Goal: Contribute content: Contribute content

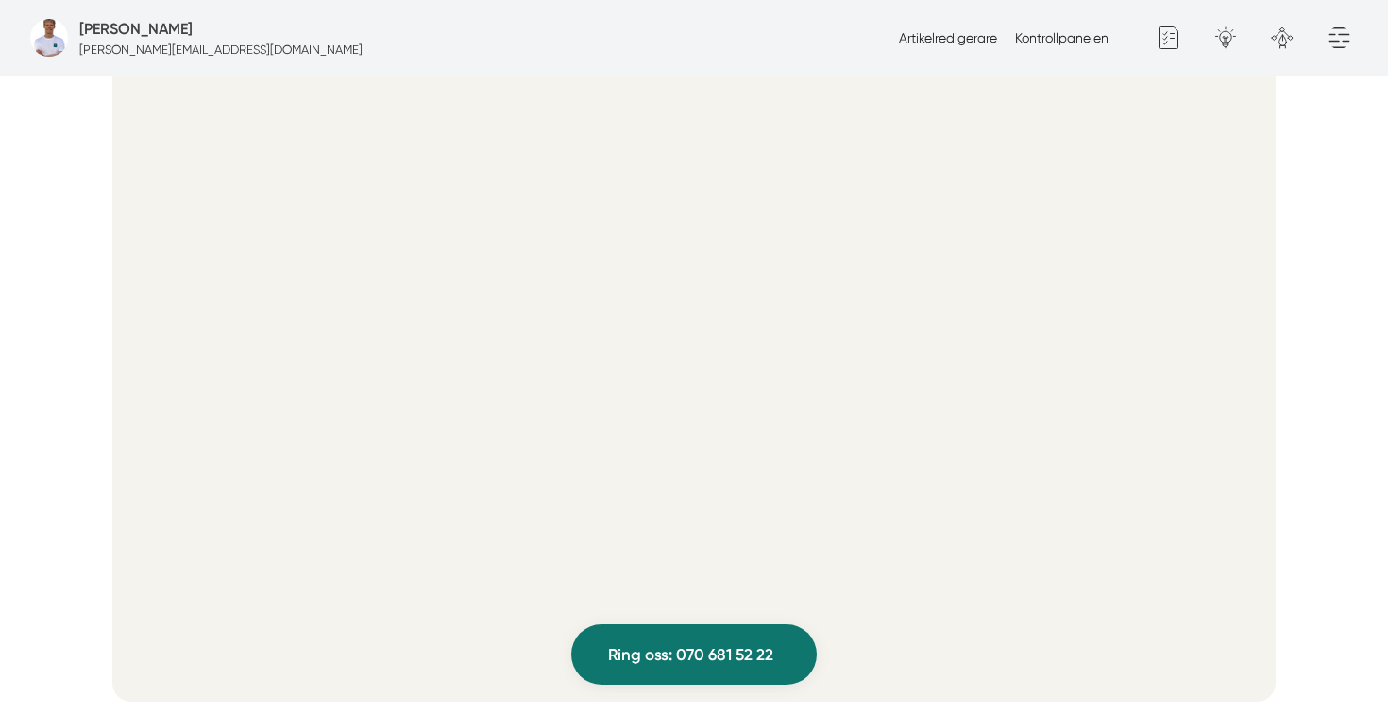
scroll to position [829, 0]
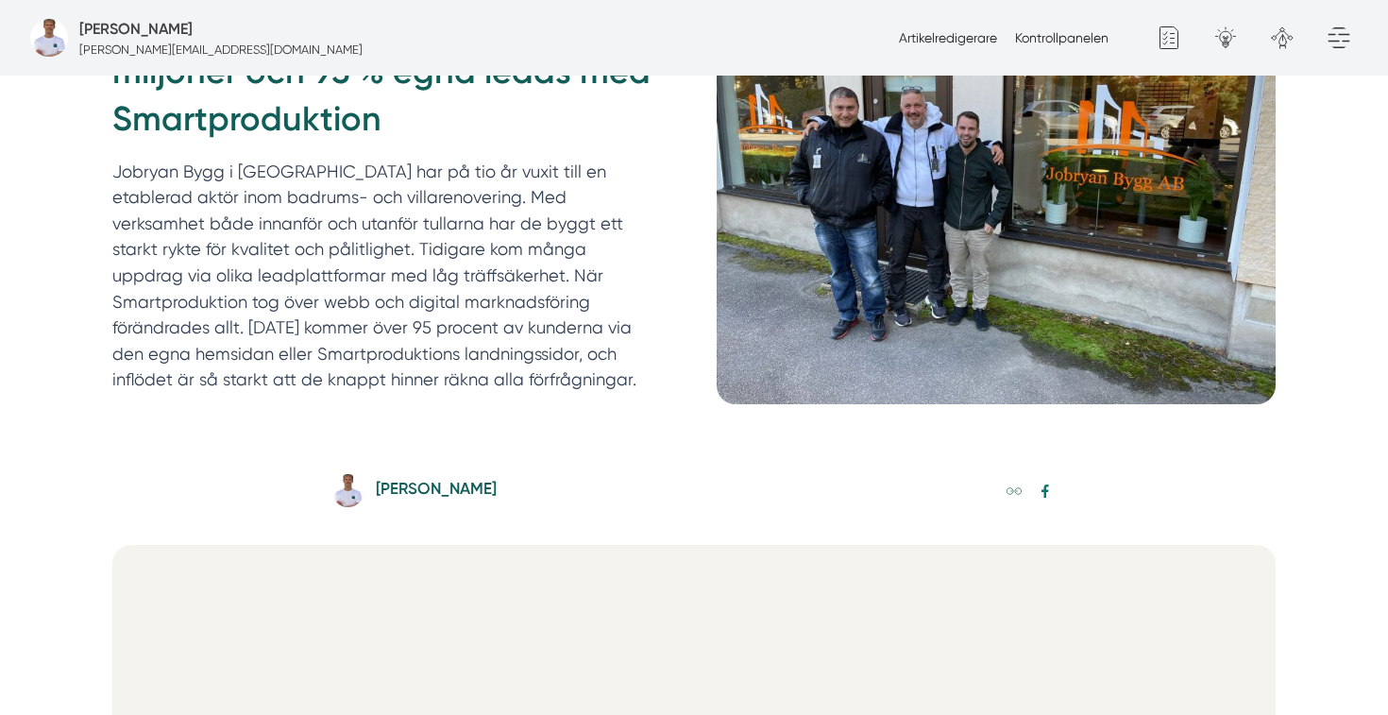
scroll to position [319, 0]
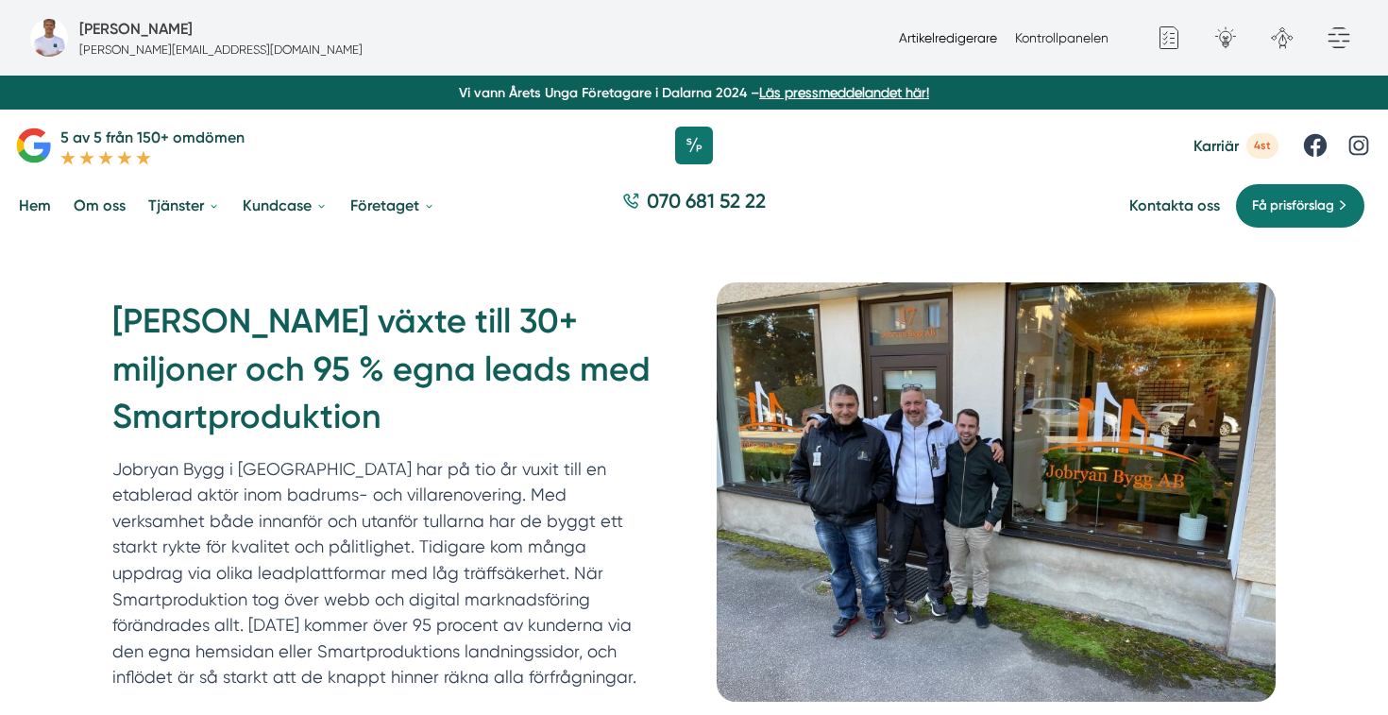
click at [926, 43] on link "Artikelredigerare" at bounding box center [948, 37] width 98 height 15
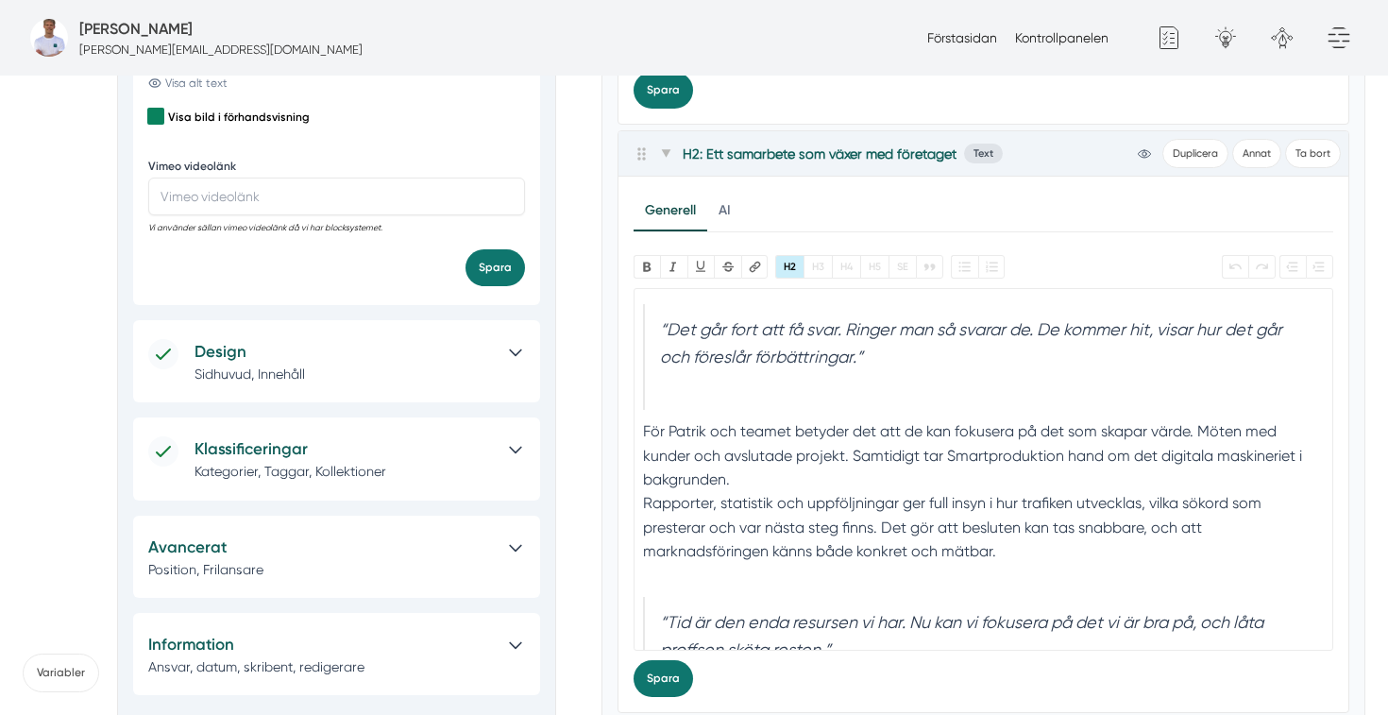
scroll to position [1807, 0]
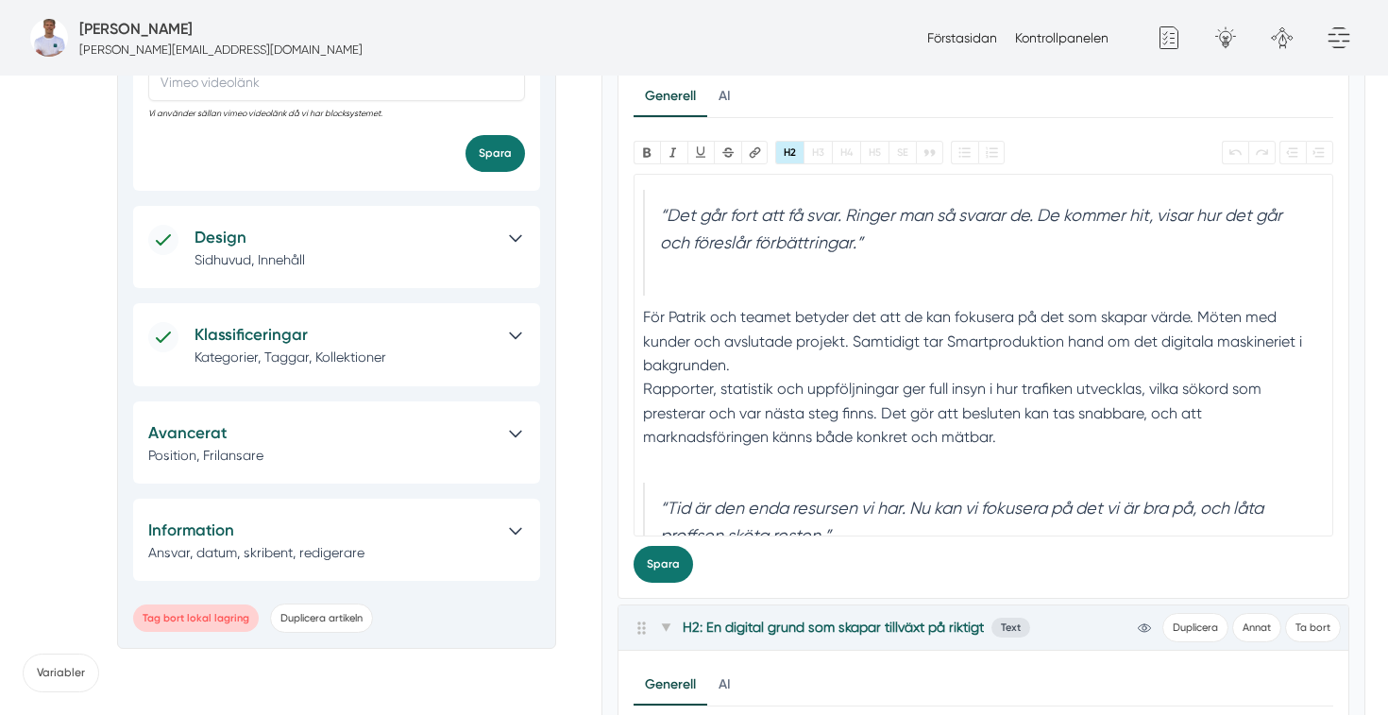
click at [500, 533] on div at bounding box center [507, 539] width 34 height 44
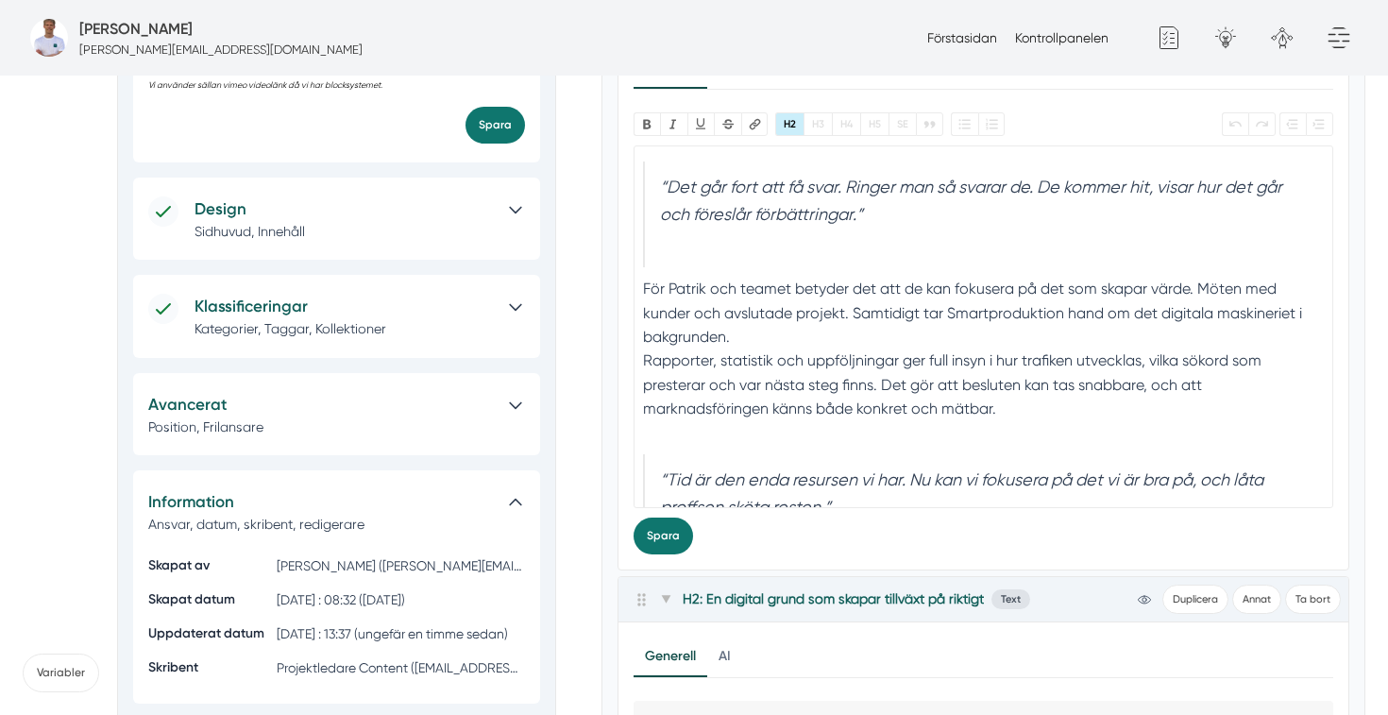
scroll to position [1834, 0]
click at [502, 414] on div at bounding box center [507, 415] width 34 height 44
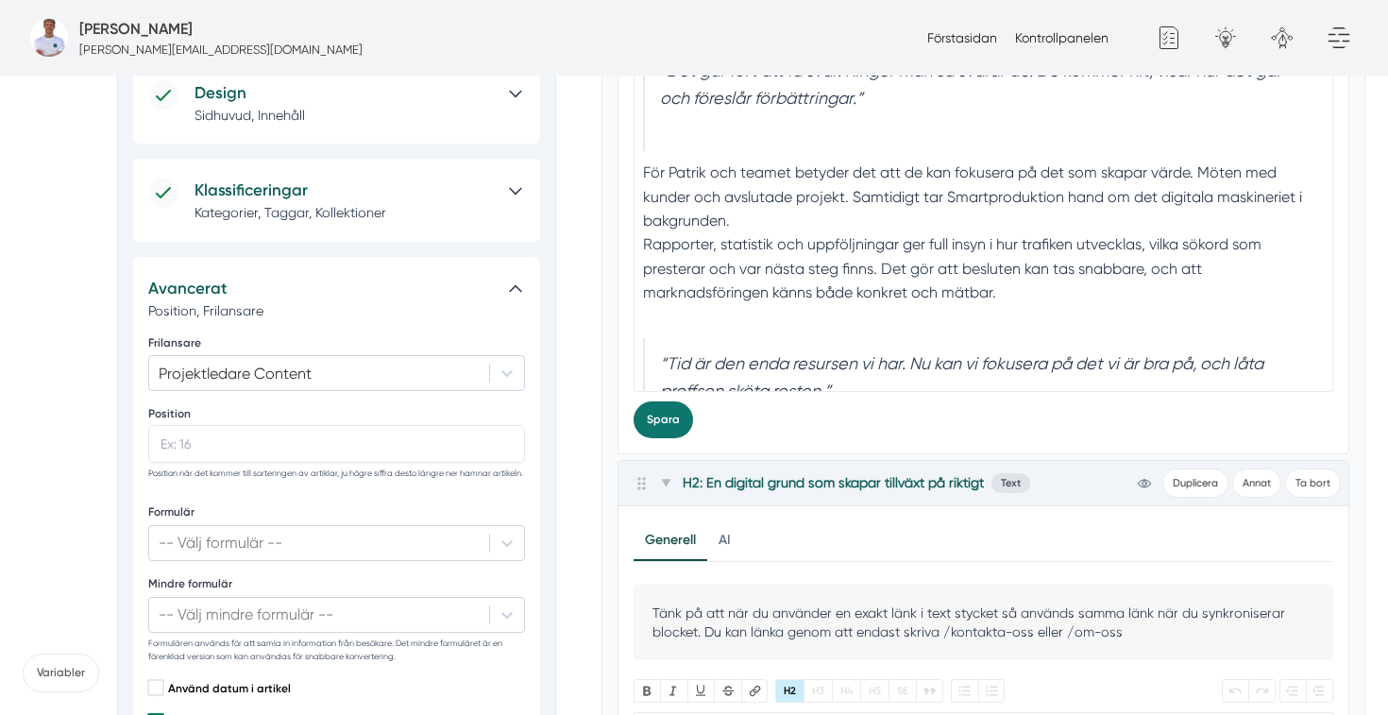
scroll to position [1944, 0]
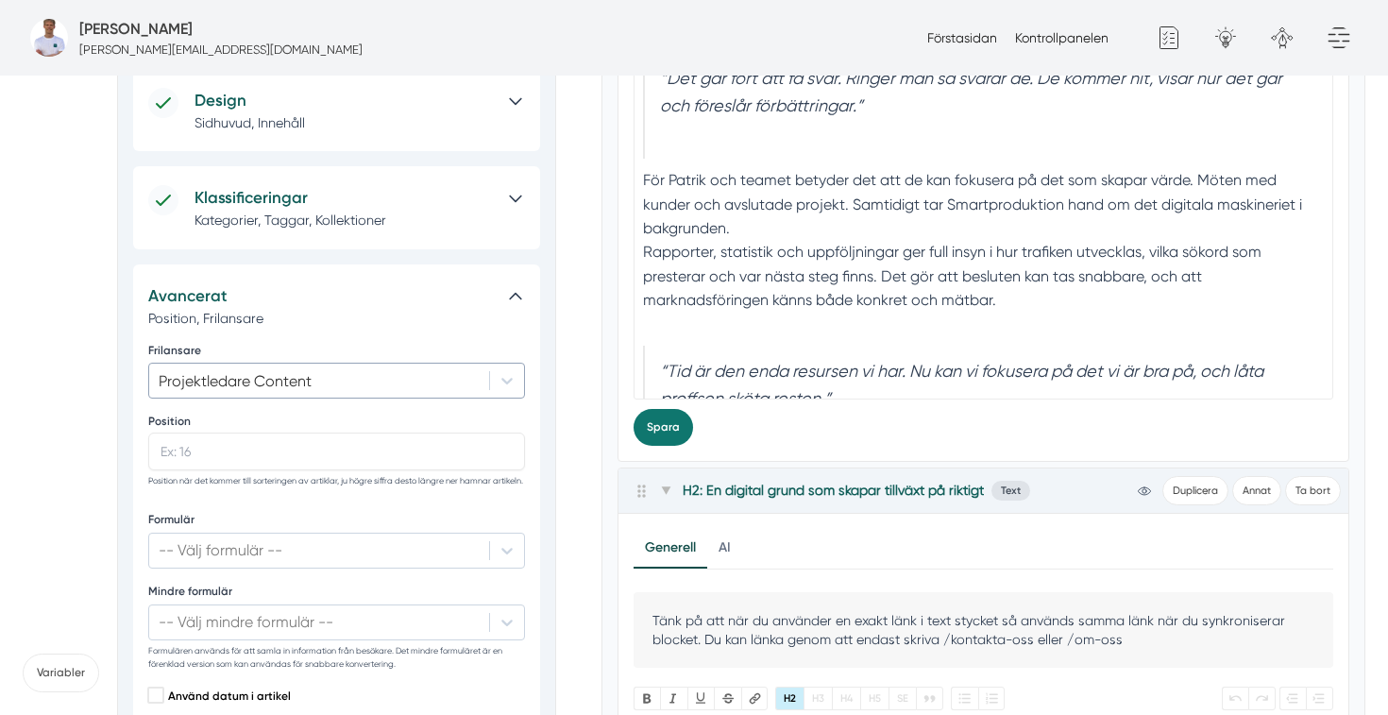
click at [462, 375] on div at bounding box center [319, 381] width 321 height 22
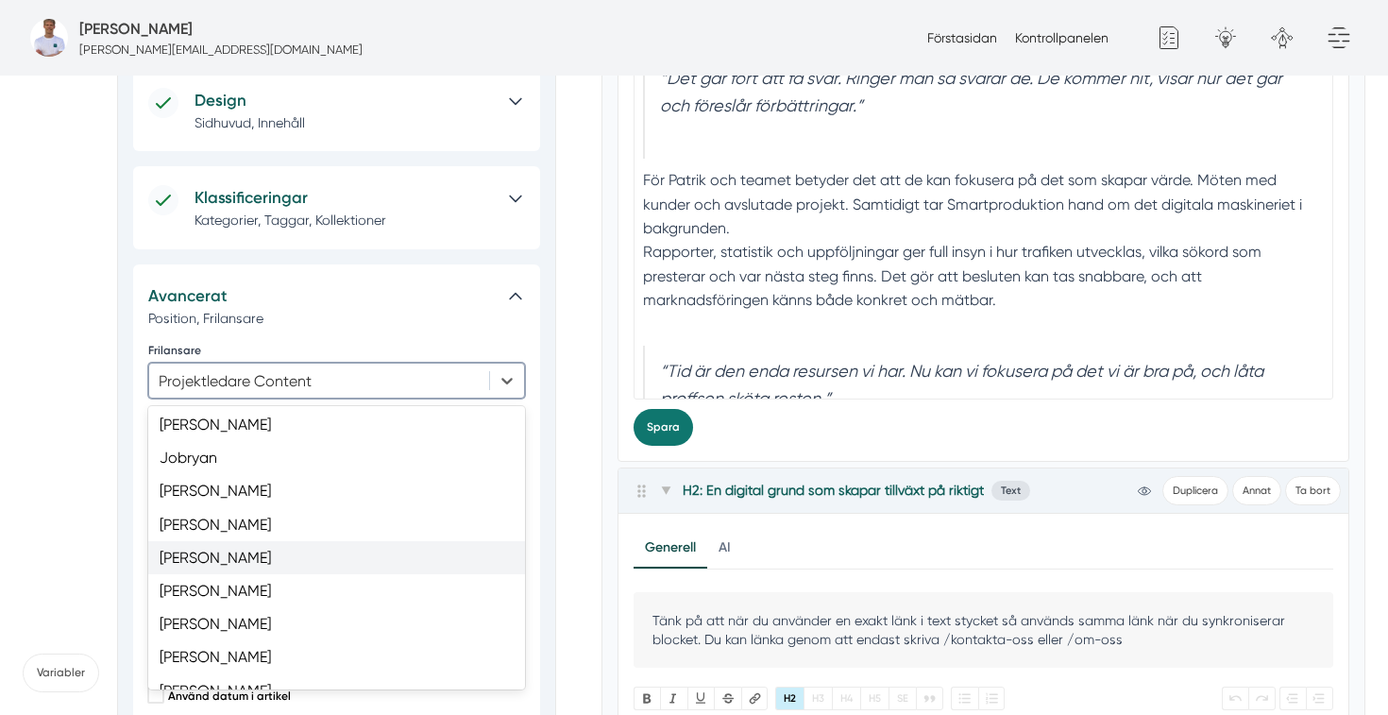
scroll to position [608, 0]
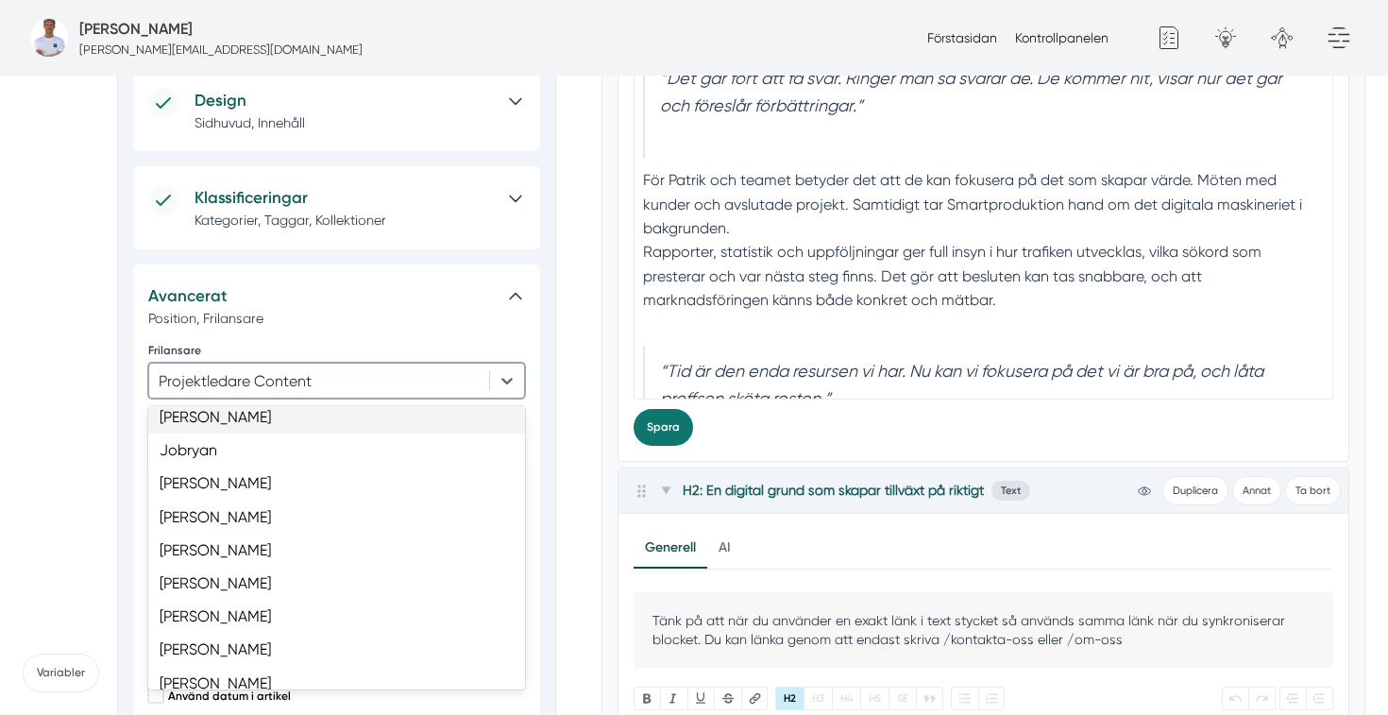
click at [420, 301] on h5 "Avancerat" at bounding box center [319, 295] width 342 height 25
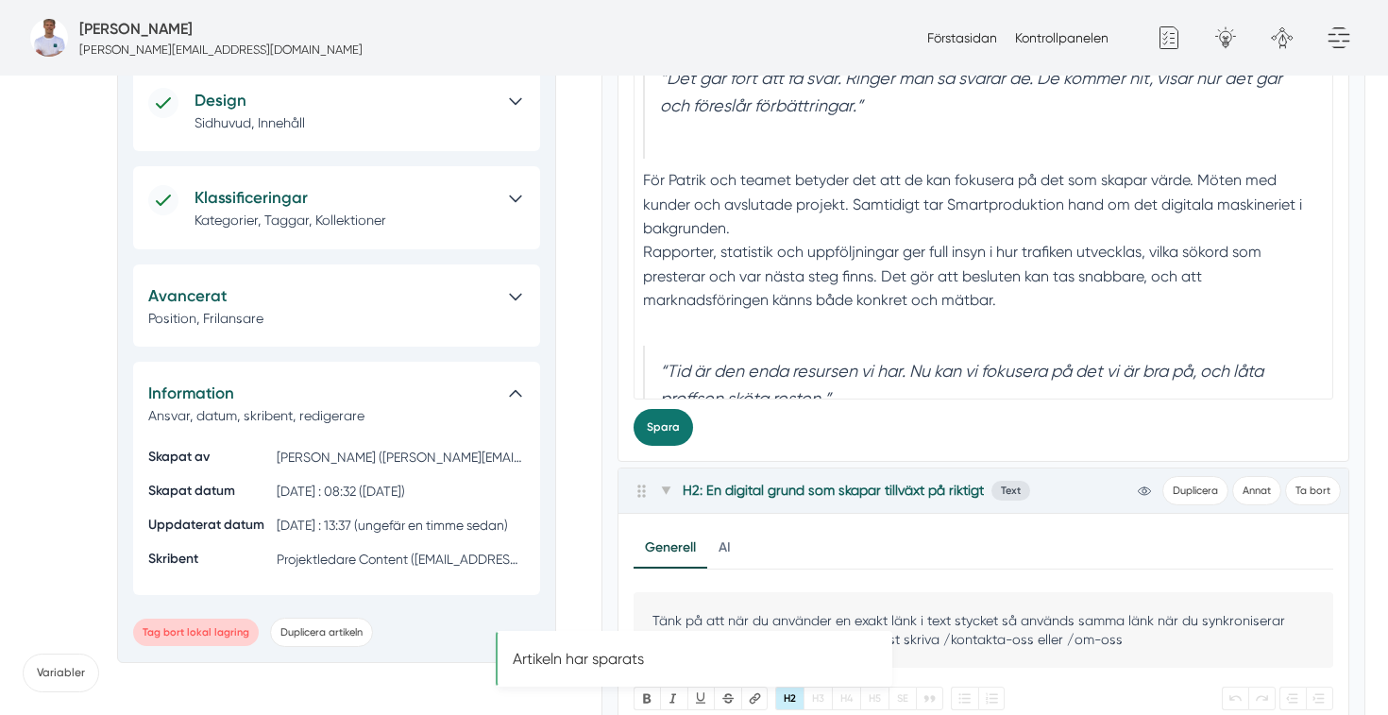
click at [421, 301] on h5 "Avancerat" at bounding box center [319, 295] width 342 height 25
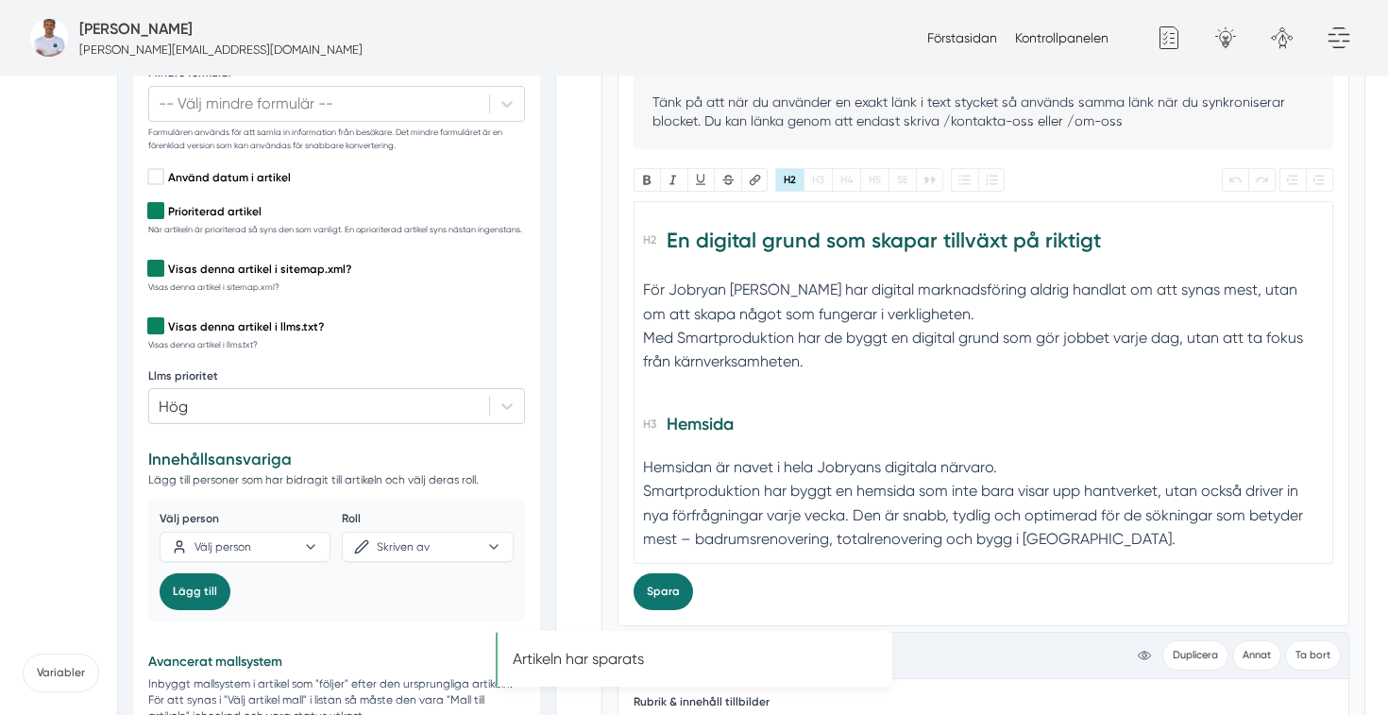
scroll to position [2472, 0]
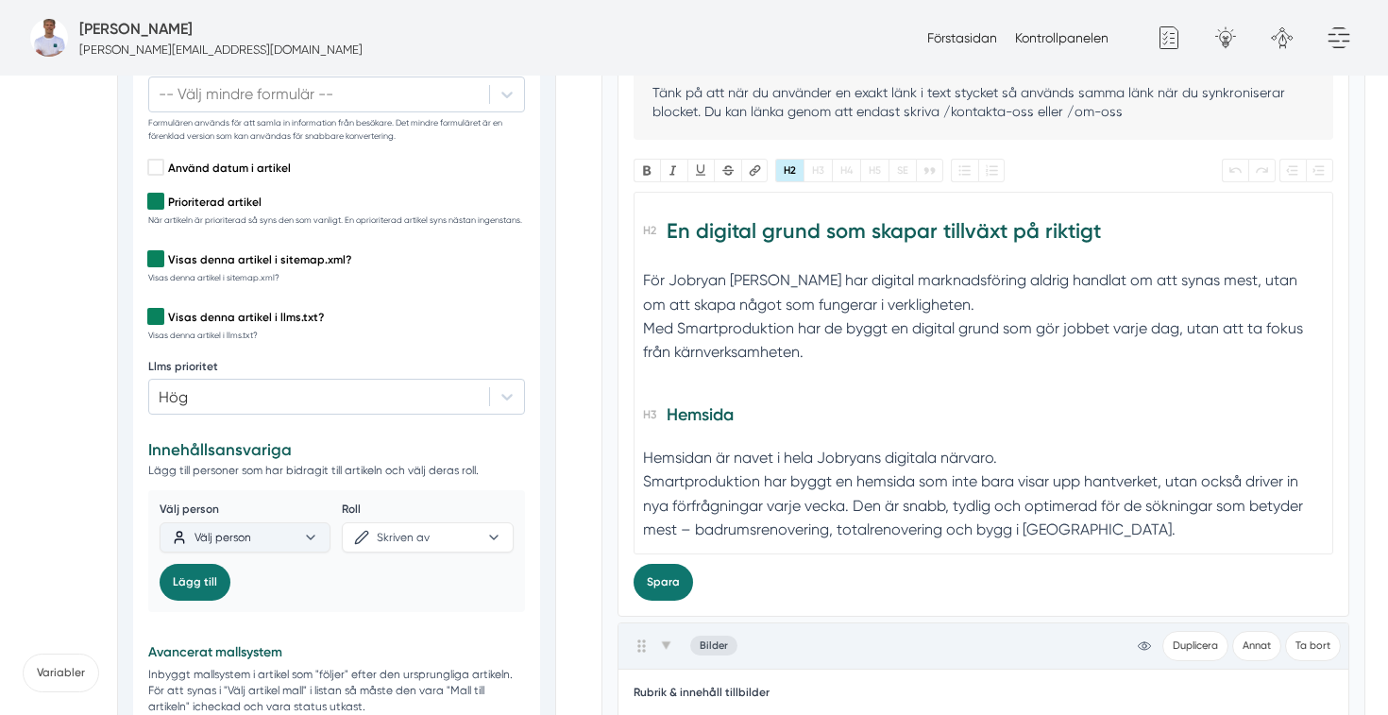
click at [295, 540] on button "Välj person" at bounding box center [245, 537] width 171 height 30
click at [282, 589] on div "[PERSON_NAME]" at bounding box center [250, 589] width 157 height 19
click at [402, 545] on span "Skriven av" at bounding box center [392, 537] width 76 height 15
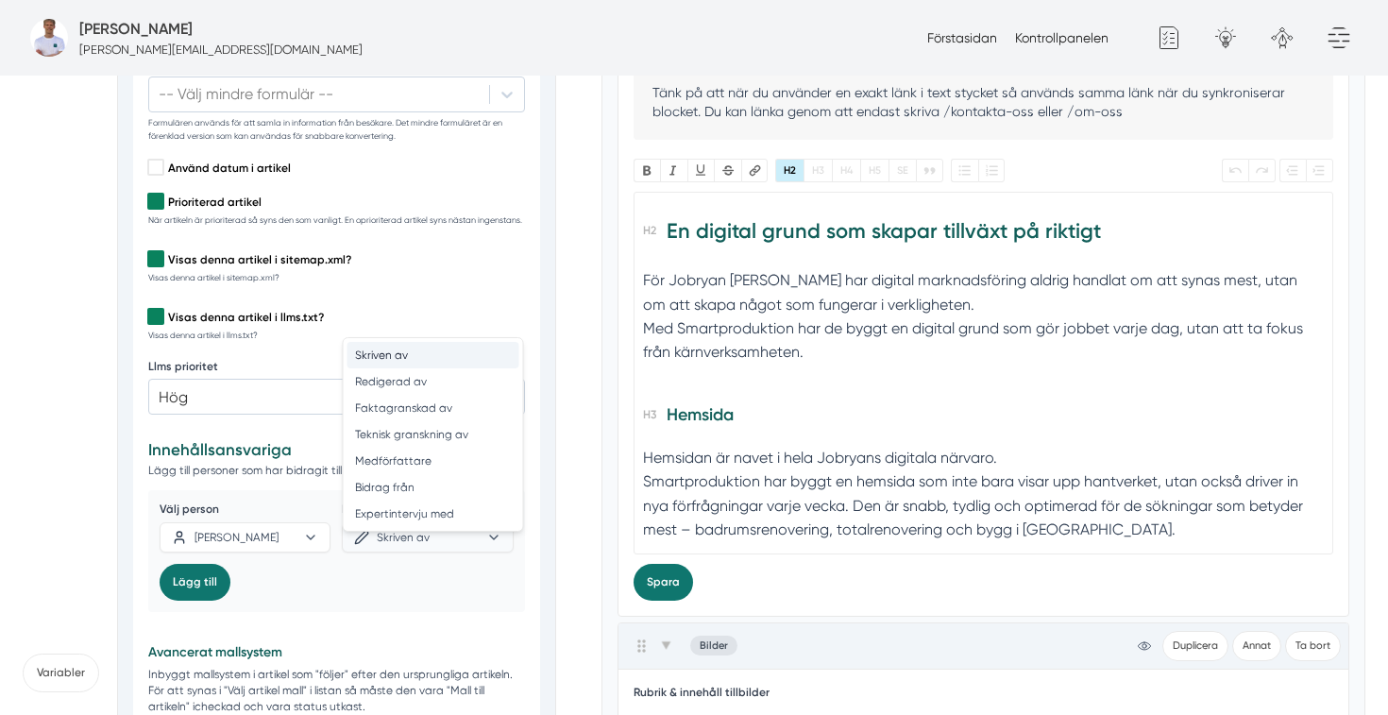
click at [423, 355] on div "Skriven av" at bounding box center [433, 354] width 157 height 15
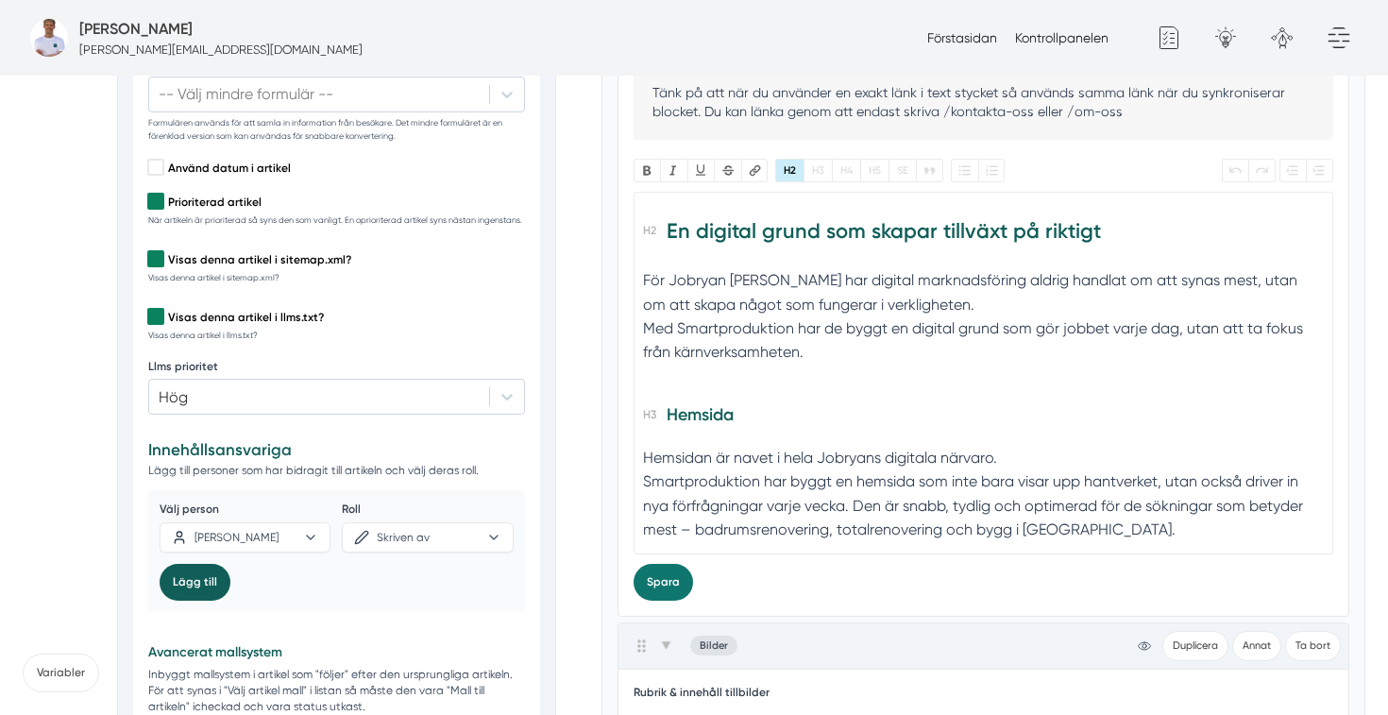
click at [202, 599] on button "Lägg till" at bounding box center [195, 582] width 71 height 37
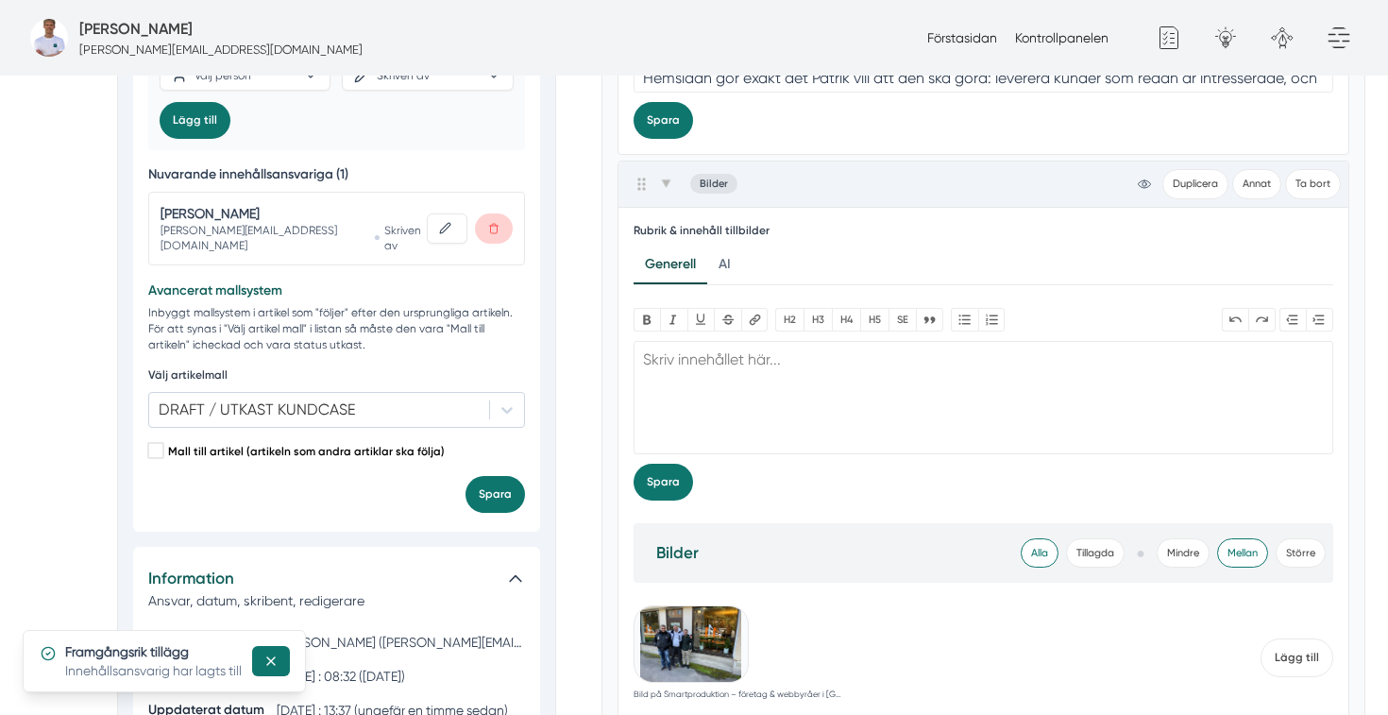
scroll to position [2957, 0]
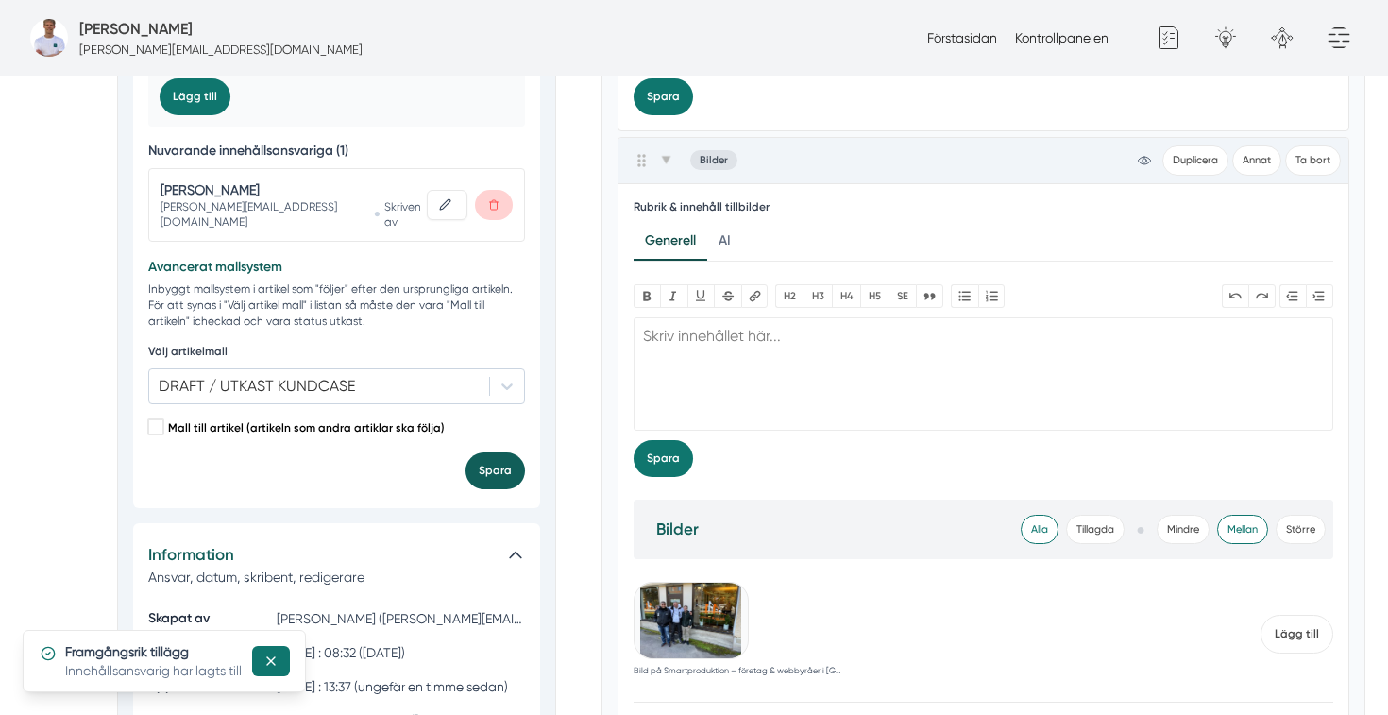
click at [509, 482] on button "Spara" at bounding box center [494, 470] width 59 height 37
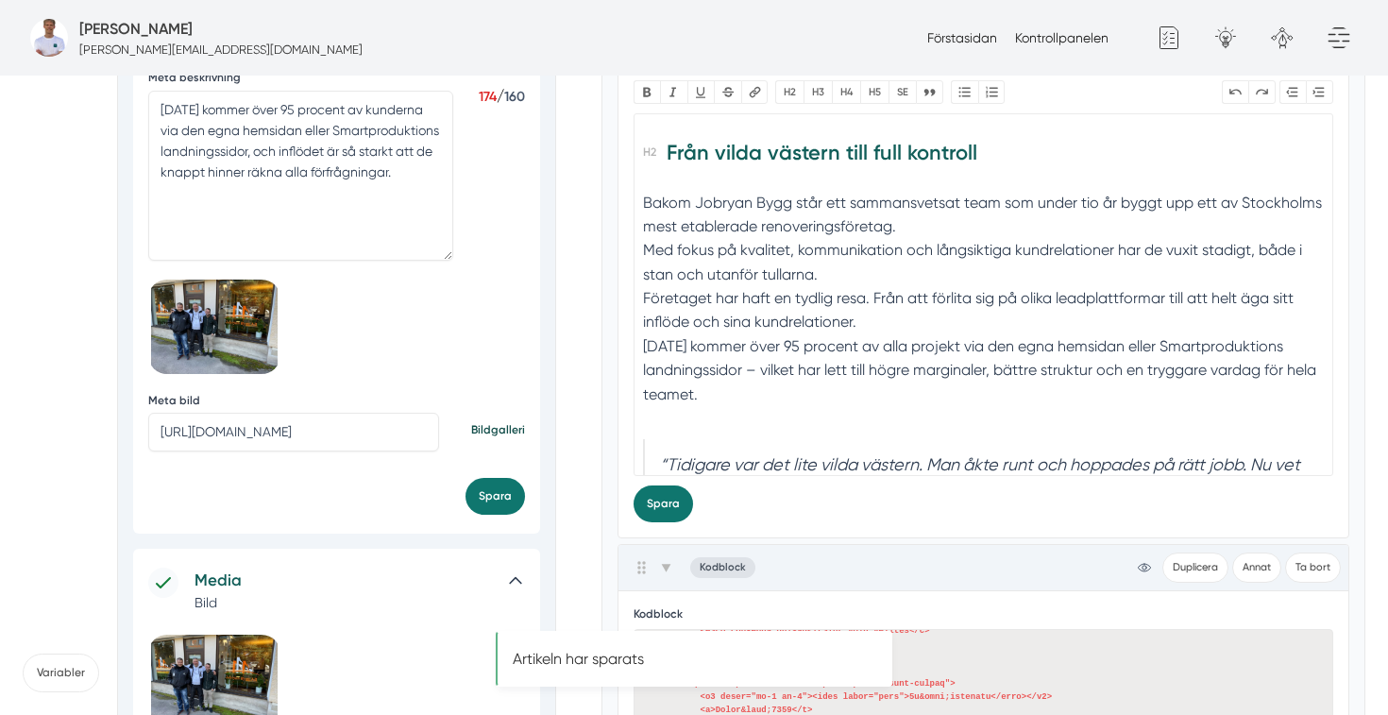
scroll to position [0, 0]
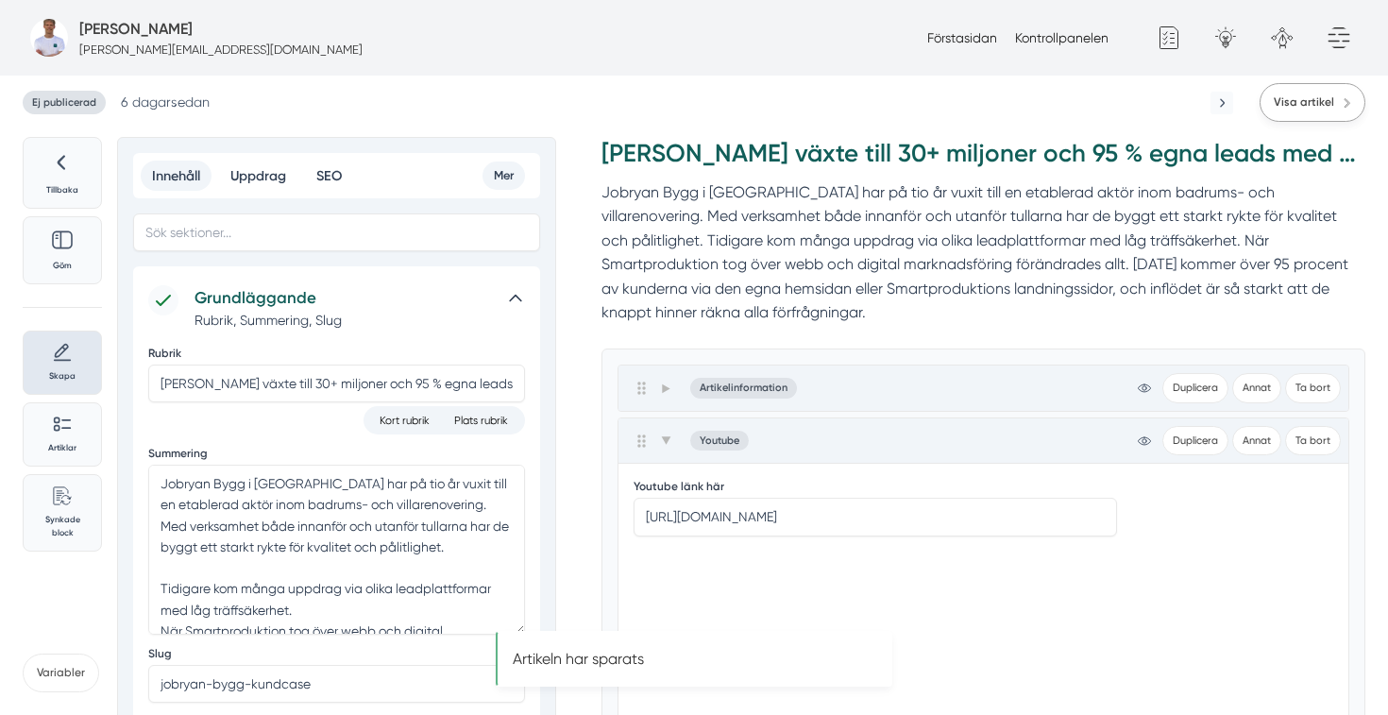
click at [1323, 104] on span "Visa artikel" at bounding box center [1304, 102] width 60 height 18
drag, startPoint x: 352, startPoint y: 501, endPoint x: 479, endPoint y: 512, distance: 126.9
click at [479, 512] on textarea "Jobryan Bygg i Stockholm har på tio år vuxit till en etablerad aktör inom badru…" at bounding box center [336, 549] width 377 height 170
paste textarea "totalrenovering, badrumsrenovering och köksrenovering"
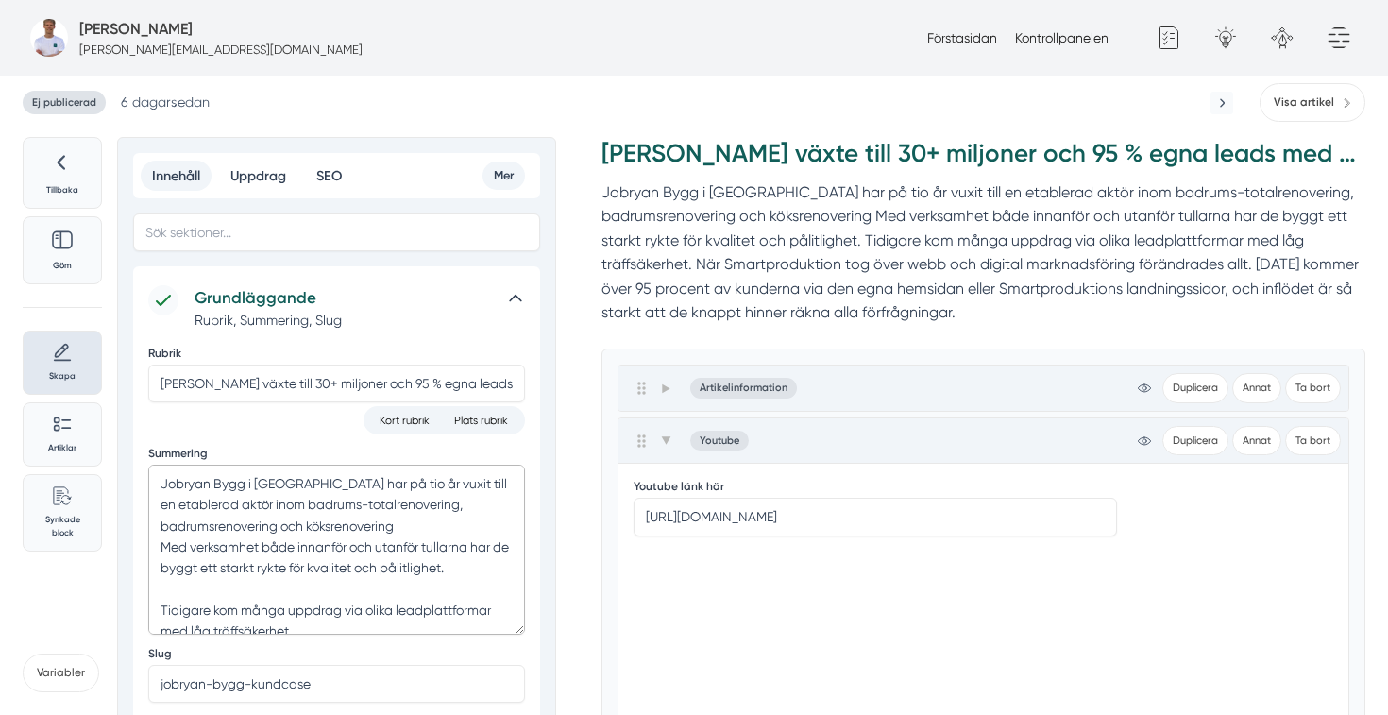
drag, startPoint x: 420, startPoint y: 528, endPoint x: 408, endPoint y: 527, distance: 12.3
click at [408, 527] on textarea "Jobryan Bygg i Stockholm har på tio år vuxit till en etablerad aktör inom badru…" at bounding box center [336, 549] width 377 height 170
drag, startPoint x: 412, startPoint y: 525, endPoint x: 157, endPoint y: 520, distance: 254.9
click at [157, 520] on textarea "Jobryan Bygg i Stockholm har på tio år vuxit till en etablerad aktör inom badru…" at bounding box center [336, 549] width 377 height 170
click at [348, 502] on textarea "Jobryan Bygg i Stockholm har på tio år vuxit till en etablerad aktör inom badru…" at bounding box center [336, 549] width 377 height 170
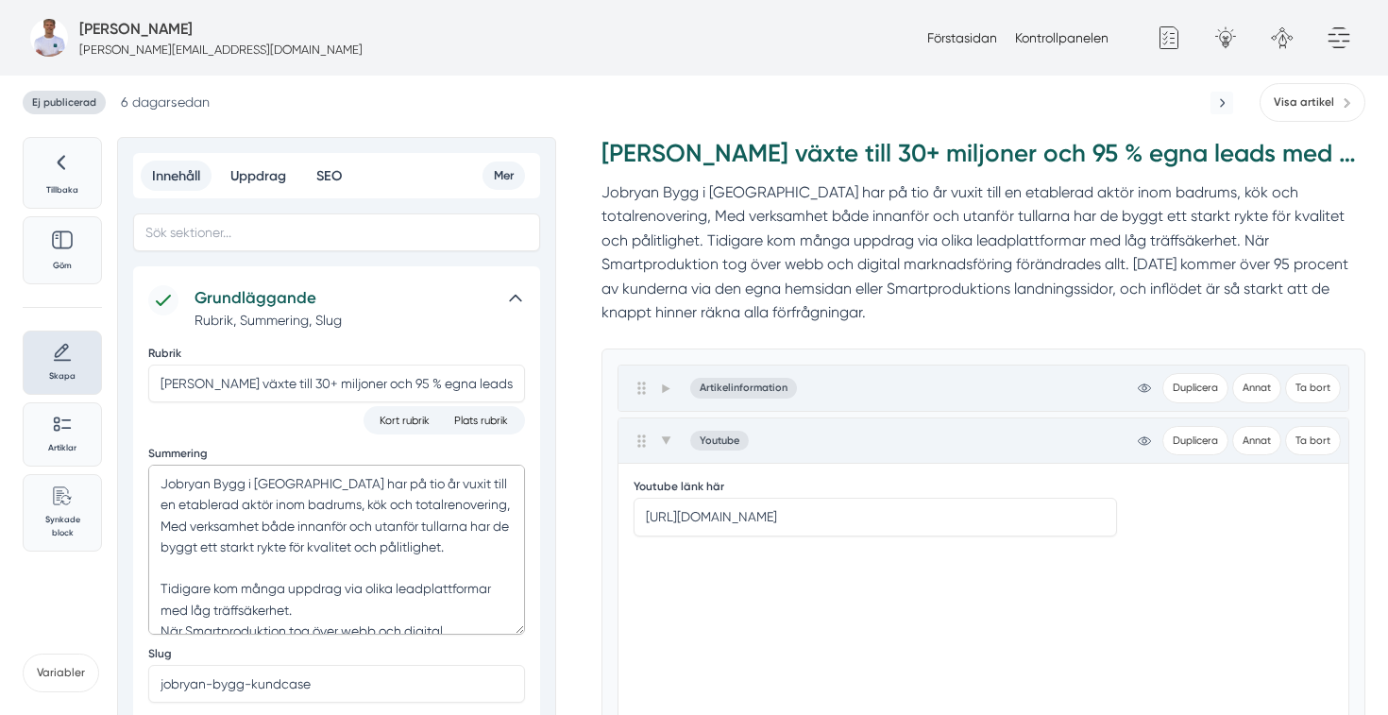
drag, startPoint x: 500, startPoint y: 502, endPoint x: 293, endPoint y: 500, distance: 207.7
click at [293, 500] on textarea "Jobryan Bygg i Stockholm har på tio år vuxit till en etablerad aktör inom badru…" at bounding box center [336, 549] width 377 height 170
paste textarea "-, köks- och totalrenovering"
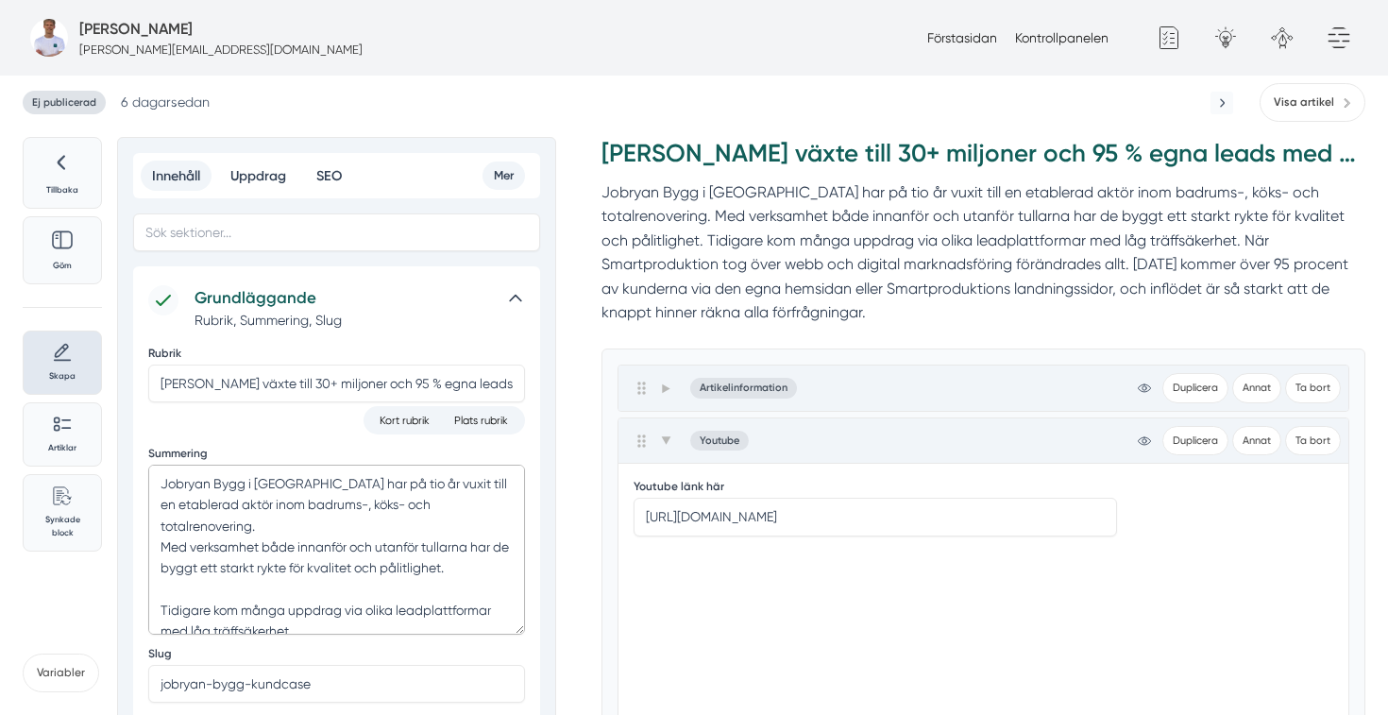
drag, startPoint x: 295, startPoint y: 522, endPoint x: 115, endPoint y: 477, distance: 185.9
paste textarea "under tio år vuxit till en etablerad aktör inom badrums-, köks- och totalrenove…"
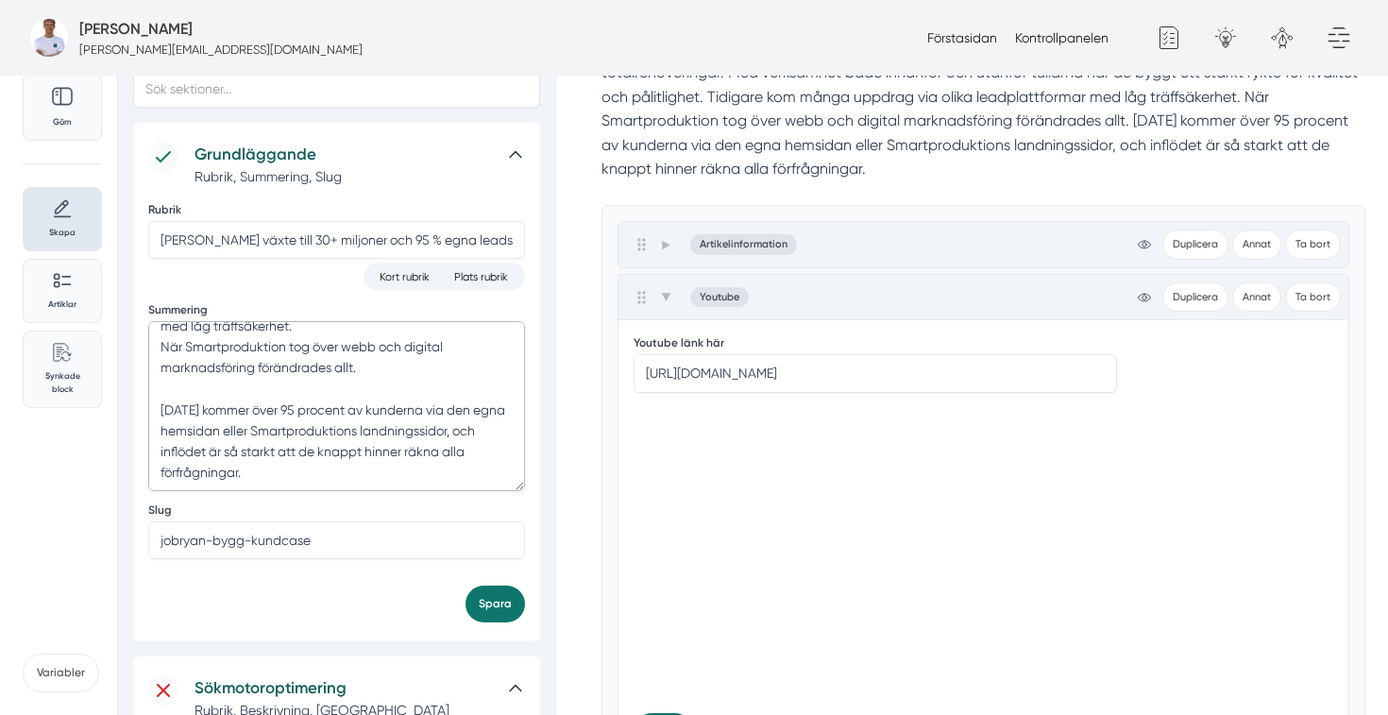
scroll to position [211, 0]
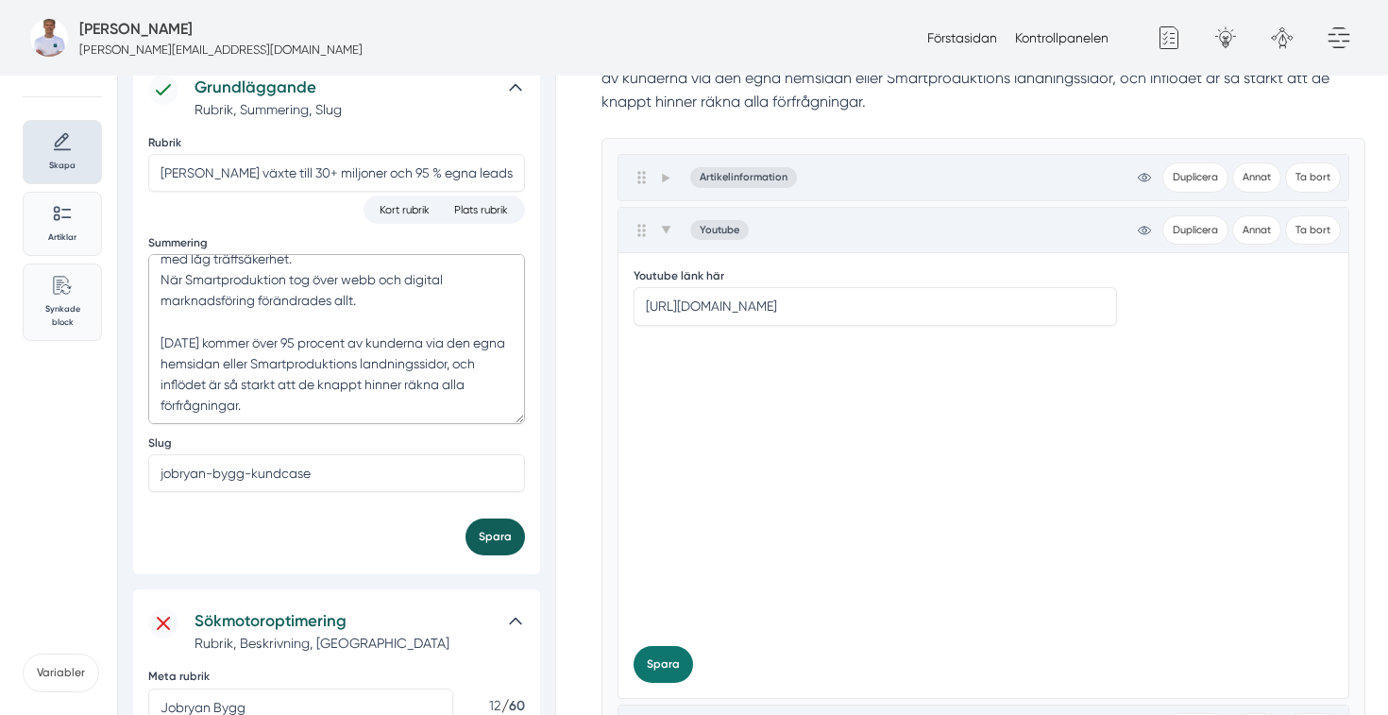
type textarea "Jobryan Bygg i Stockholm har under tio år vuxit till en etablerad aktör inom ba…"
click at [509, 539] on button "Spara" at bounding box center [494, 536] width 59 height 37
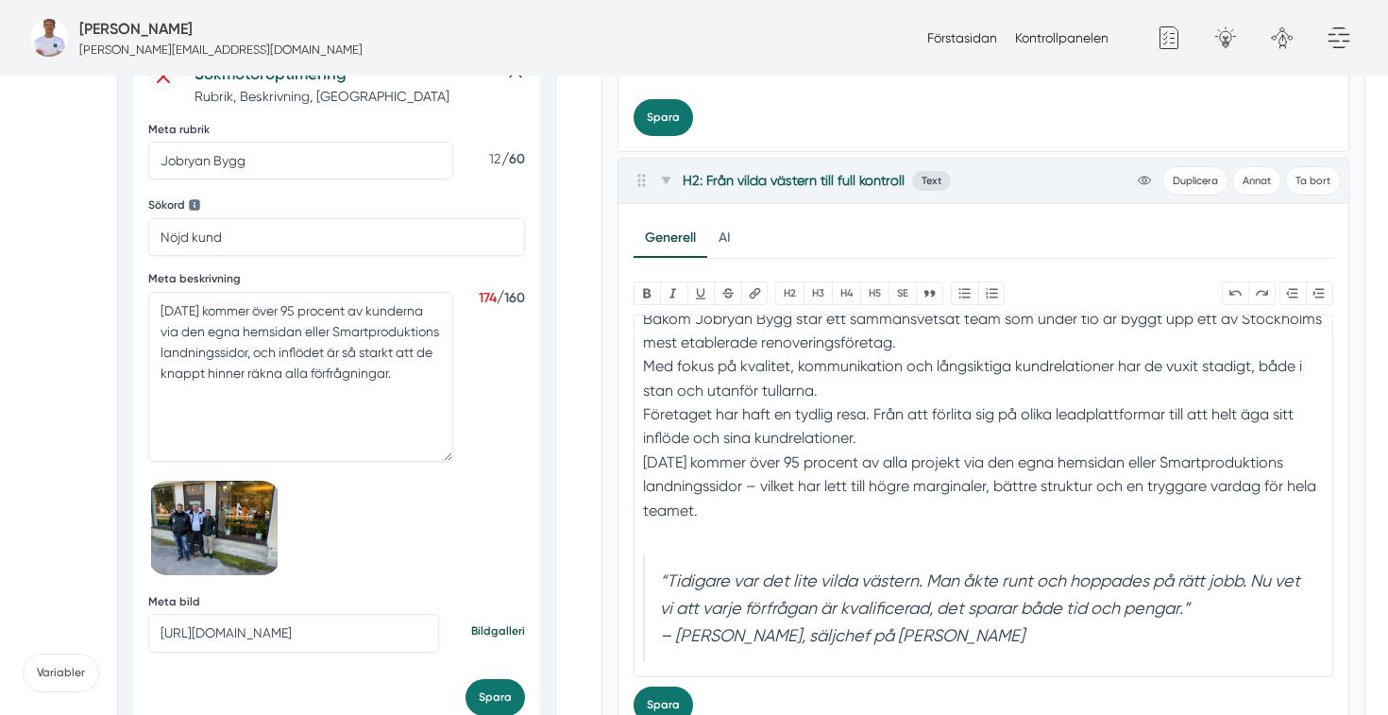
scroll to position [755, 0]
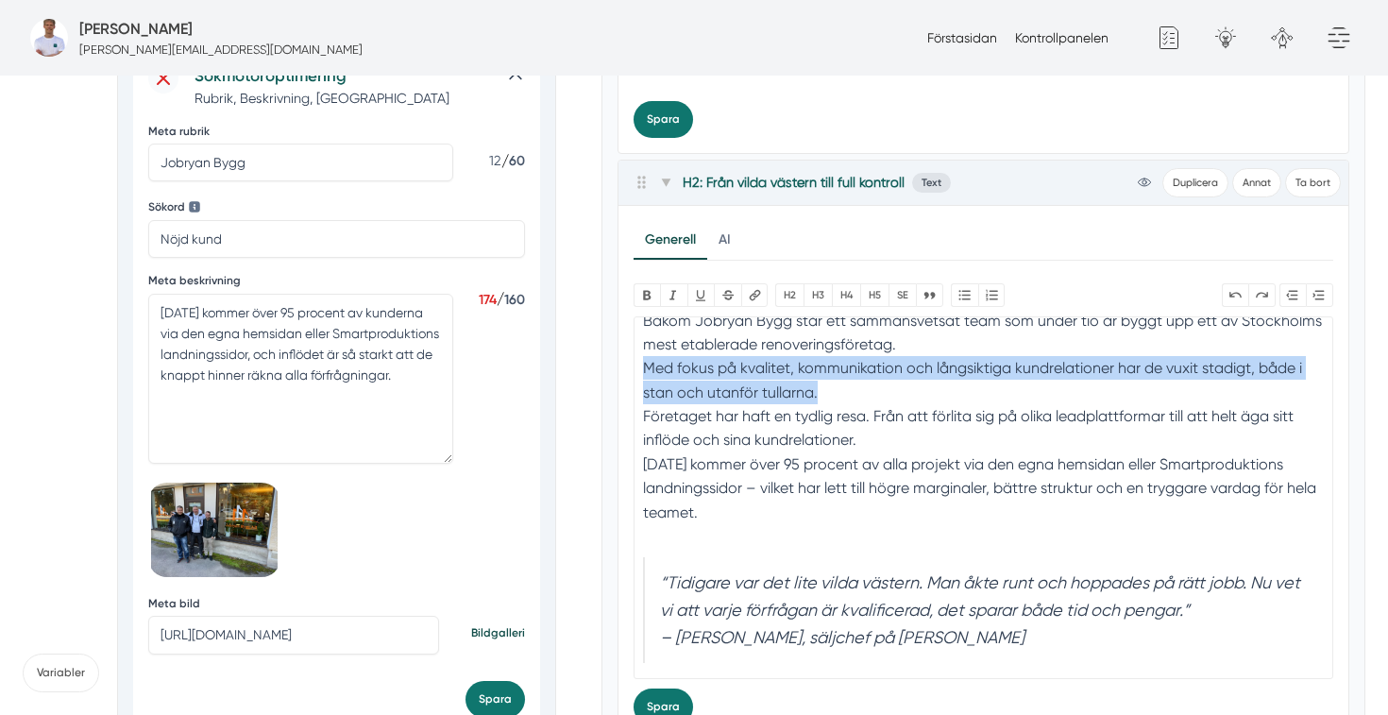
drag, startPoint x: 826, startPoint y: 396, endPoint x: 633, endPoint y: 367, distance: 194.7
click at [633, 367] on trix-editor "Från vilda västern till full kontroll Bakom Jobryan Bygg står ett sammansvetsat…" at bounding box center [983, 497] width 701 height 363
paste trix-editor "<h2>Från vilda västern till full kontroll</h2><div>Bakom Jobryan Bygg står ett …"
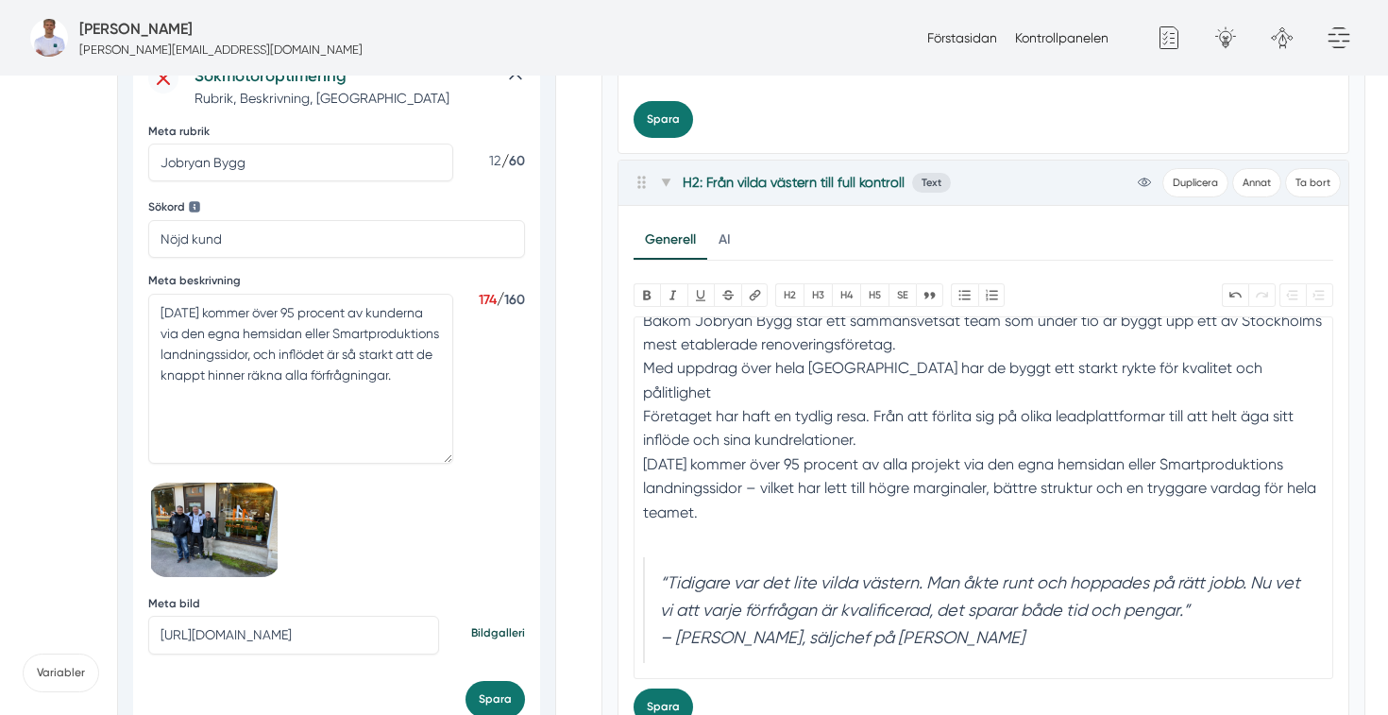
type trix-editor "<h2>Från vilda västern till full kontroll</h2><div>Bakom Jobryan Bygg står ett …"
click at [890, 447] on div "Bakom Jobryan Bygg står ett sammansvetsat team som under tio år byggt upp ett a…" at bounding box center [983, 429] width 680 height 240
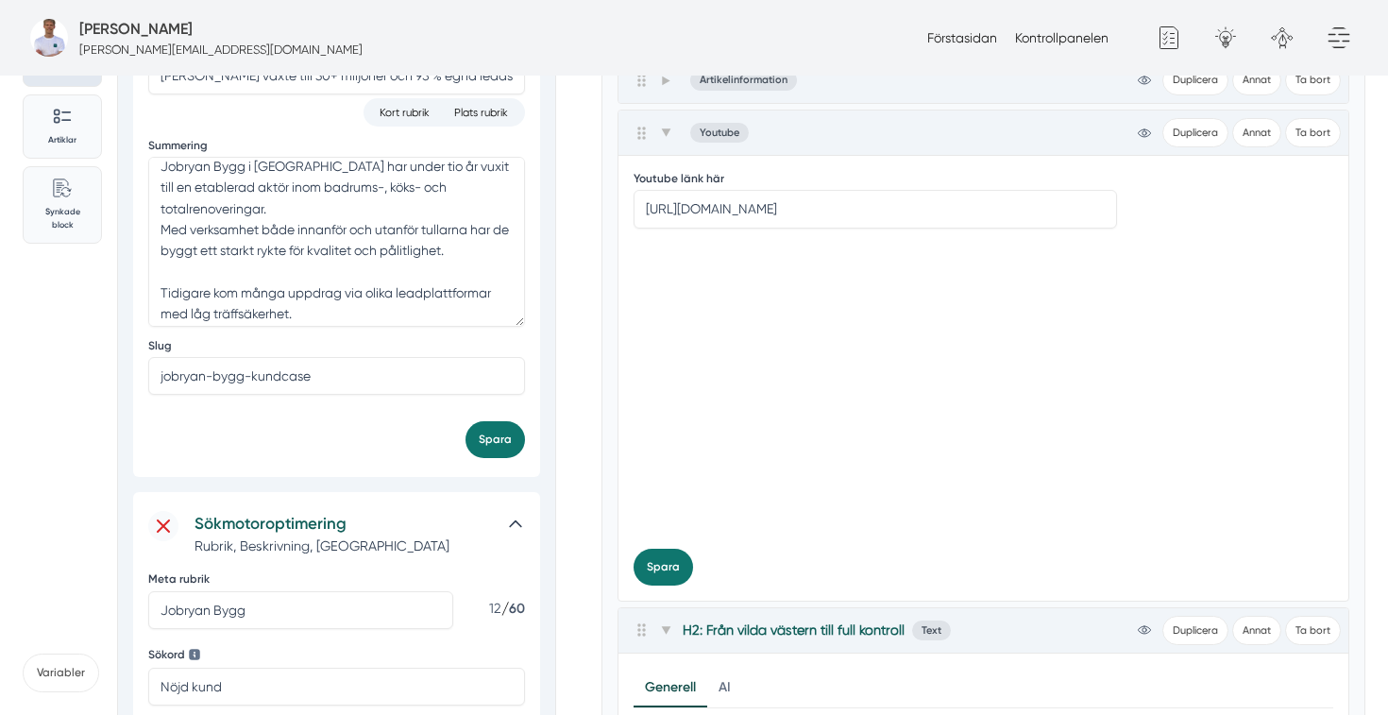
scroll to position [8, 0]
drag, startPoint x: 480, startPoint y: 259, endPoint x: 156, endPoint y: 230, distance: 325.1
click at [156, 230] on textarea "Jobryan Bygg i Stockholm har under tio år vuxit till en etablerad aktör inom ba…" at bounding box center [336, 242] width 377 height 170
paste textarea "uppdrag över hela Stockholmsområdet har de byggt ett starkt rykte för kvalitet …"
click at [503, 446] on button "Spara" at bounding box center [494, 439] width 59 height 37
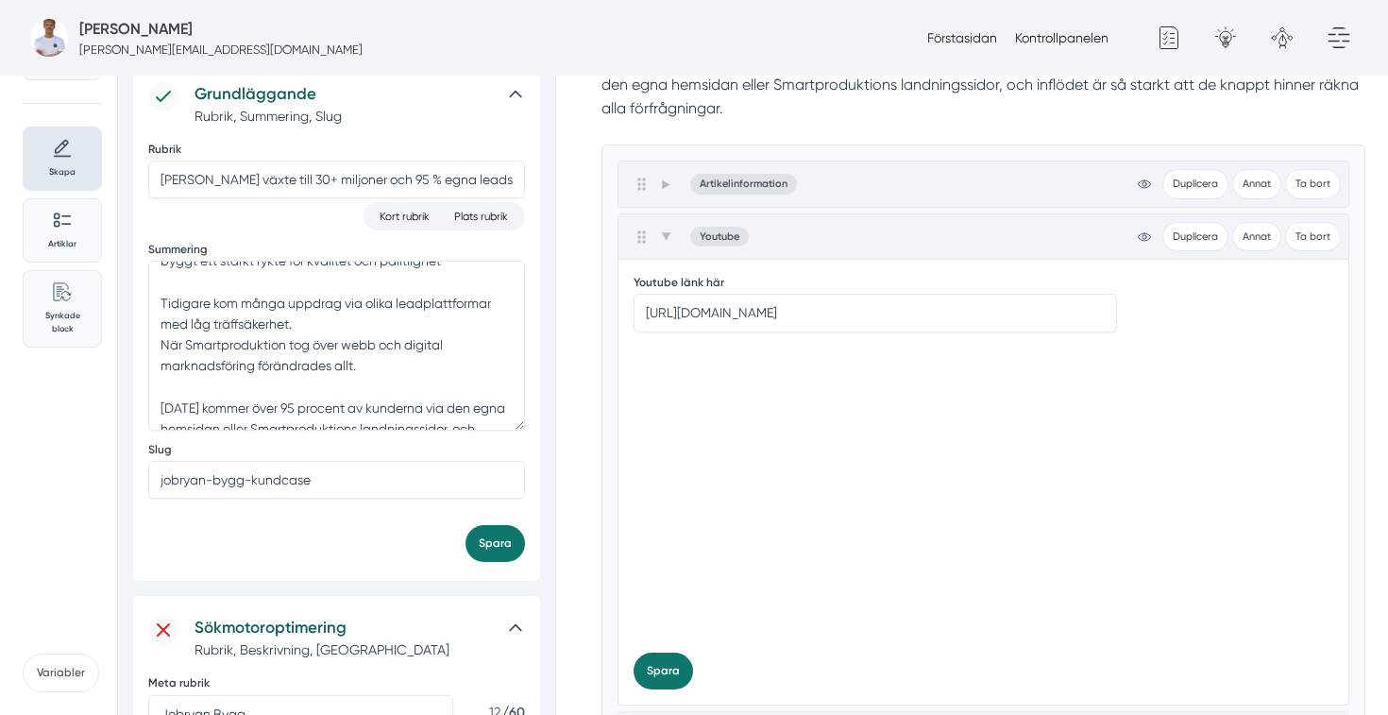
scroll to position [161, 0]
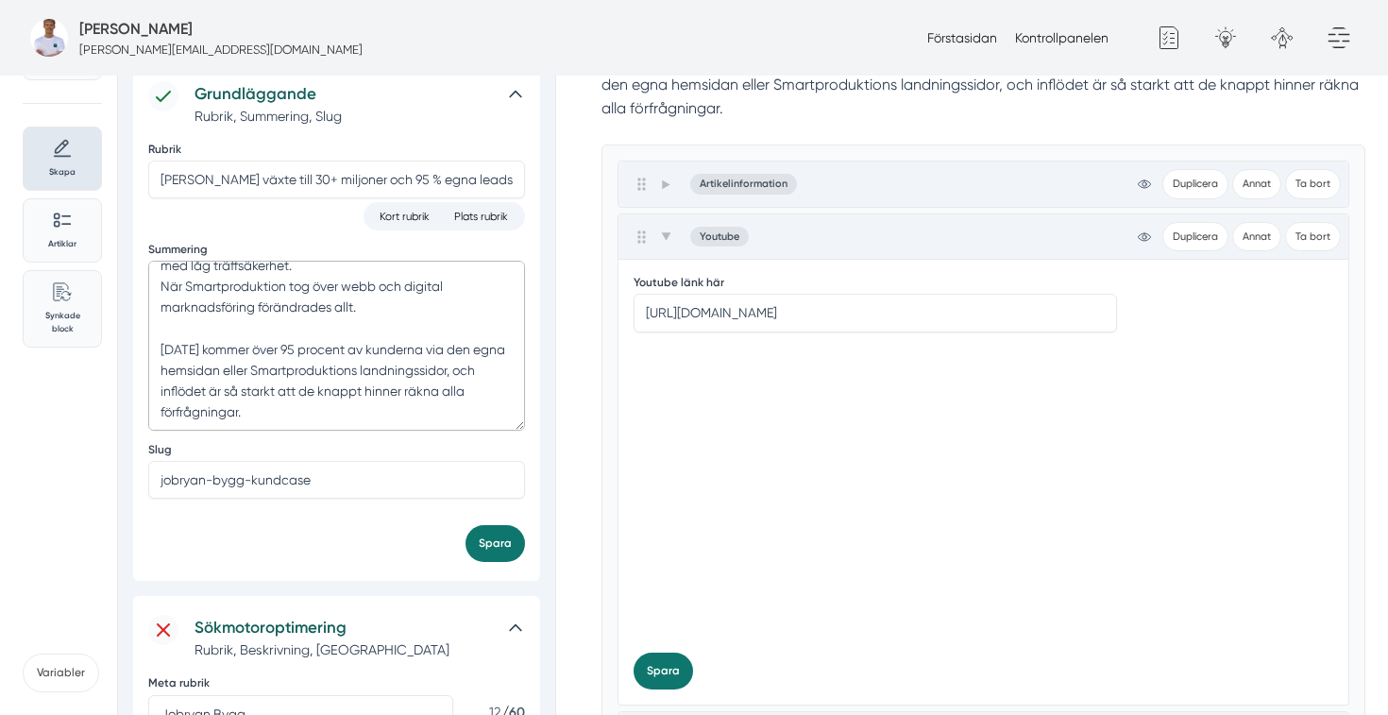
click at [231, 367] on textarea "Jobryan Bygg i Stockholm har under tio år vuxit till en etablerad aktör inom ba…" at bounding box center [336, 346] width 377 height 170
type textarea "Jobryan Bygg i [GEOGRAPHIC_DATA] har under tio år vuxit till en etablerad aktör…"
click at [488, 530] on button "Spara" at bounding box center [494, 543] width 59 height 37
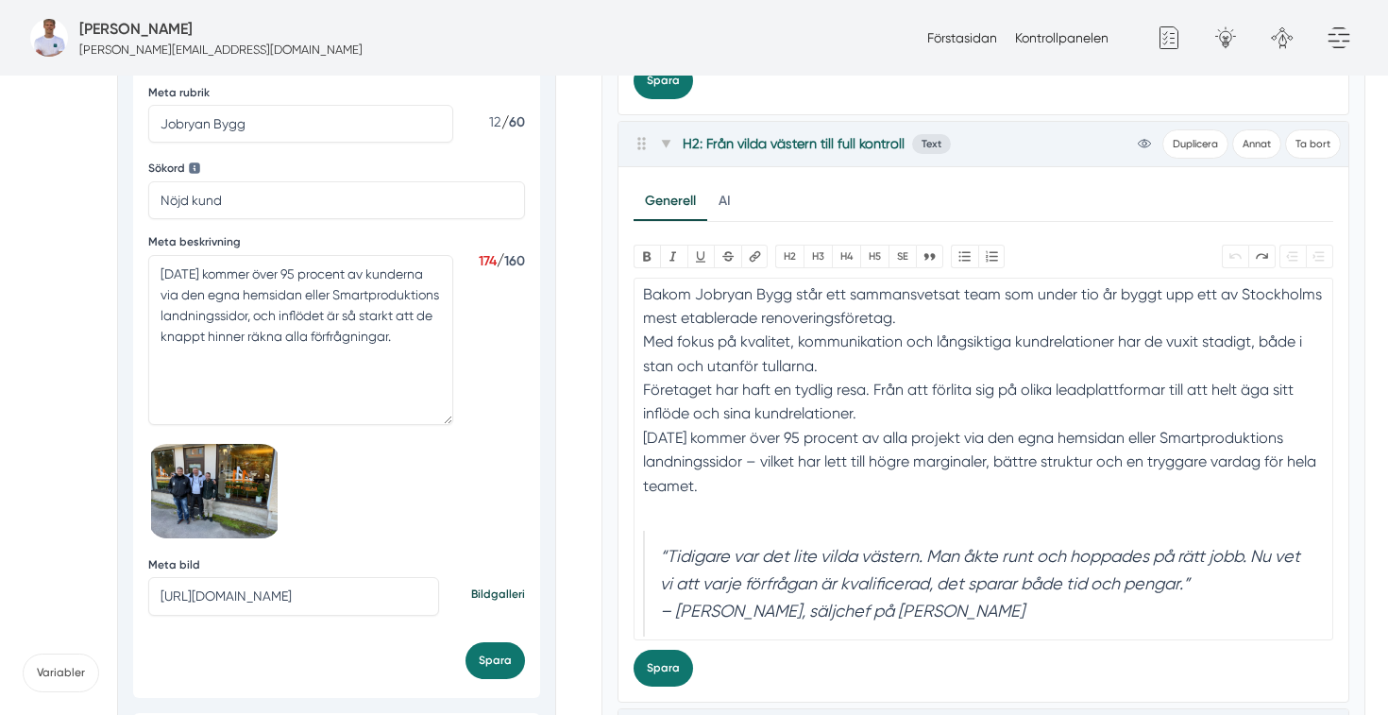
scroll to position [75, 0]
click at [897, 464] on div "Bakom Jobryan Bygg står ett sammansvetsat team som under tio år byggt upp ett a…" at bounding box center [983, 400] width 680 height 240
type trix-editor "<h2>Från vilda västern till full kontroll</h2><div>Bakom Jobryan Bygg står ett …"
click at [664, 665] on button "Spara" at bounding box center [662, 668] width 59 height 37
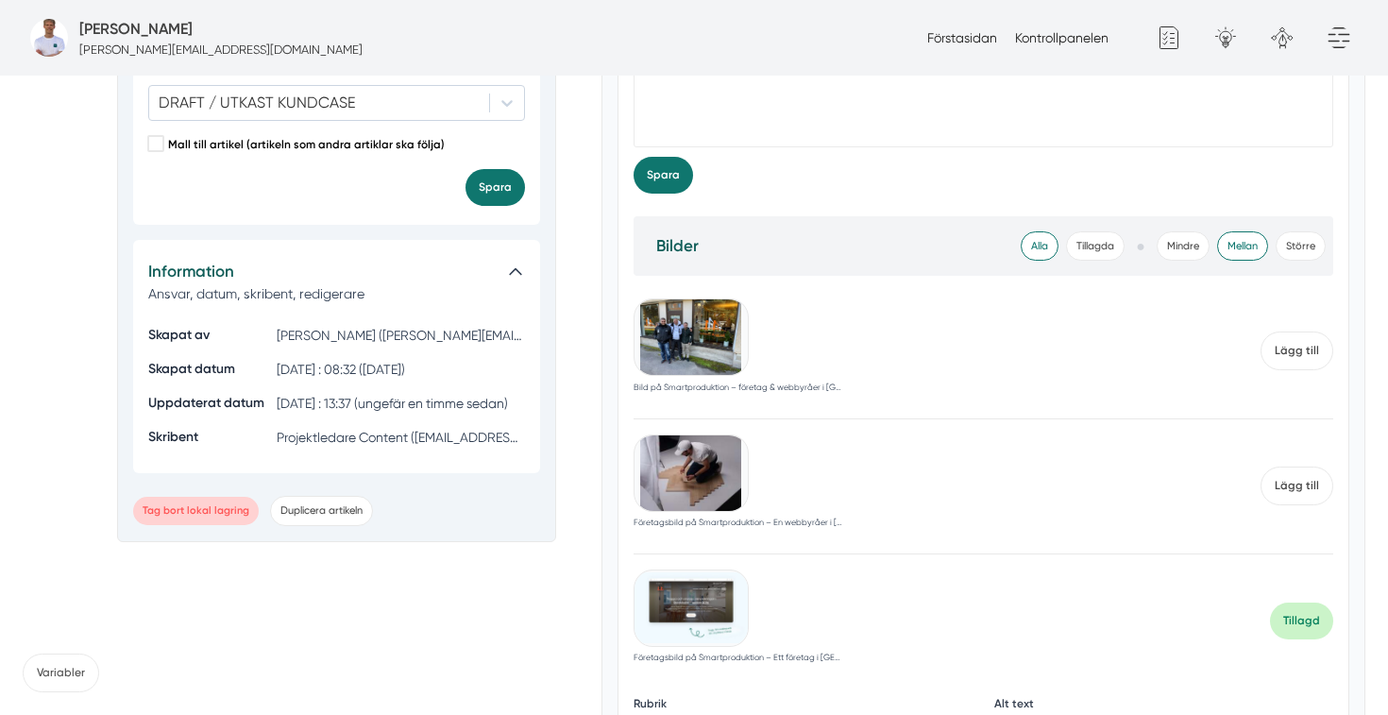
scroll to position [3118, 0]
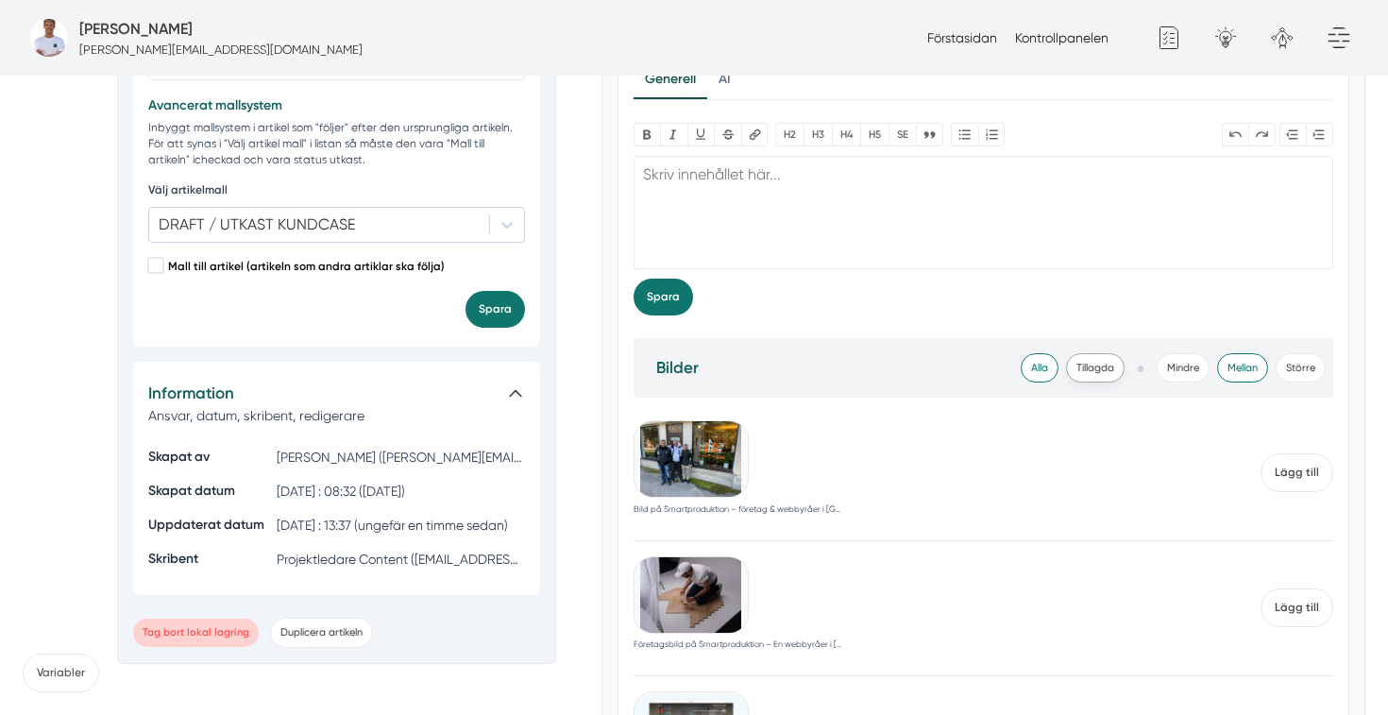
click at [1110, 373] on span "Tillagda" at bounding box center [1095, 367] width 59 height 29
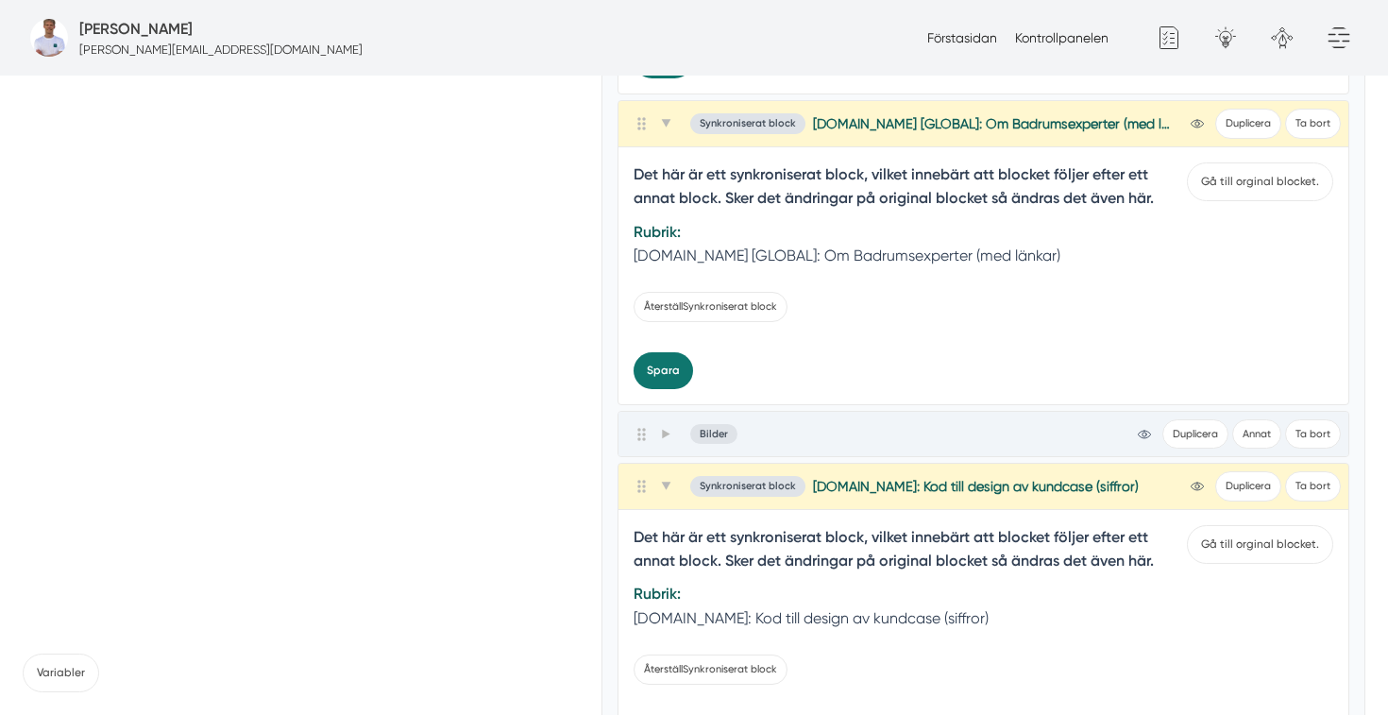
scroll to position [4565, 0]
click at [1247, 189] on link "Gå till orginal blocket." at bounding box center [1260, 182] width 146 height 39
click at [670, 125] on icon at bounding box center [666, 124] width 10 height 10
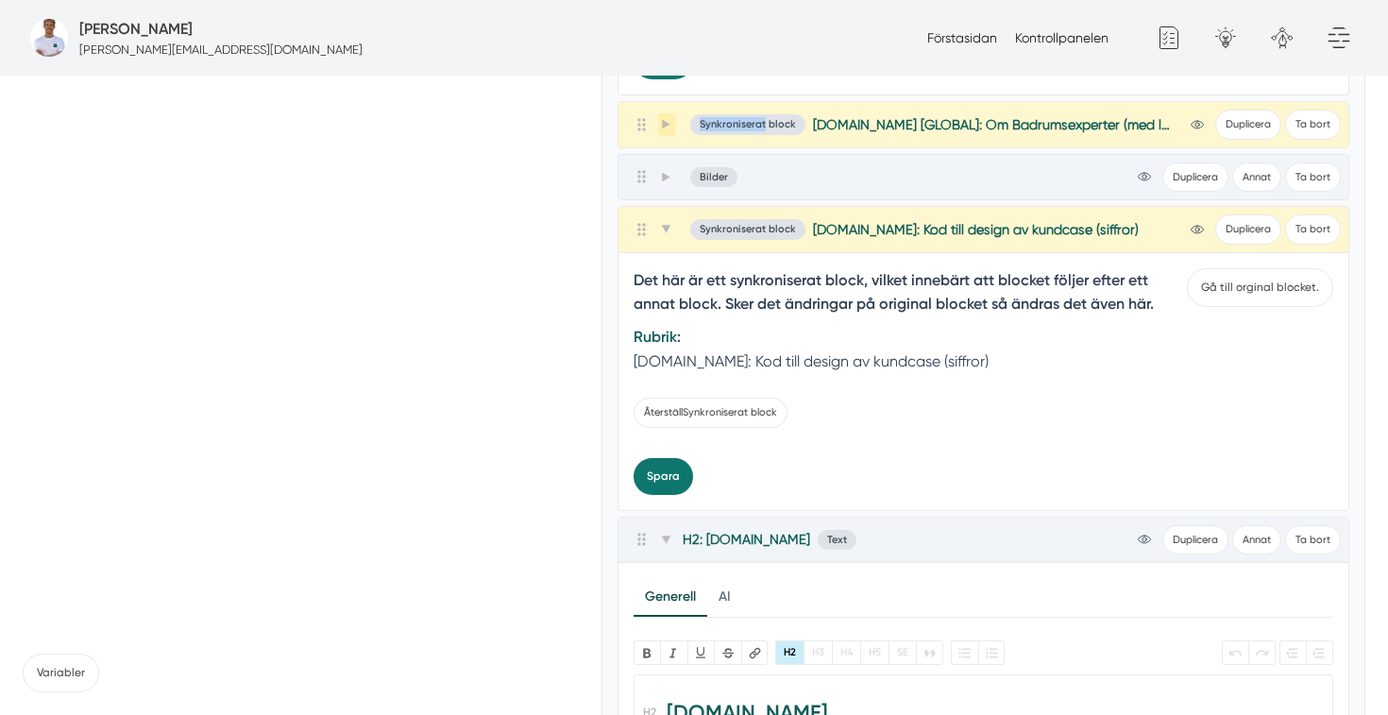
click at [670, 125] on icon at bounding box center [666, 124] width 10 height 10
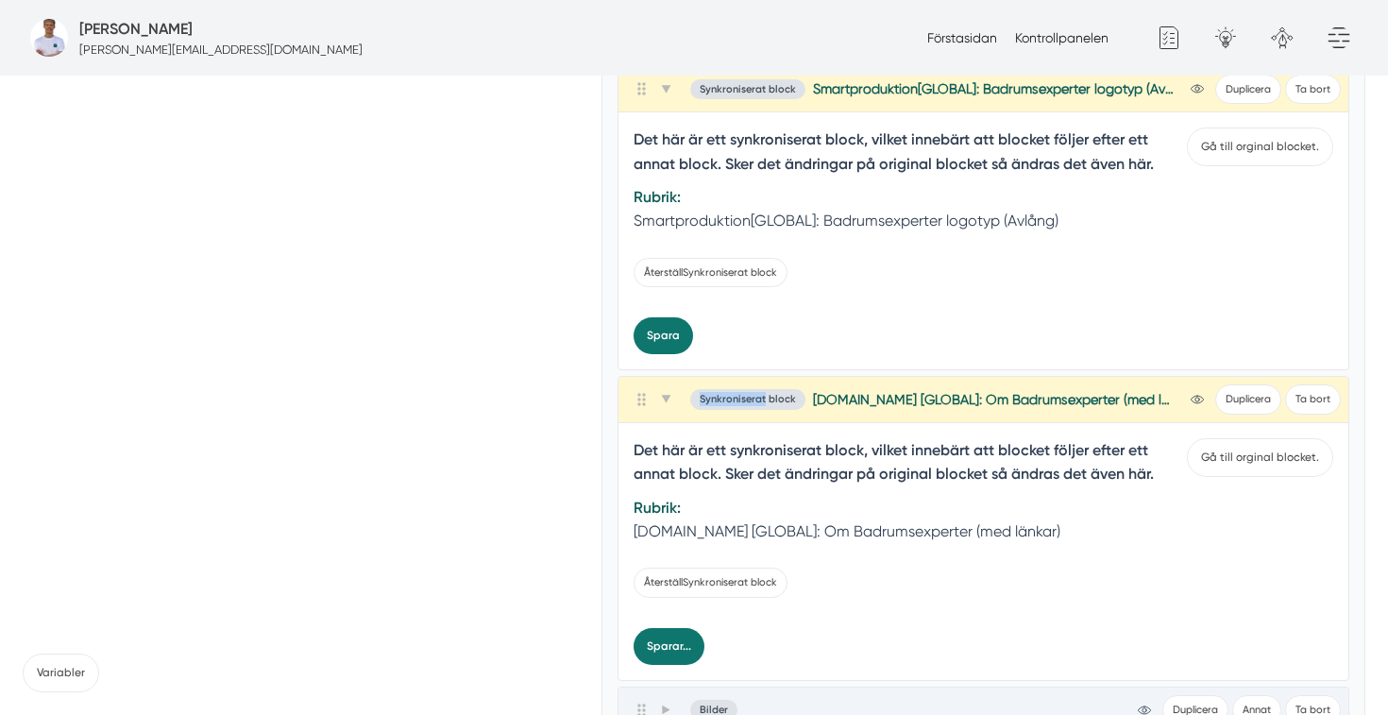
scroll to position [4286, 0]
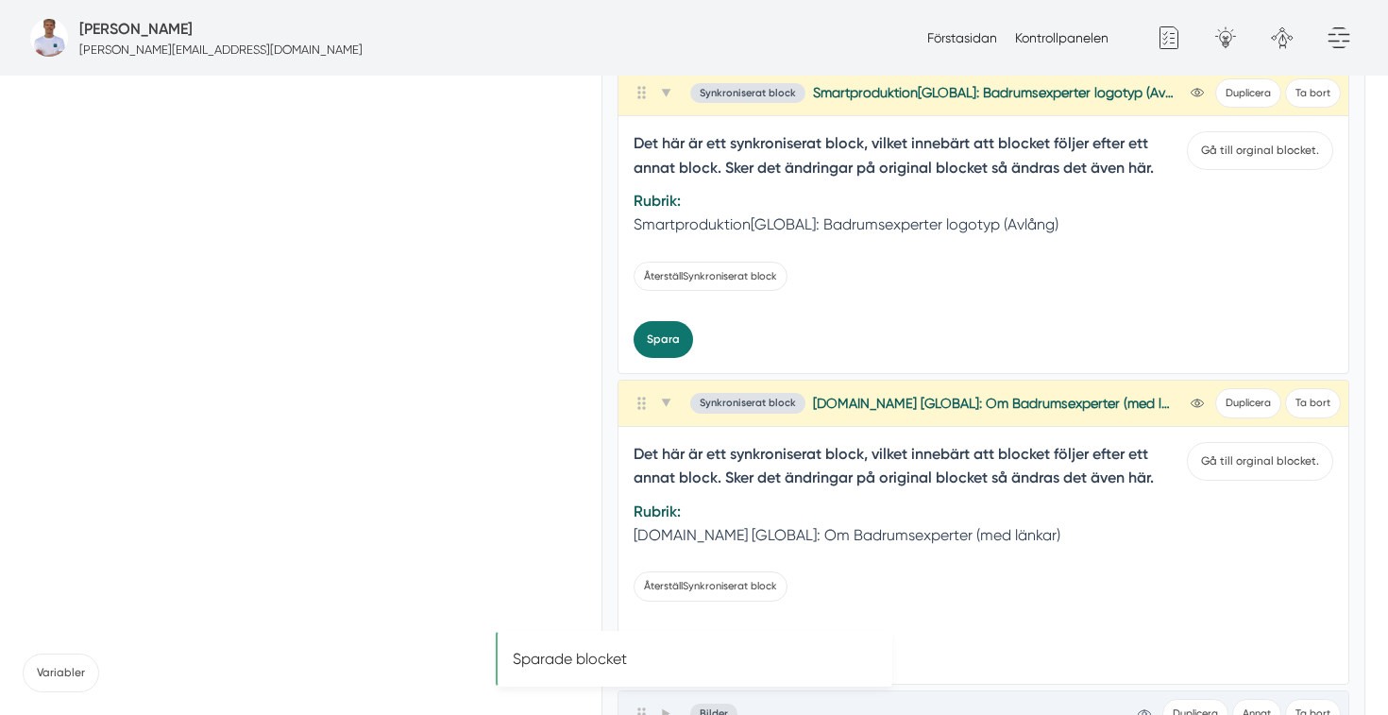
click at [776, 405] on div "Synkroniserat block" at bounding box center [747, 403] width 115 height 20
click at [1260, 460] on link "Gå till orginal blocket." at bounding box center [1260, 461] width 146 height 39
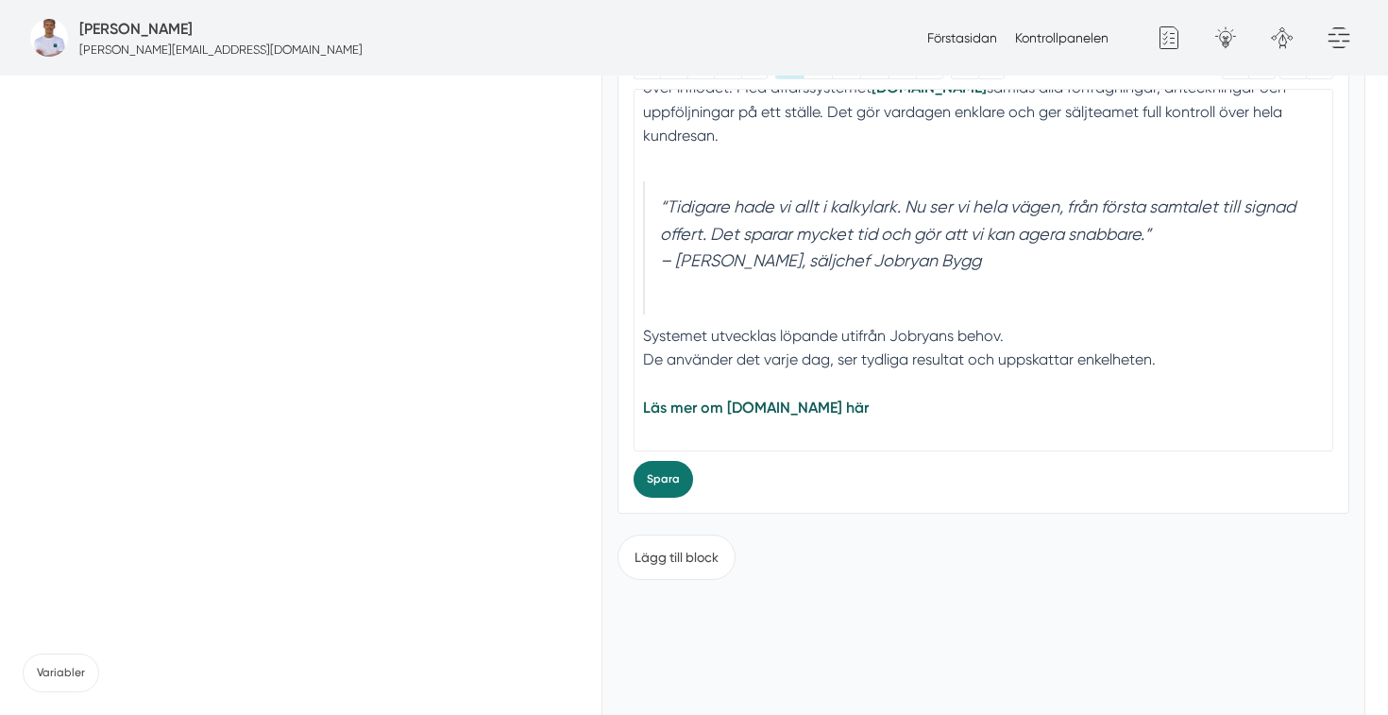
scroll to position [5459, 0]
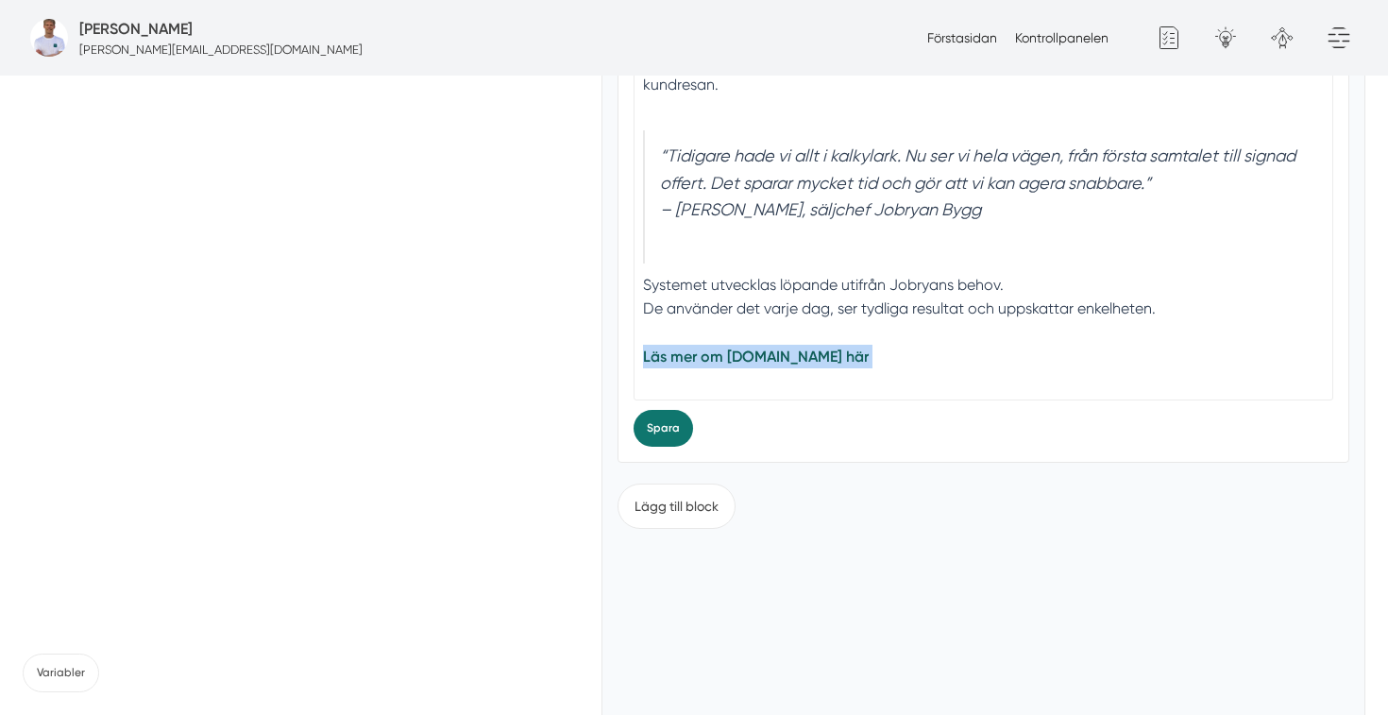
drag, startPoint x: 837, startPoint y: 375, endPoint x: 635, endPoint y: 356, distance: 202.9
click at [635, 357] on trix-editor "[DOMAIN_NAME] [PERSON_NAME] har redan tagit stora kliv tillsammans med Smartpro…" at bounding box center [983, 219] width 701 height 363
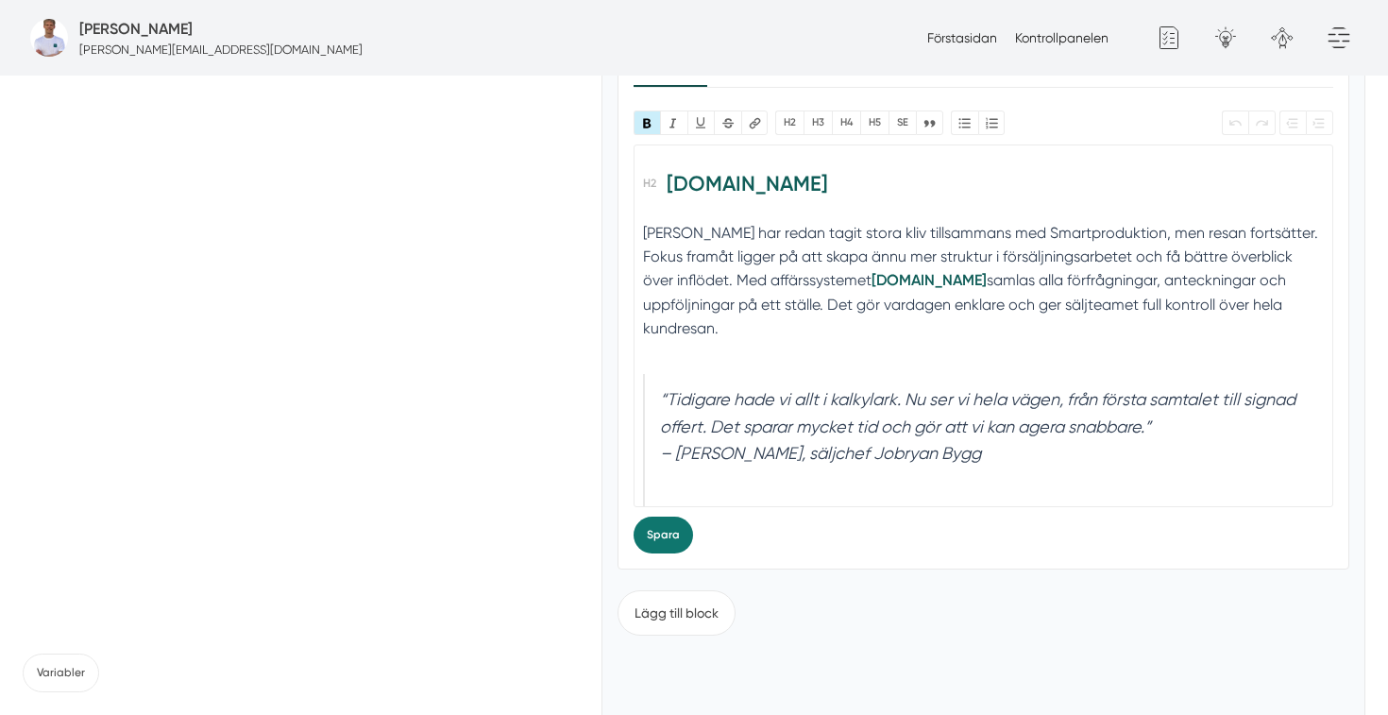
scroll to position [5331, 0]
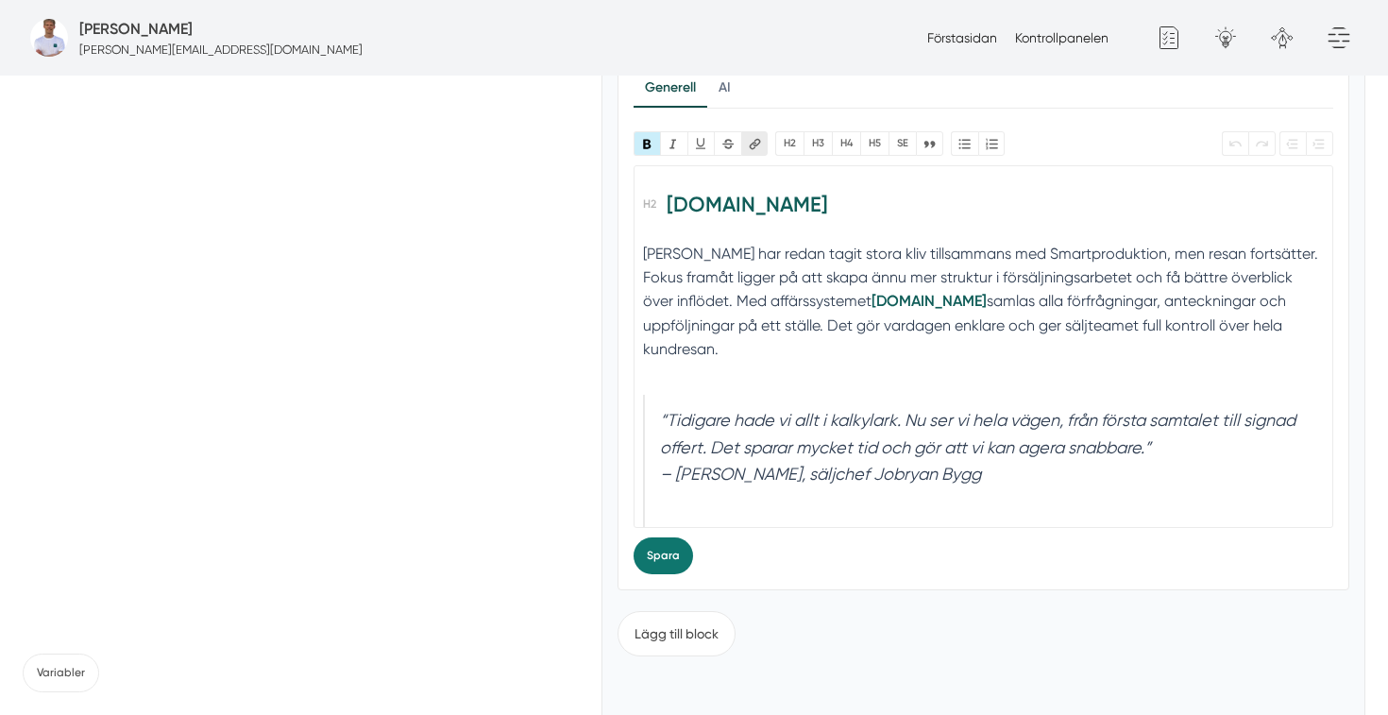
click at [762, 144] on button "Länk" at bounding box center [754, 143] width 27 height 24
click at [1087, 200] on input "Länk" at bounding box center [1085, 191] width 69 height 29
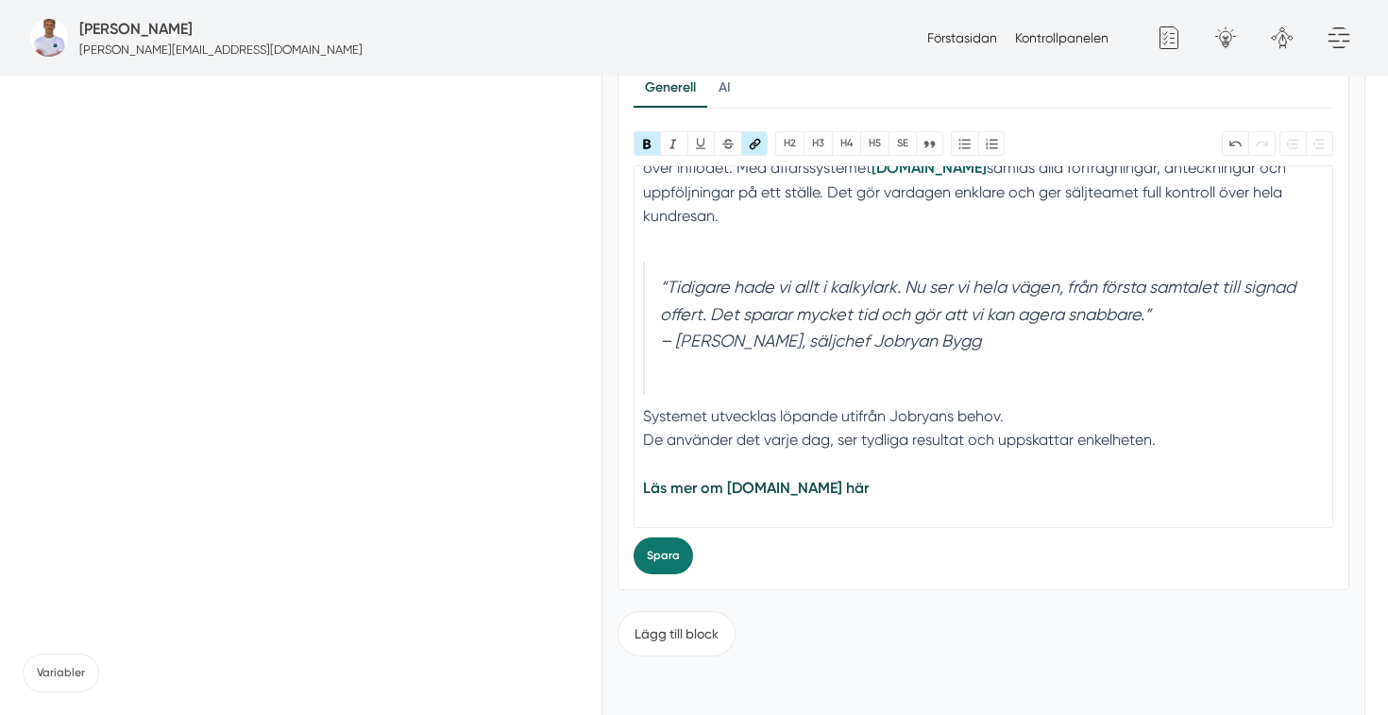
scroll to position [137, 0]
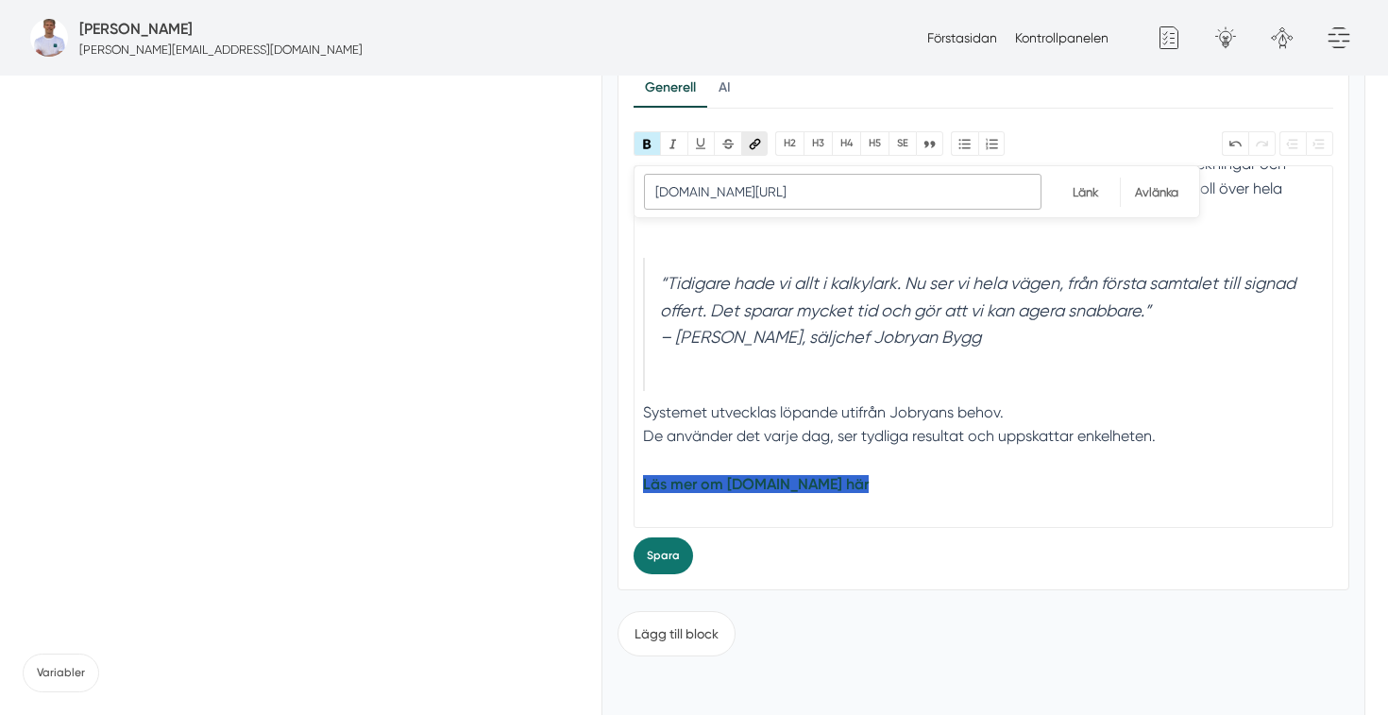
click at [762, 141] on button "Länk" at bounding box center [754, 143] width 27 height 24
paste input "[URL][DOMAIN_NAME]"
type input "[URL][DOMAIN_NAME]"
click at [1086, 194] on input "Länk" at bounding box center [1085, 191] width 69 height 29
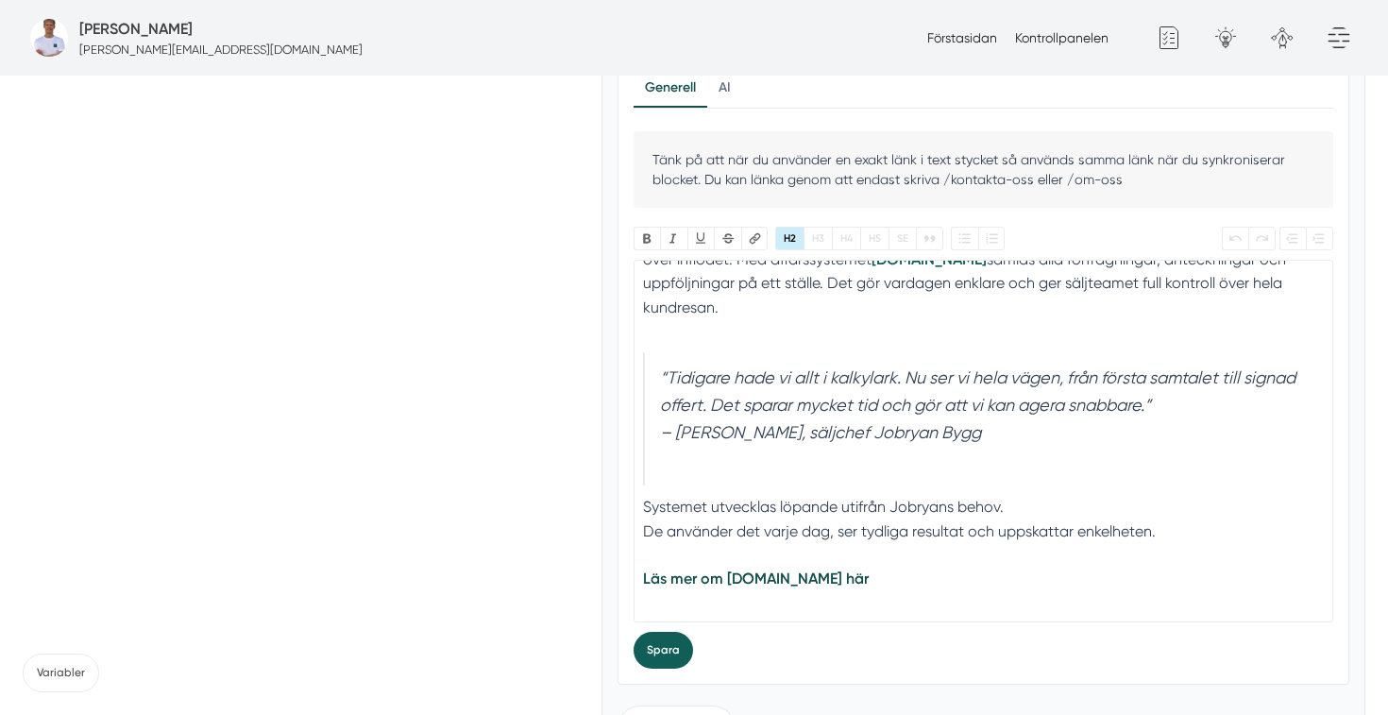
click at [647, 639] on button "Spara" at bounding box center [662, 650] width 59 height 37
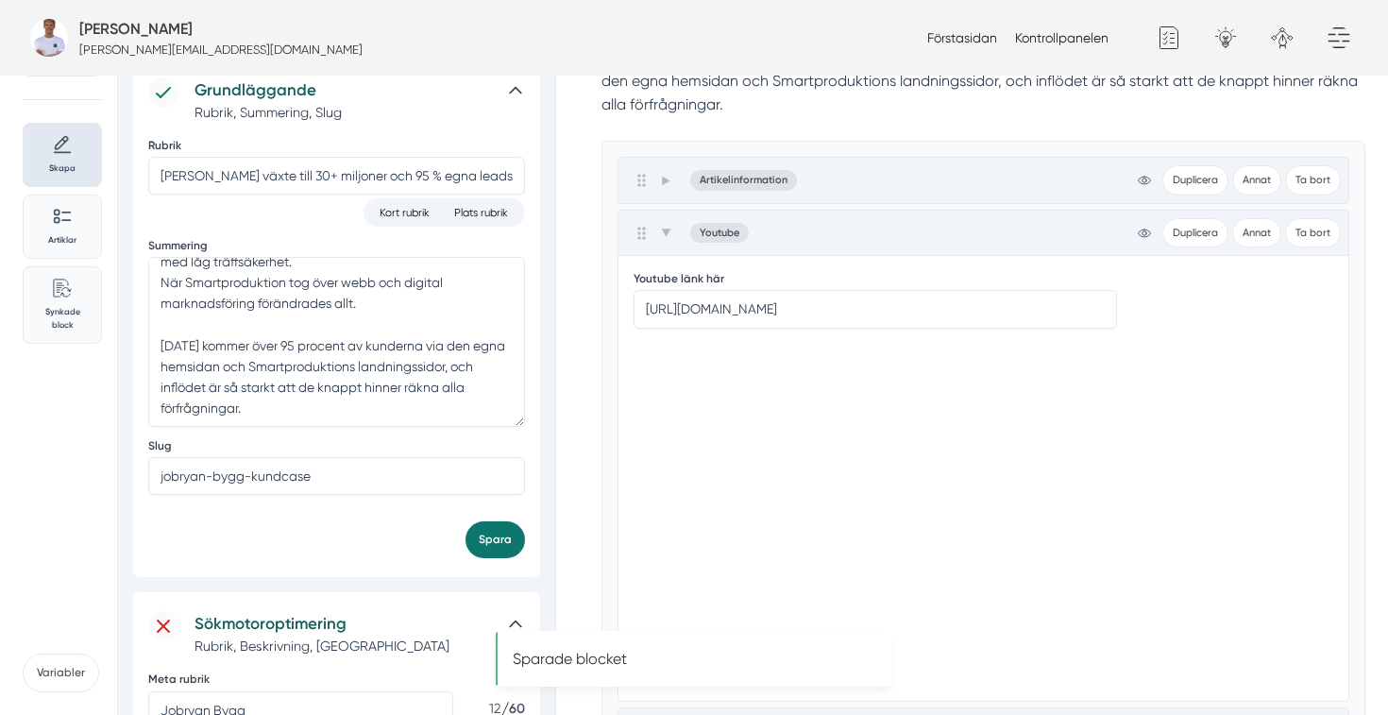
scroll to position [0, 0]
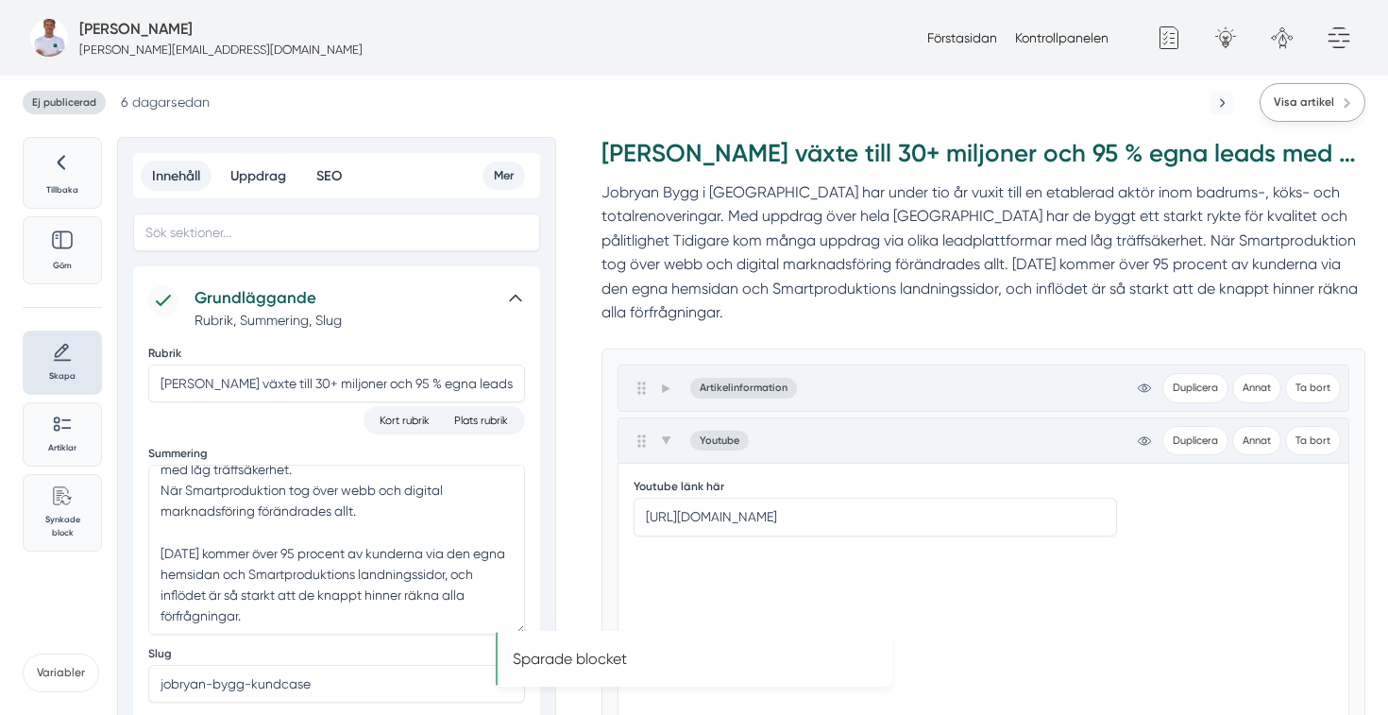
click at [1318, 110] on span "Visa artikel" at bounding box center [1304, 102] width 60 height 18
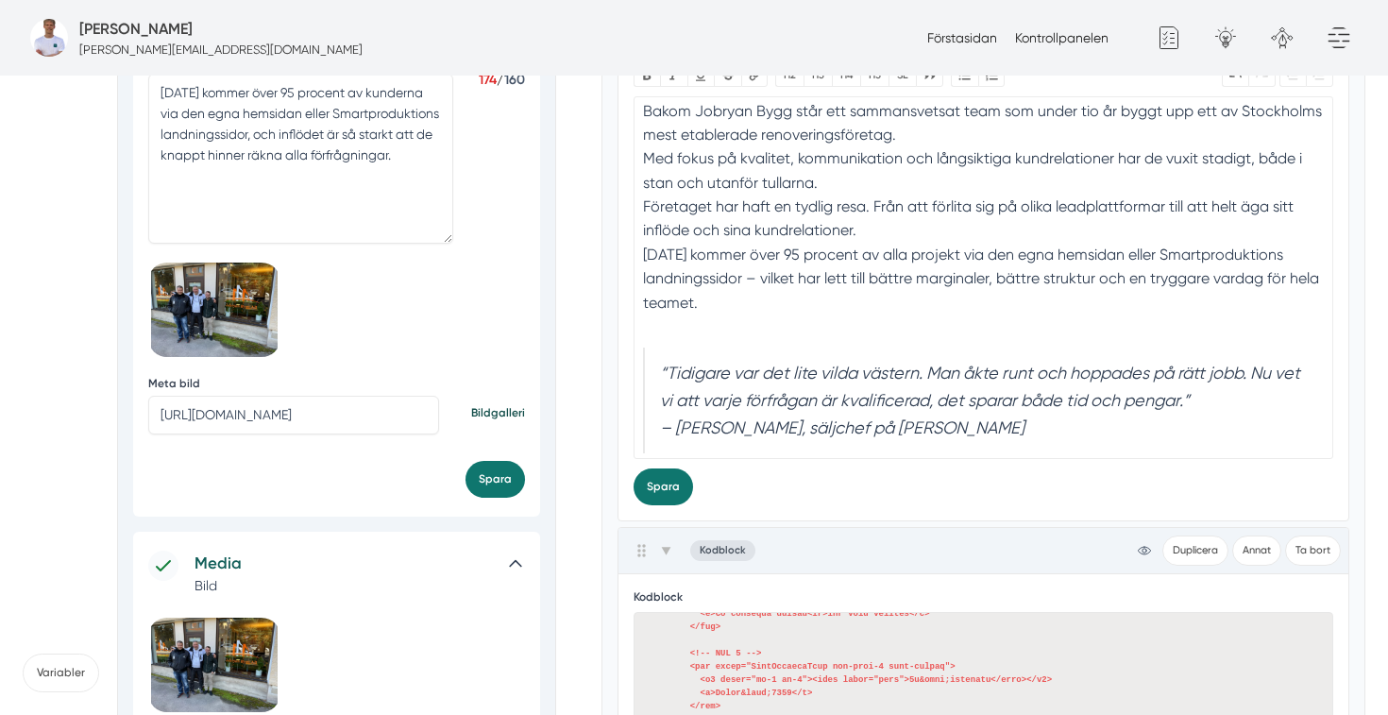
scroll to position [988, 0]
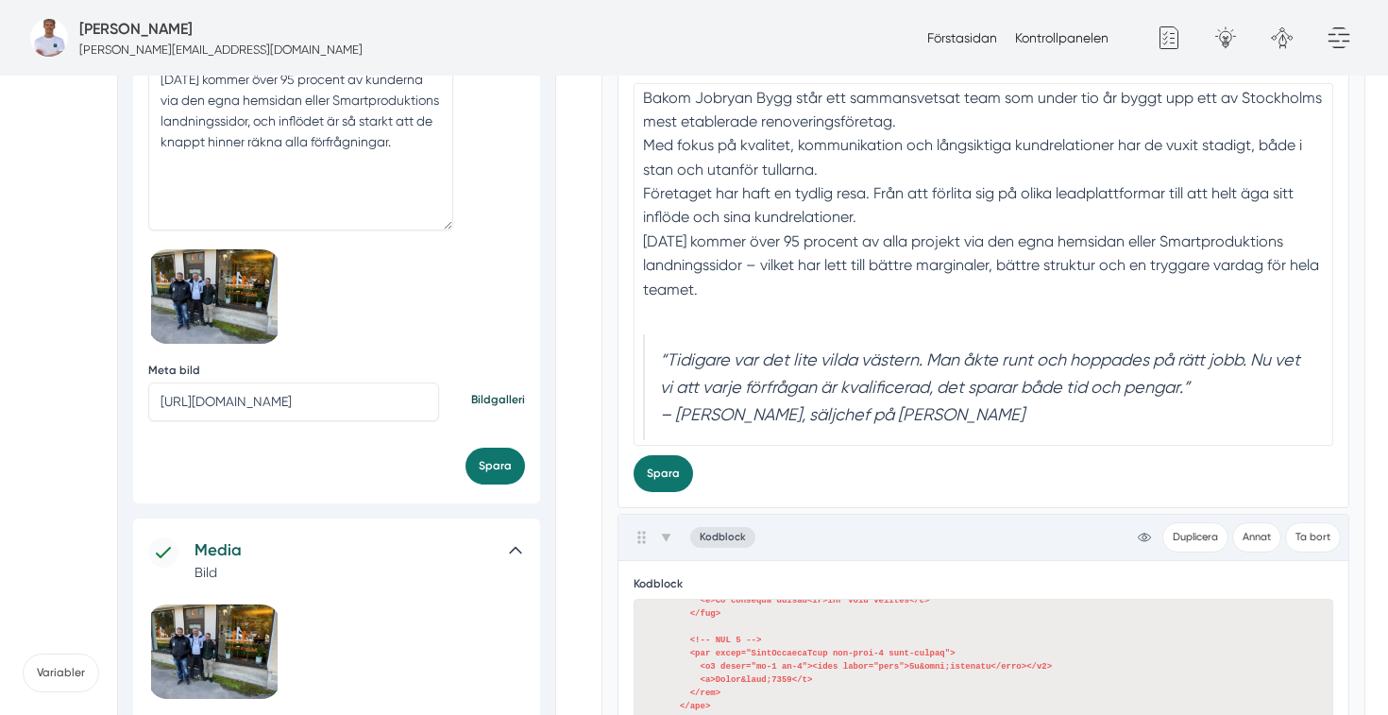
click at [264, 403] on input "https://s3.eu-west-2.amazonaws.com/byggservice/photos/images/000/047/845/large/…" at bounding box center [293, 401] width 291 height 38
paste input "57/large/bild-pa-smartproduktion-foretag-webbyraer-i-borlange-dalarnas-lan.jpg?…"
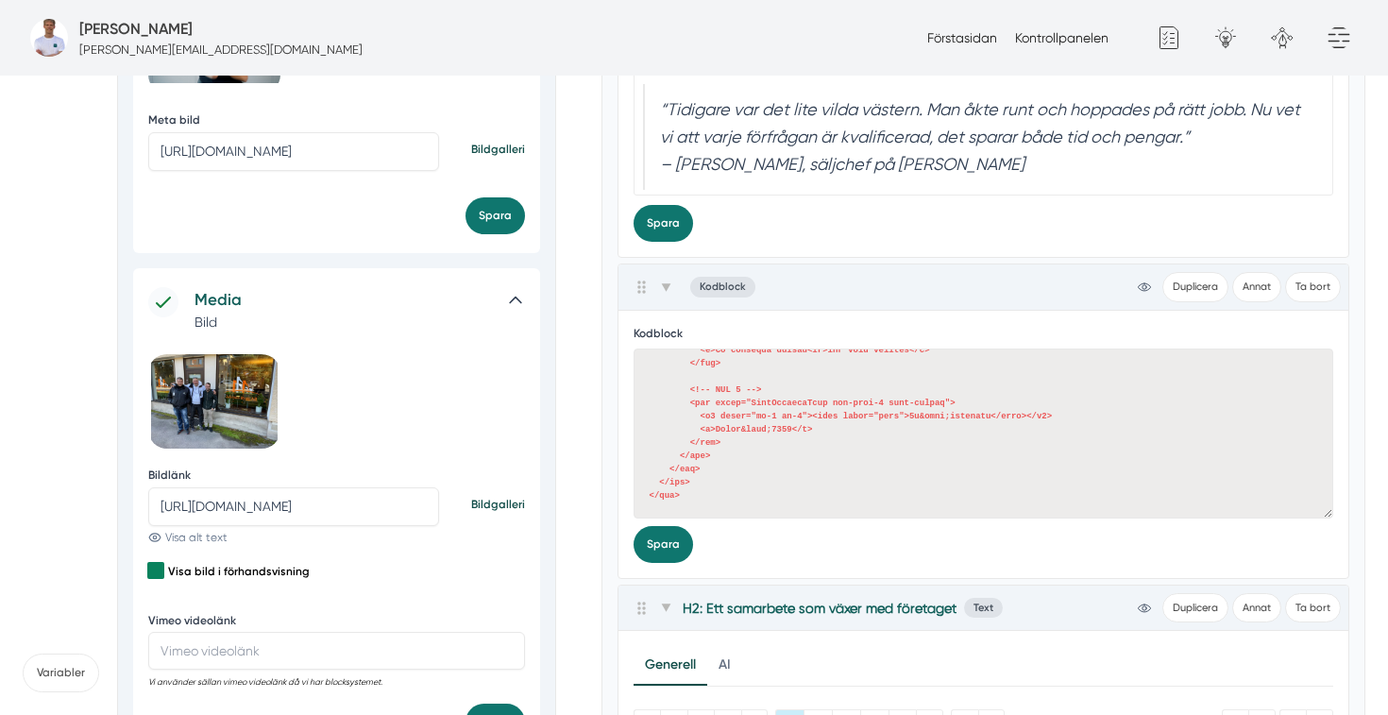
scroll to position [1425, 0]
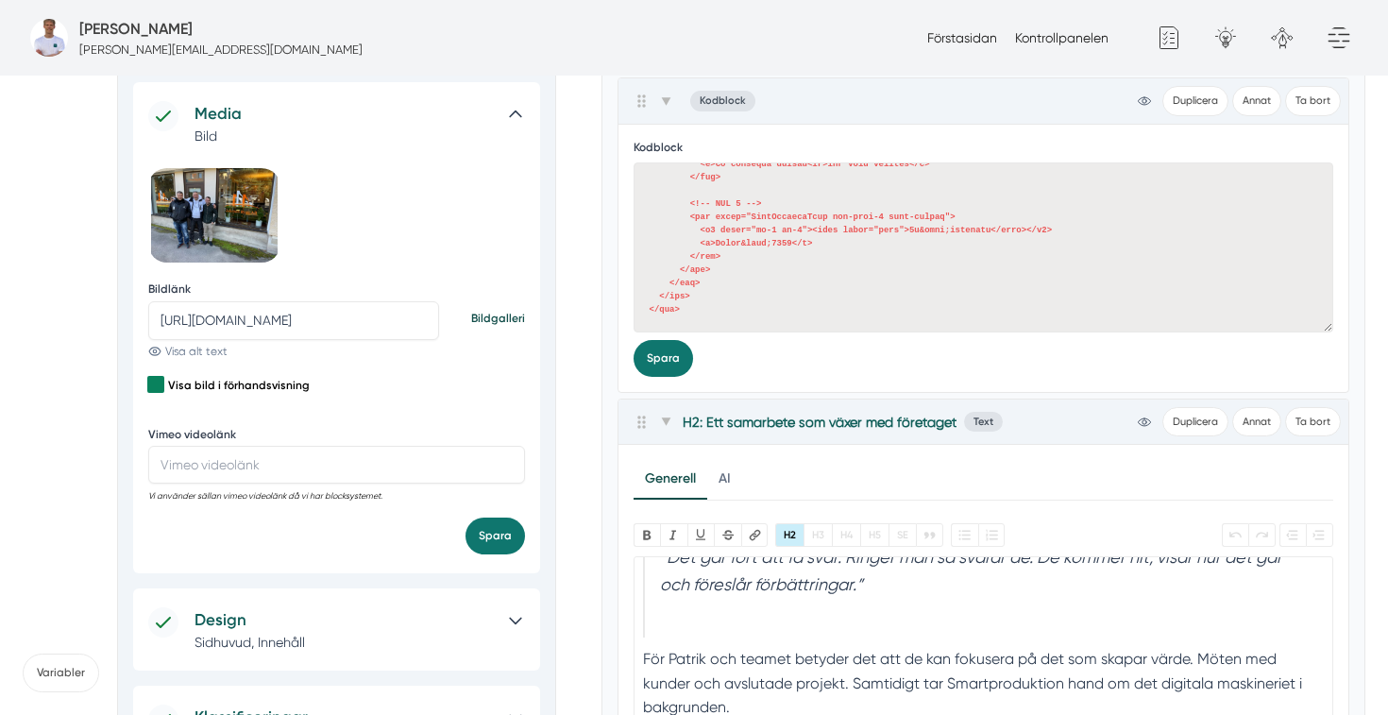
type input "[URL][DOMAIN_NAME]"
click at [302, 333] on input "https://s3.eu-west-2.amazonaws.com/byggservice/photos/images/000/047/845/large/…" at bounding box center [293, 320] width 291 height 38
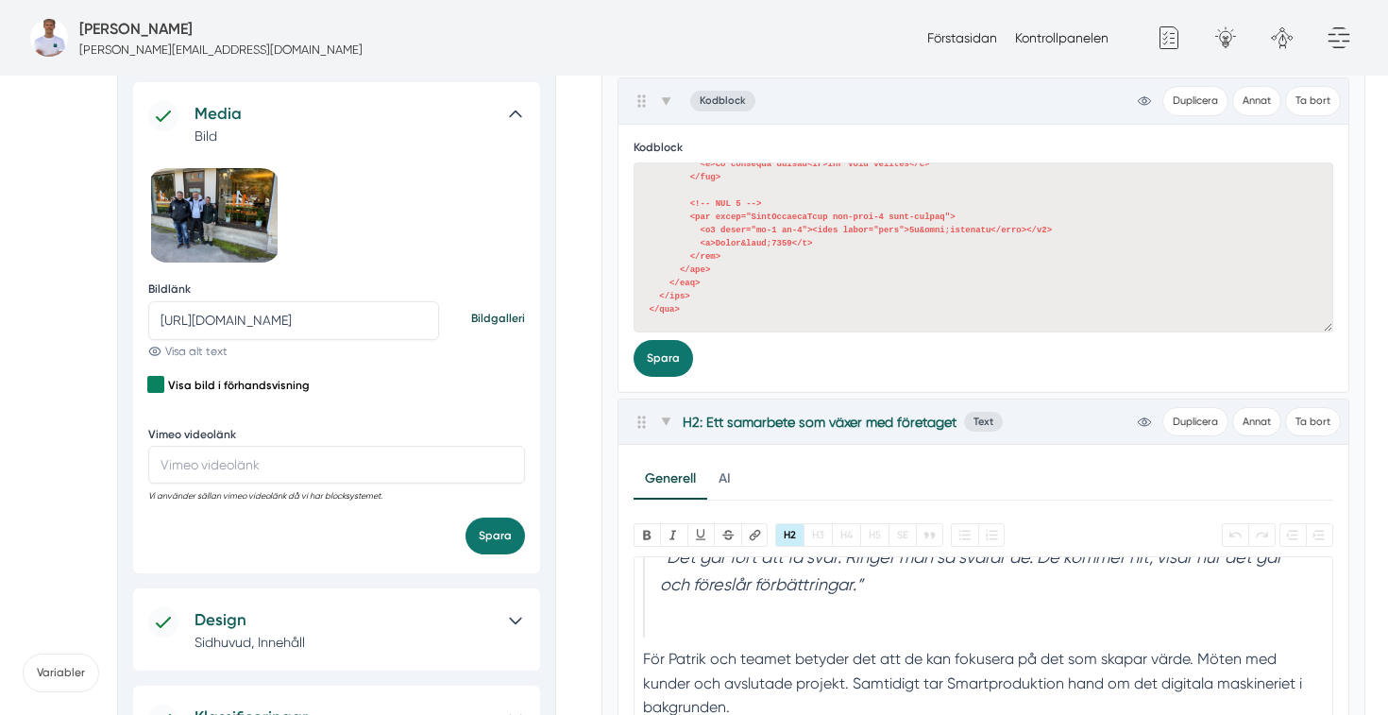
click at [302, 333] on input "https://s3.eu-west-2.amazonaws.com/byggservice/photos/images/000/047/845/large/…" at bounding box center [293, 320] width 291 height 38
paste input "57/large/bild-pa-smartproduktion-foretag-webbyraer-i-borlange-dalarnas-lan.jpg?…"
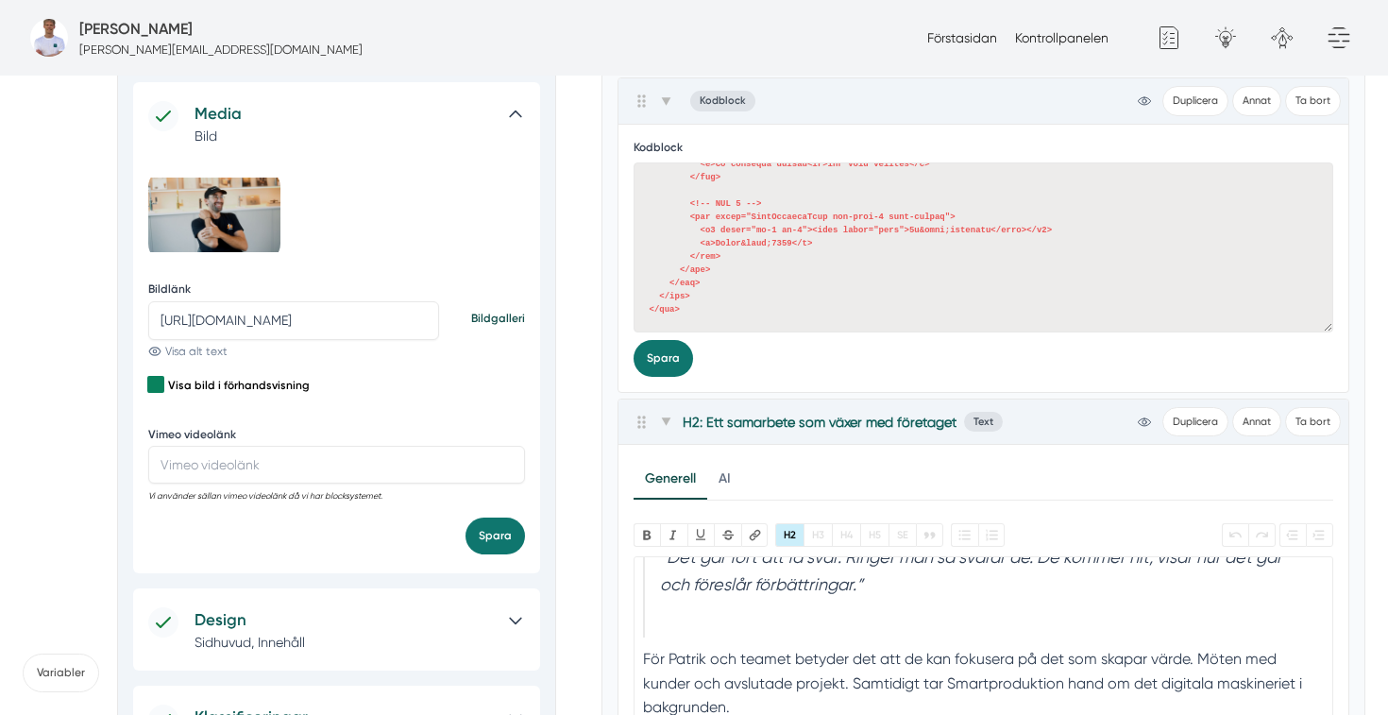
scroll to position [0, 811]
type input "[URL][DOMAIN_NAME]"
click at [489, 534] on button "Spara" at bounding box center [494, 535] width 59 height 37
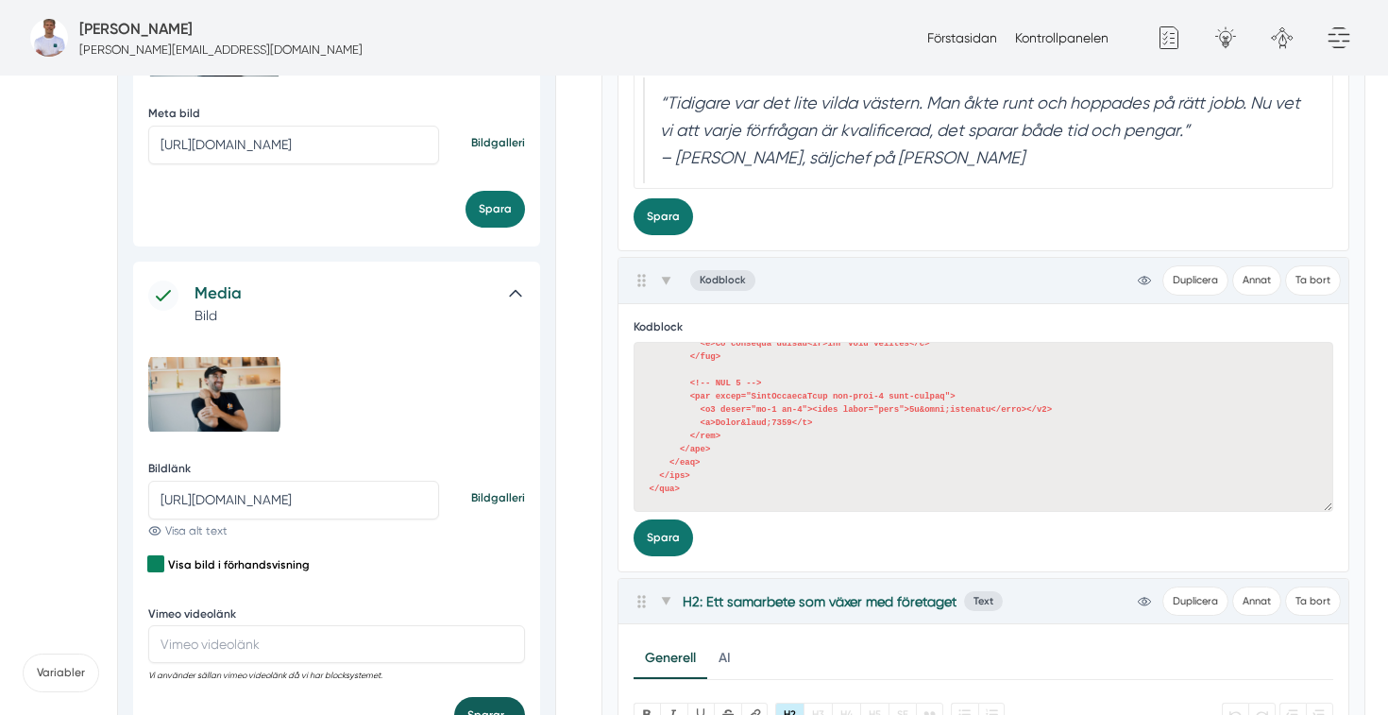
scroll to position [1025, 0]
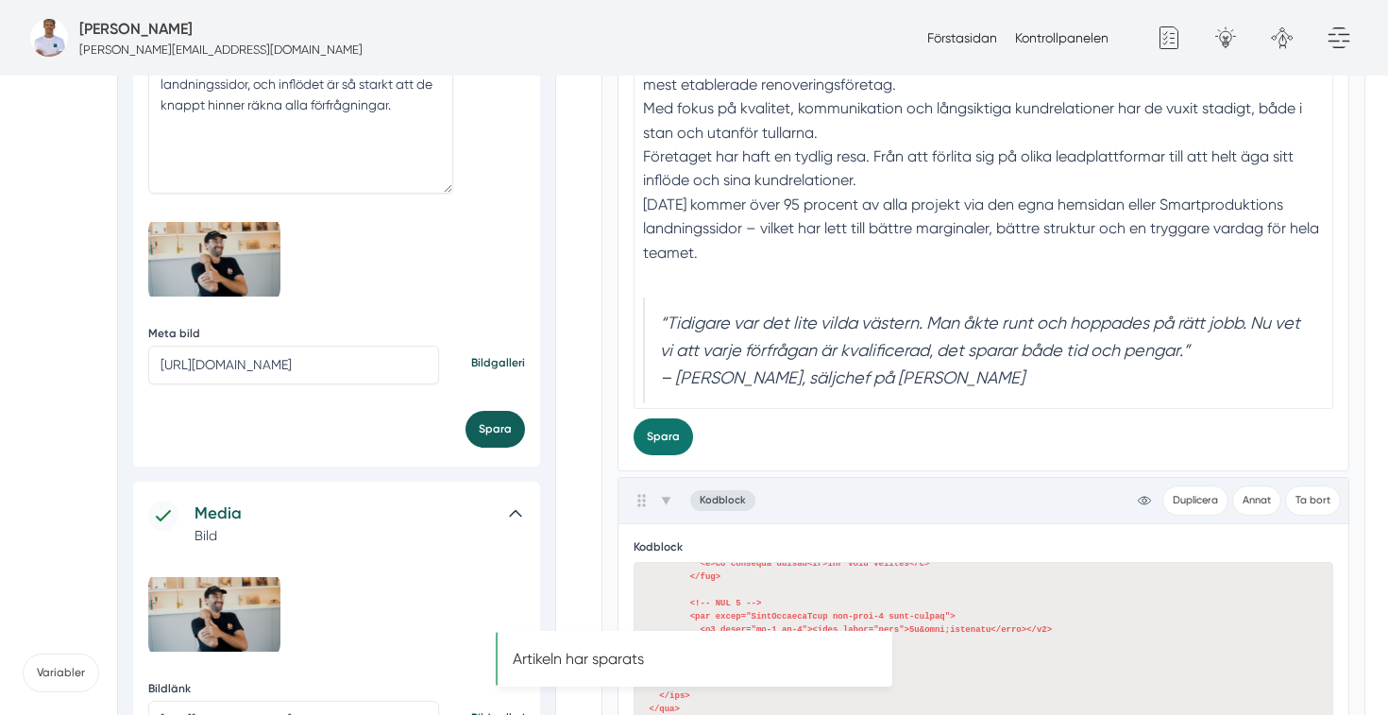
click at [503, 443] on button "Spara" at bounding box center [494, 429] width 59 height 37
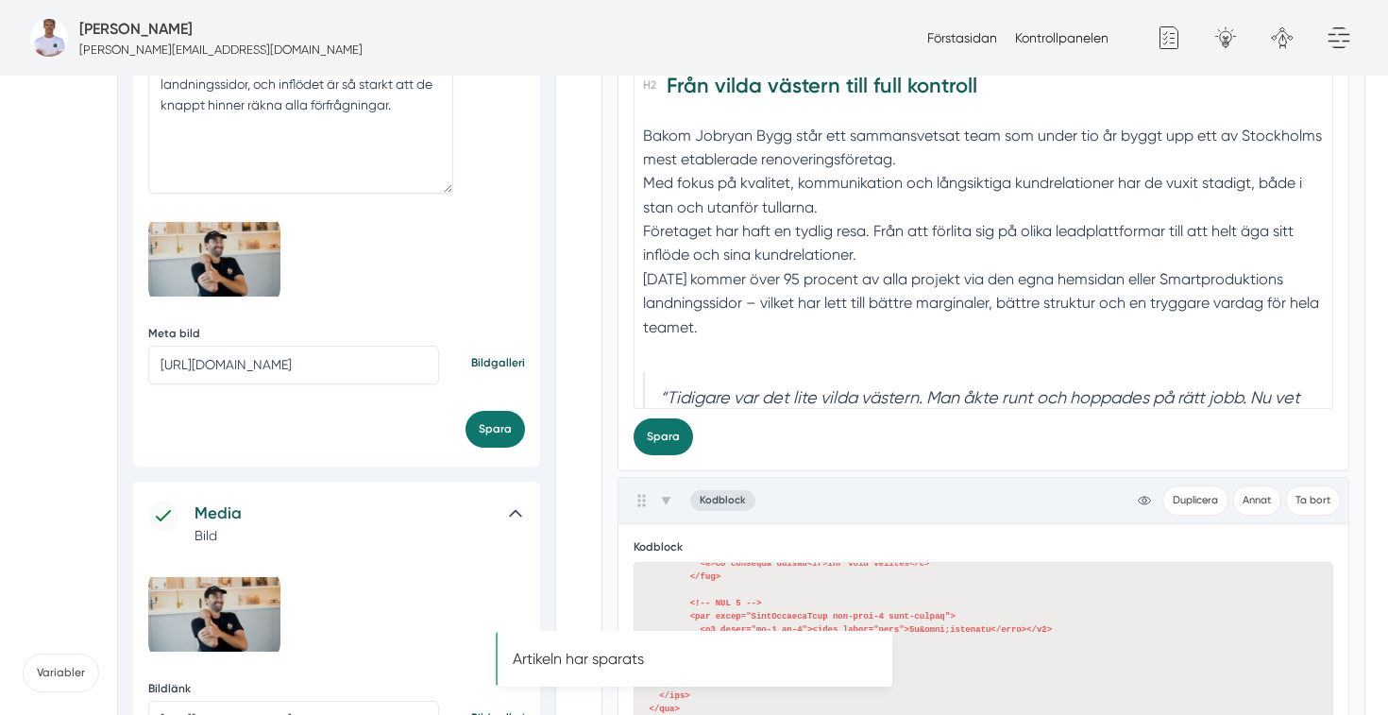
scroll to position [0, 0]
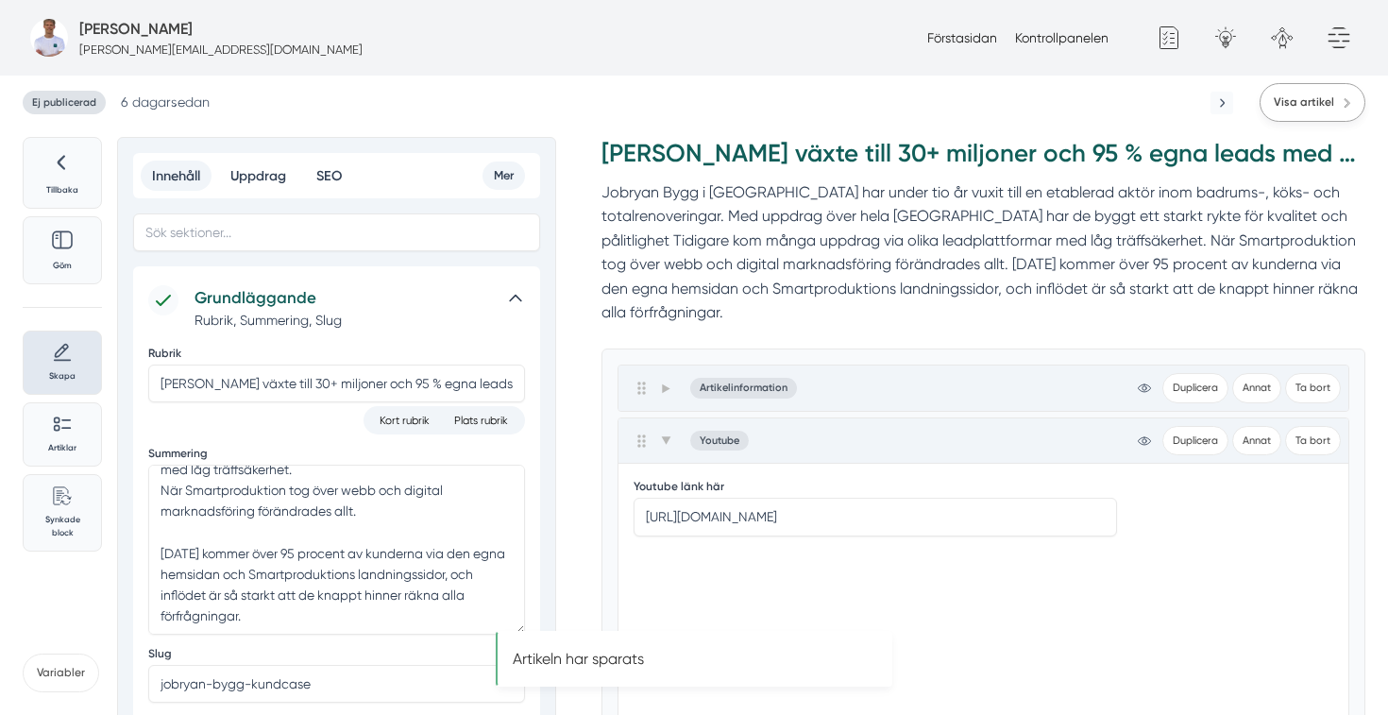
click at [1318, 104] on span "Visa artikel" at bounding box center [1304, 102] width 60 height 18
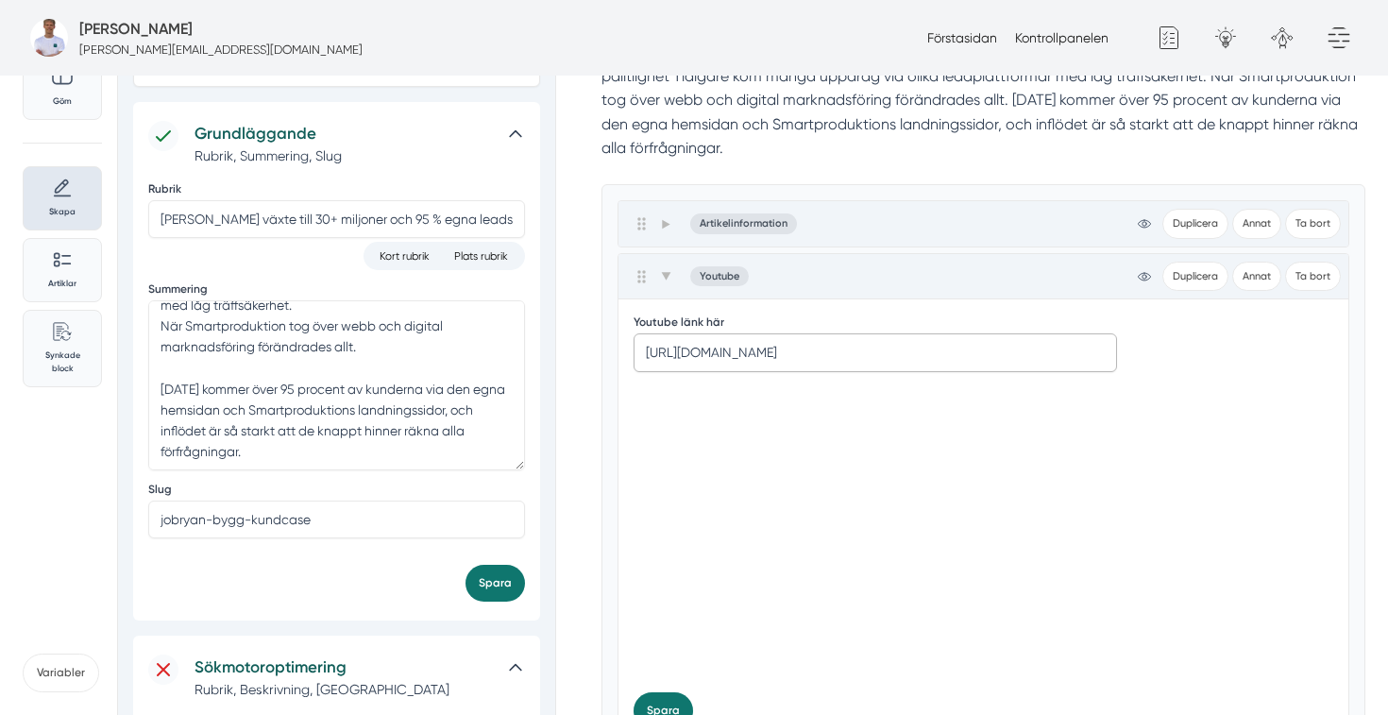
click at [862, 363] on input "https://www.youtube.com/embed/PeUycDj0CQA" at bounding box center [874, 352] width 483 height 38
paste input "zAqly7x8Y_U"
click at [1245, 495] on div at bounding box center [983, 528] width 701 height 297
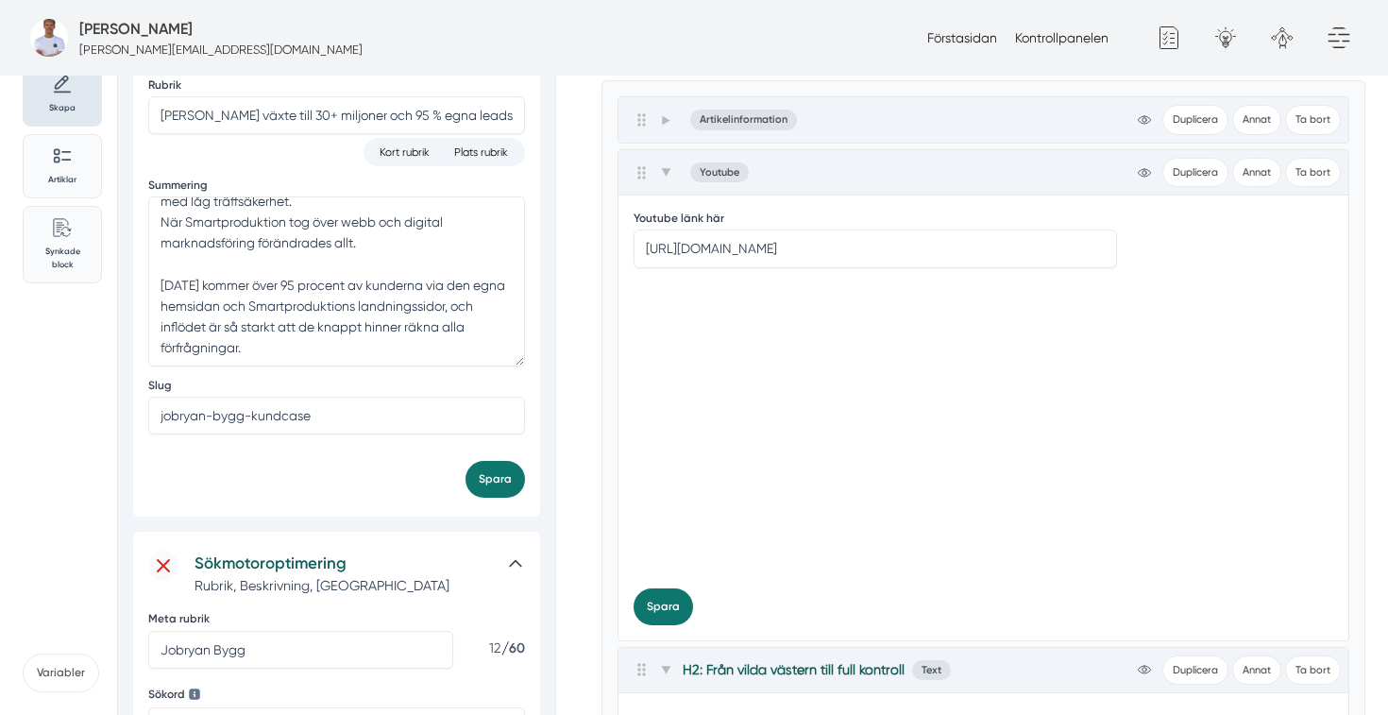
scroll to position [292, 0]
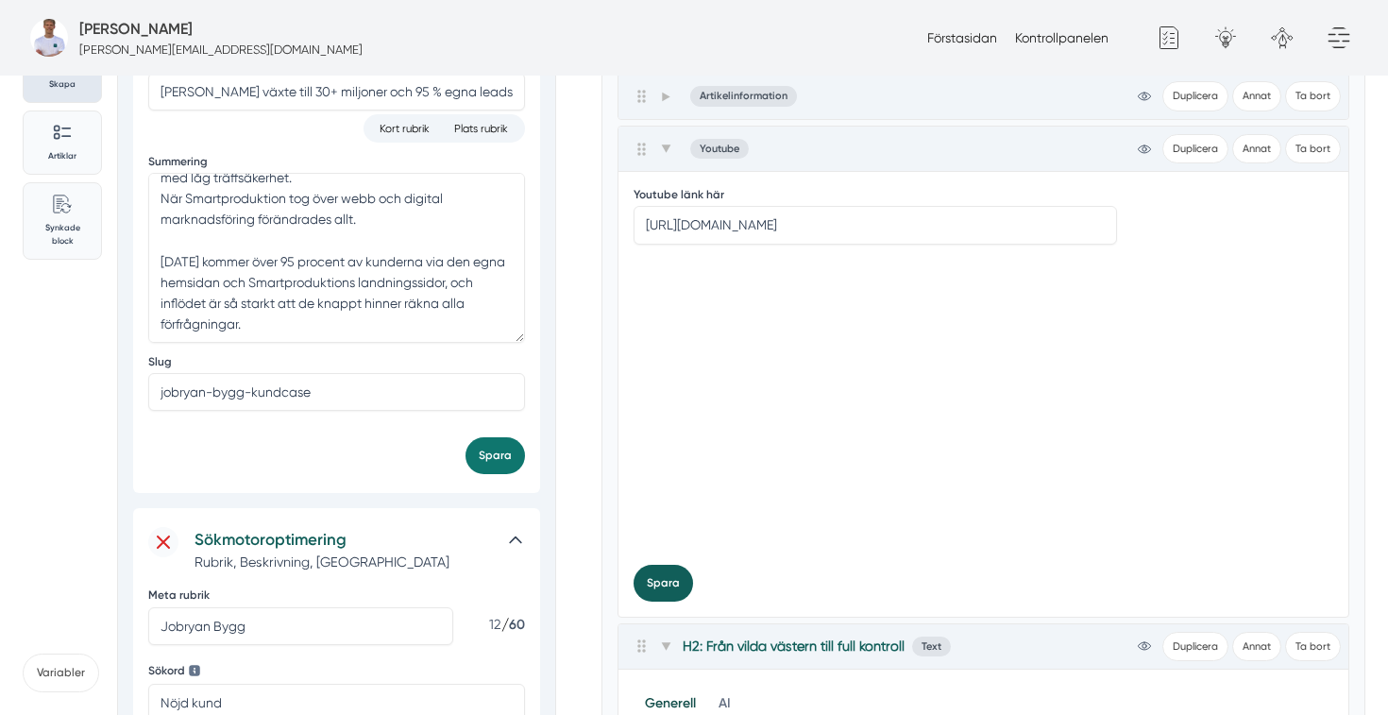
click at [665, 582] on button "Spara" at bounding box center [662, 583] width 59 height 37
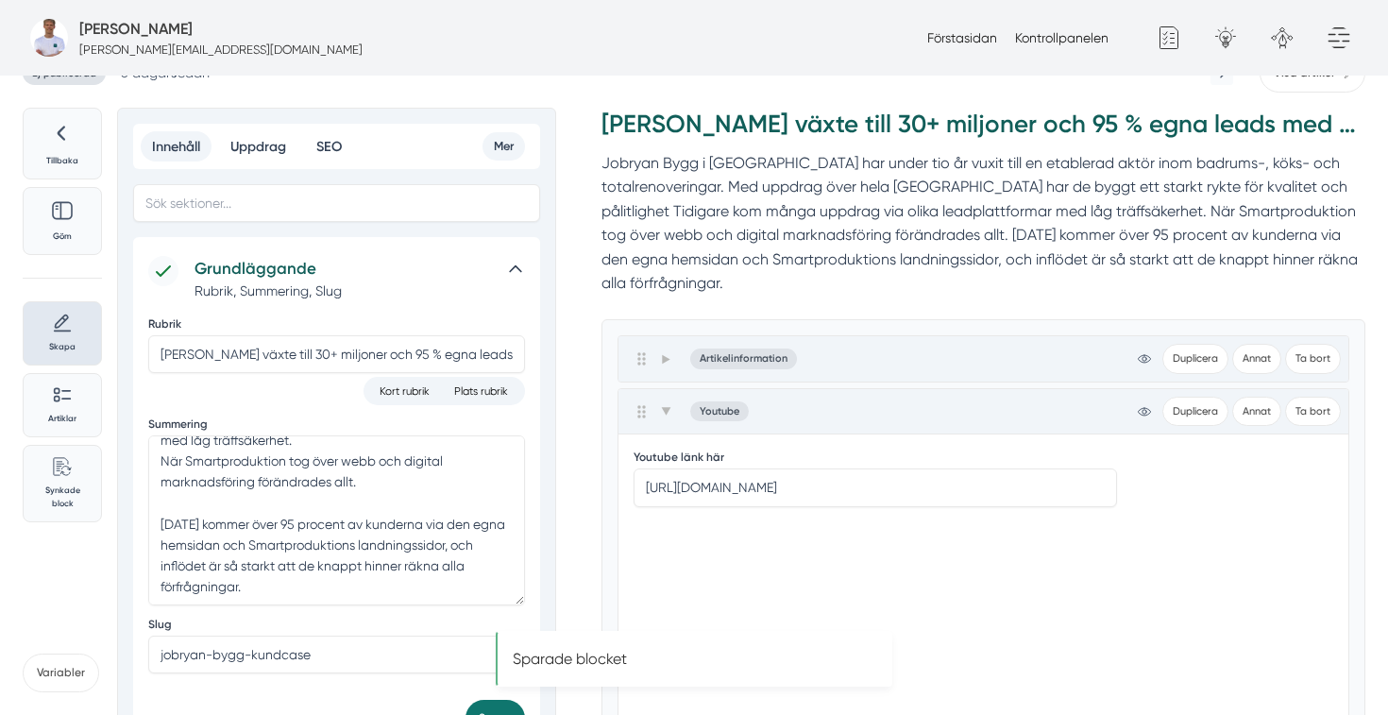
scroll to position [0, 0]
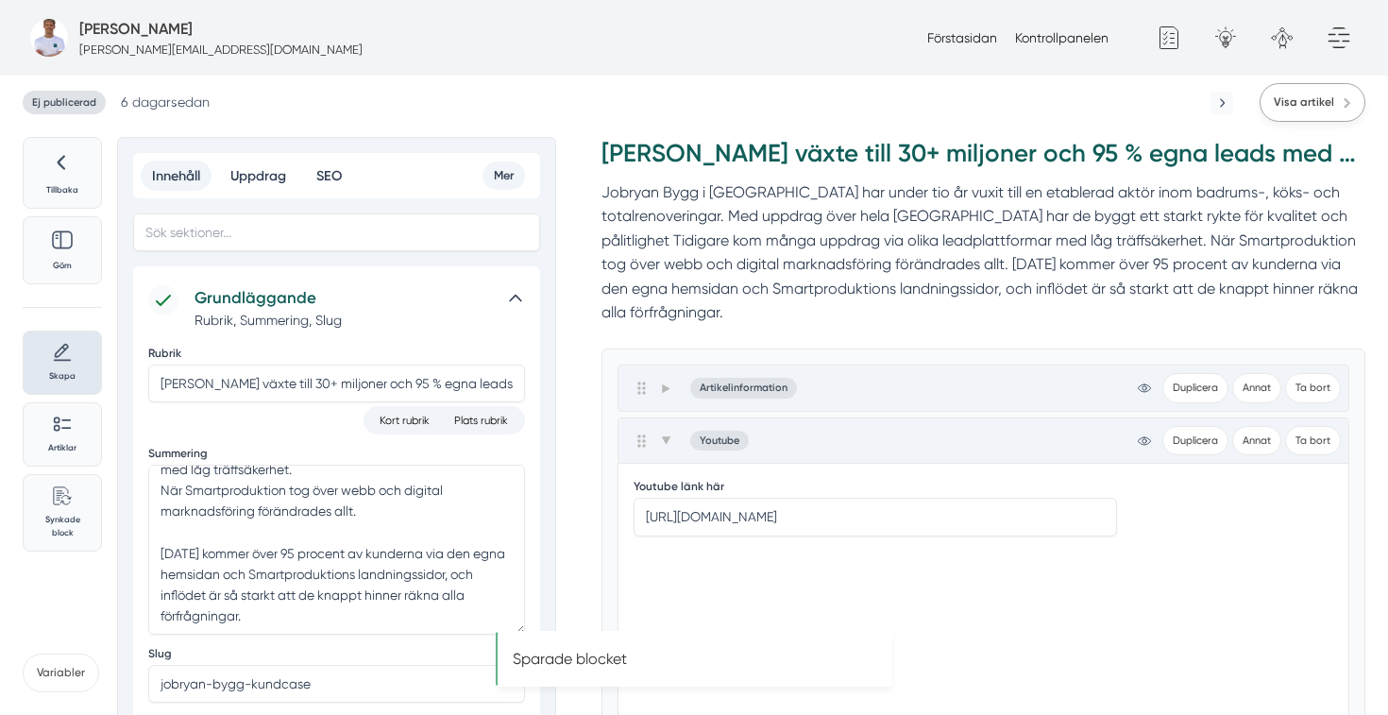
click at [1333, 108] on span "Visa artikel" at bounding box center [1304, 102] width 60 height 18
click at [807, 506] on input "https://www.youtube.com/embed/zAqly7x8Y_U" at bounding box center [874, 517] width 483 height 38
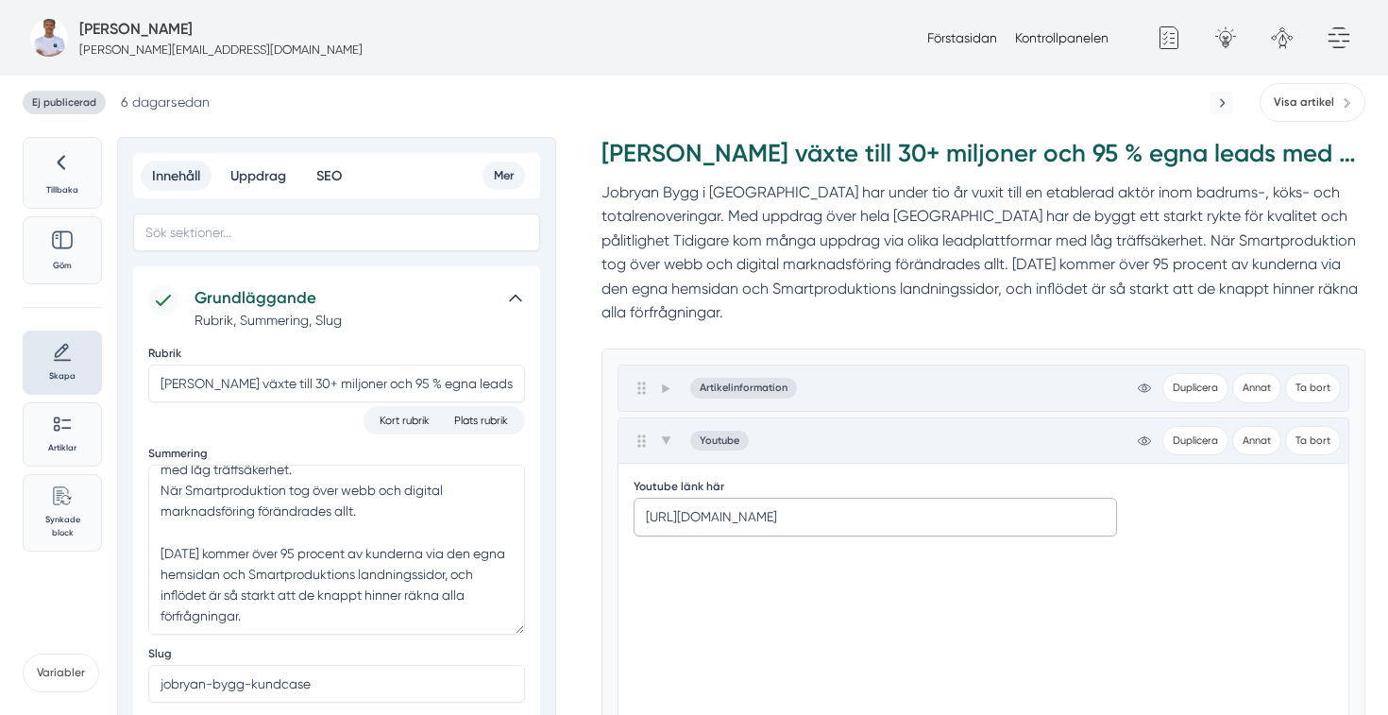
paste input "Zg-XTi6FVnE"
type input "[URL][DOMAIN_NAME]"
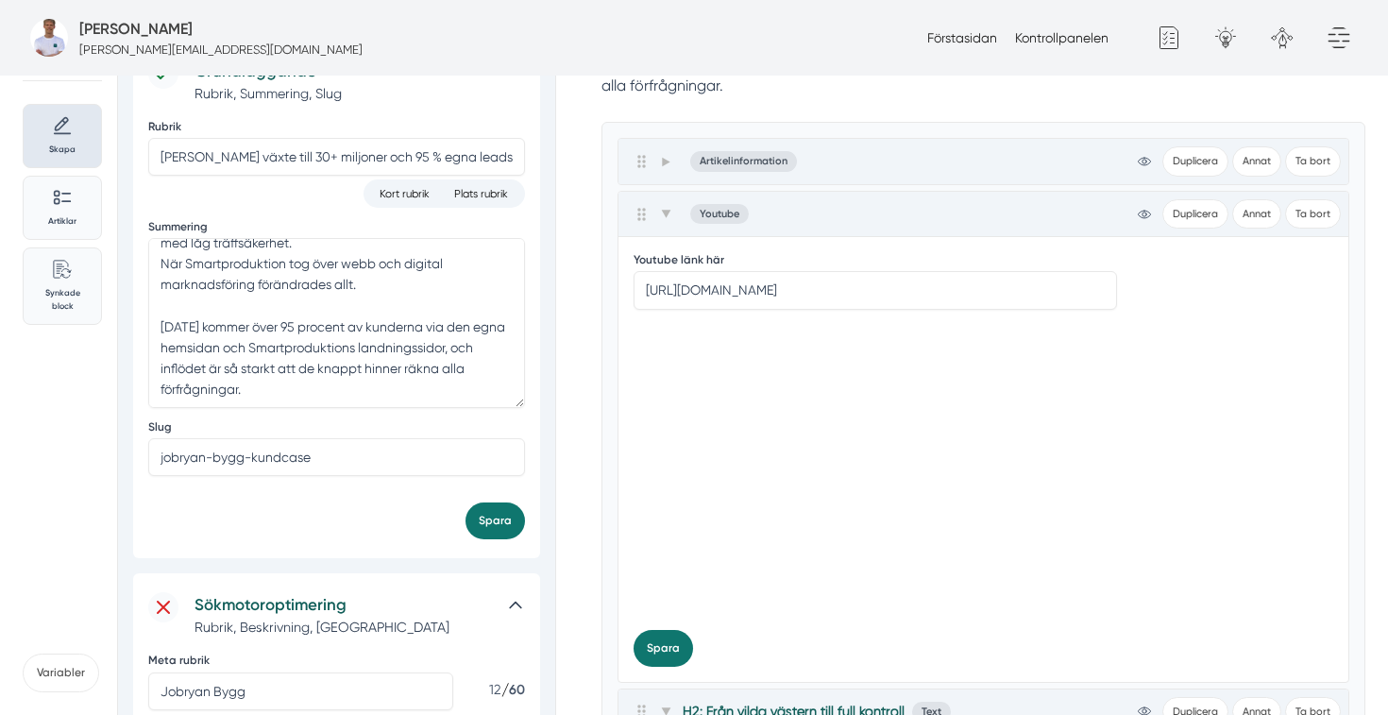
scroll to position [232, 0]
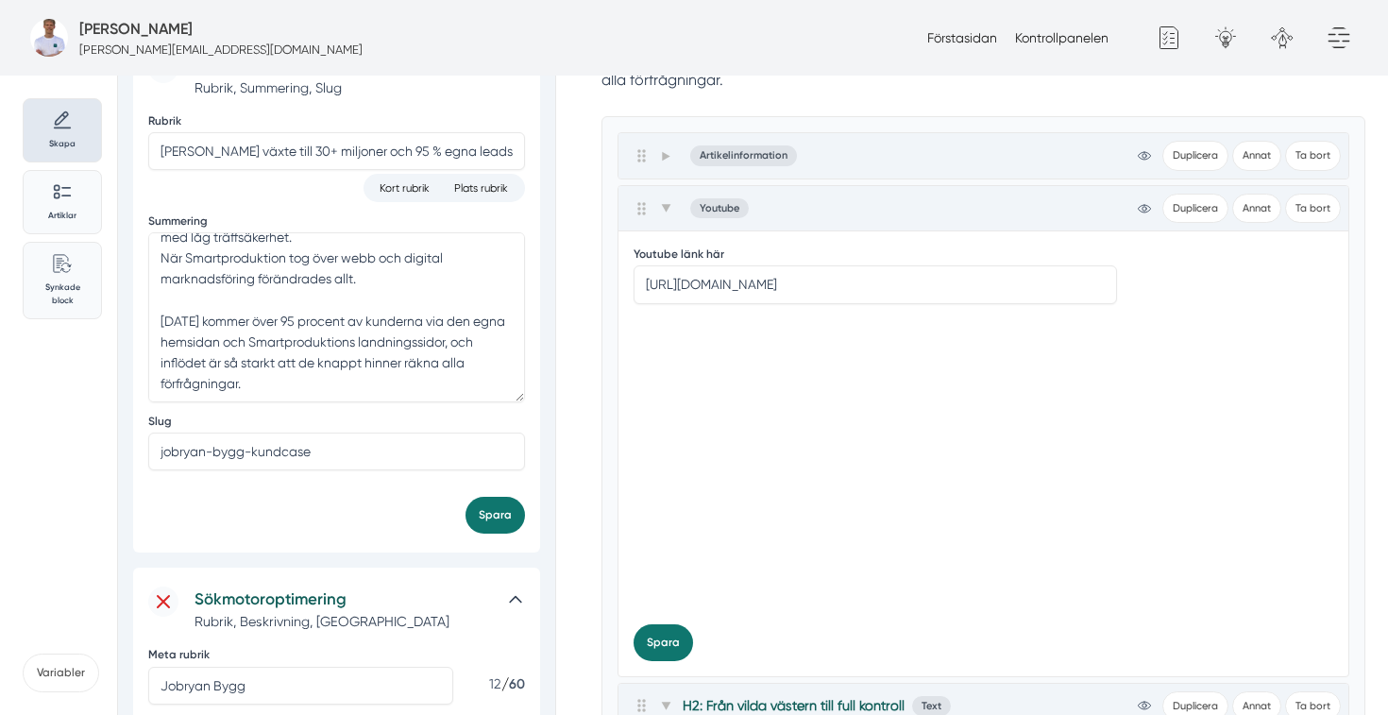
click at [1239, 392] on div at bounding box center [983, 460] width 701 height 297
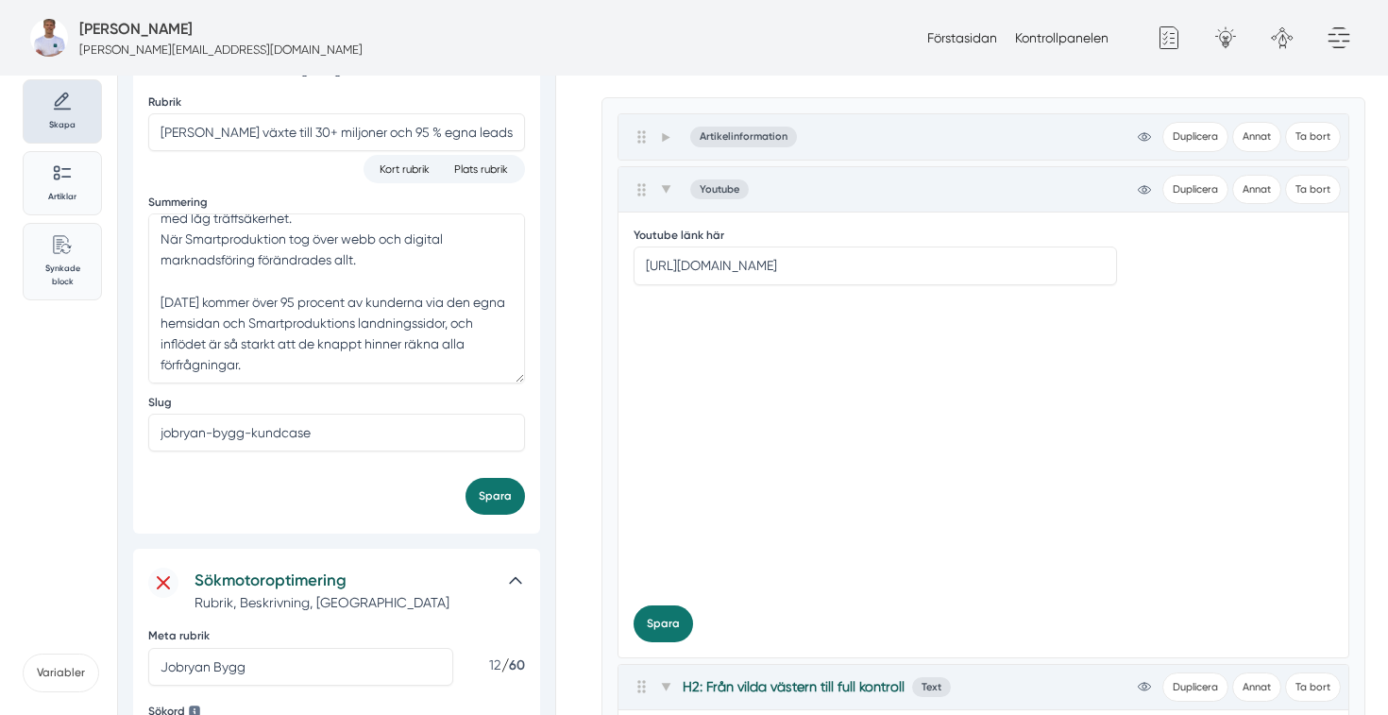
scroll to position [252, 0]
click at [665, 618] on button "Spara" at bounding box center [662, 622] width 59 height 37
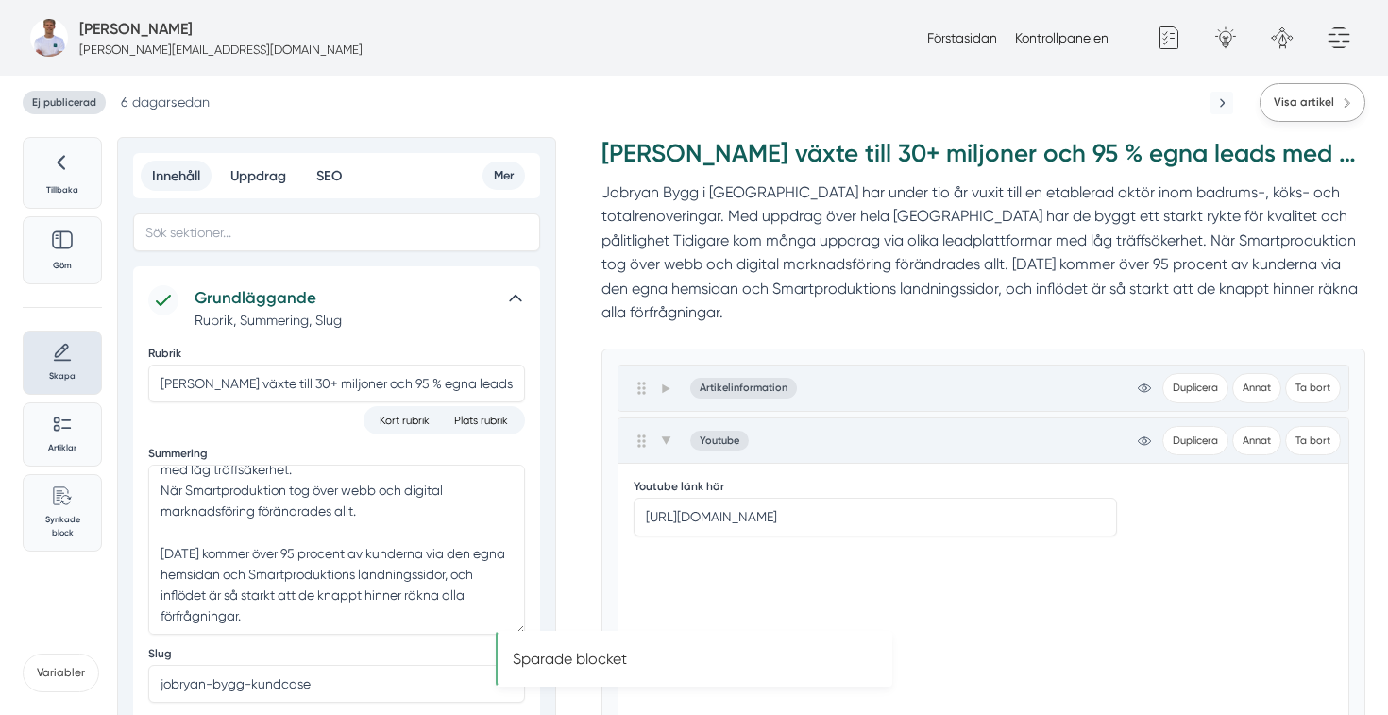
click at [1334, 110] on link "Visa artikel" at bounding box center [1312, 102] width 106 height 39
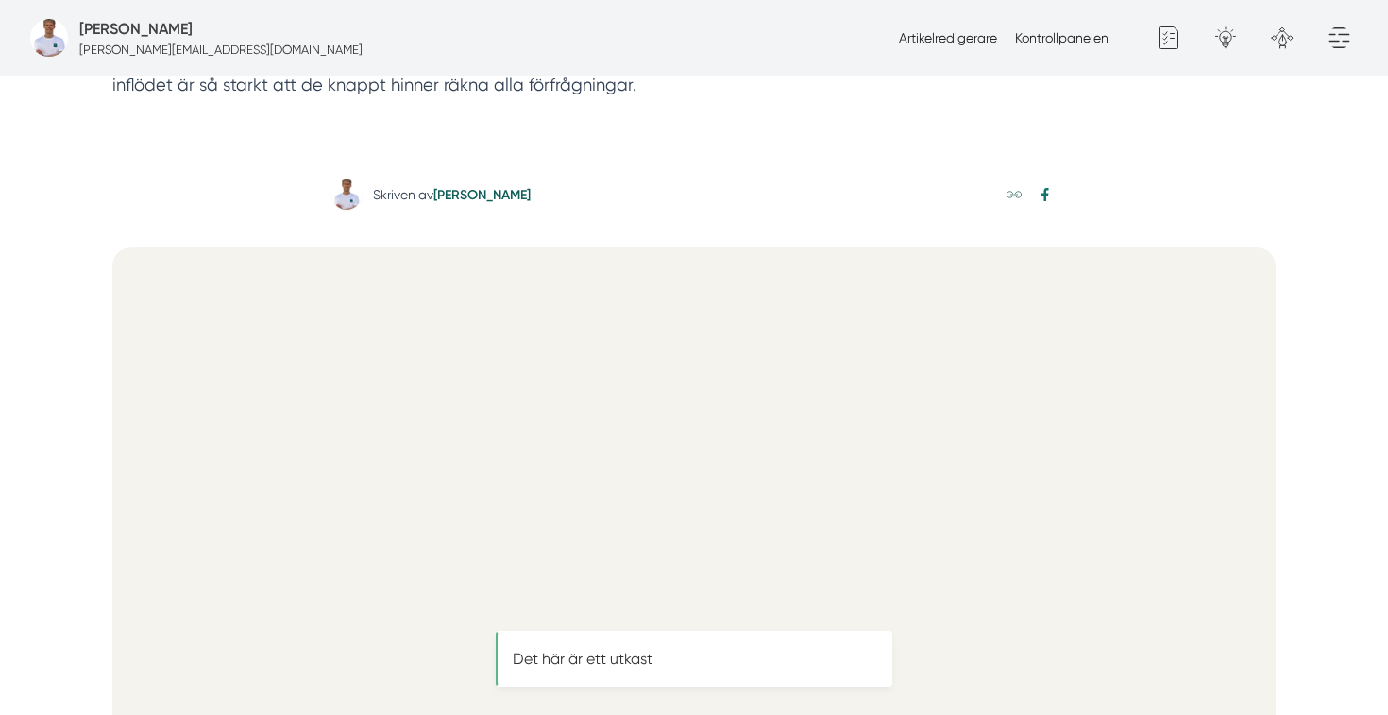
scroll to position [591, 0]
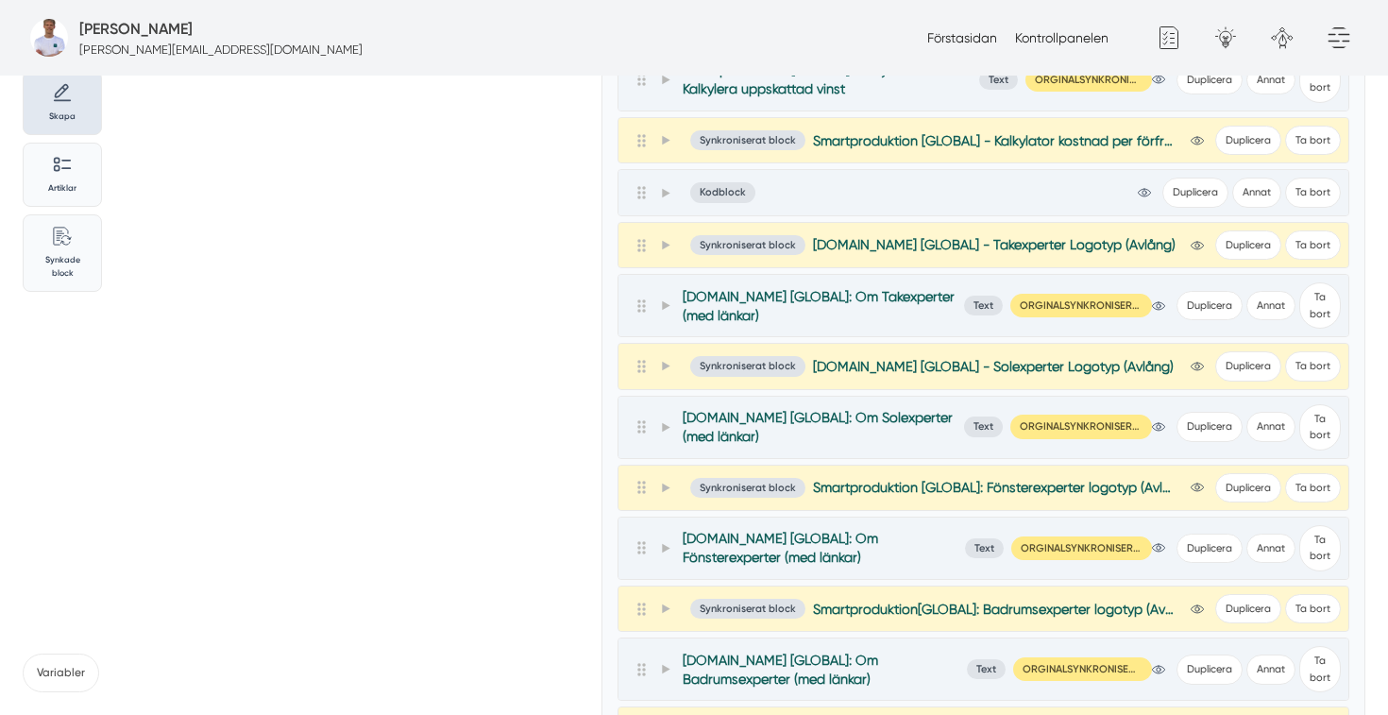
scroll to position [356, 0]
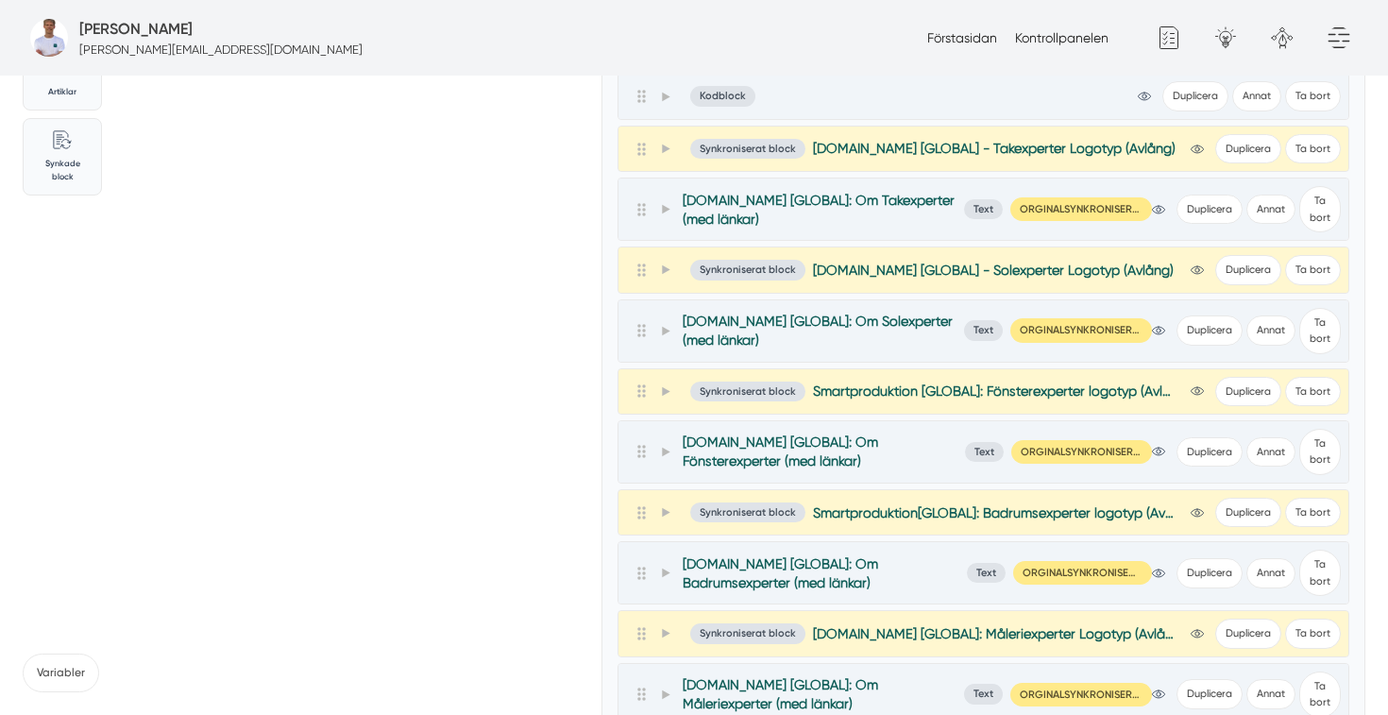
click at [1085, 516] on span "Smartproduktion[GLOBAL]: Badrumsexperter logotyp (Avlång)" at bounding box center [994, 512] width 363 height 19
click at [671, 517] on span at bounding box center [666, 512] width 17 height 23
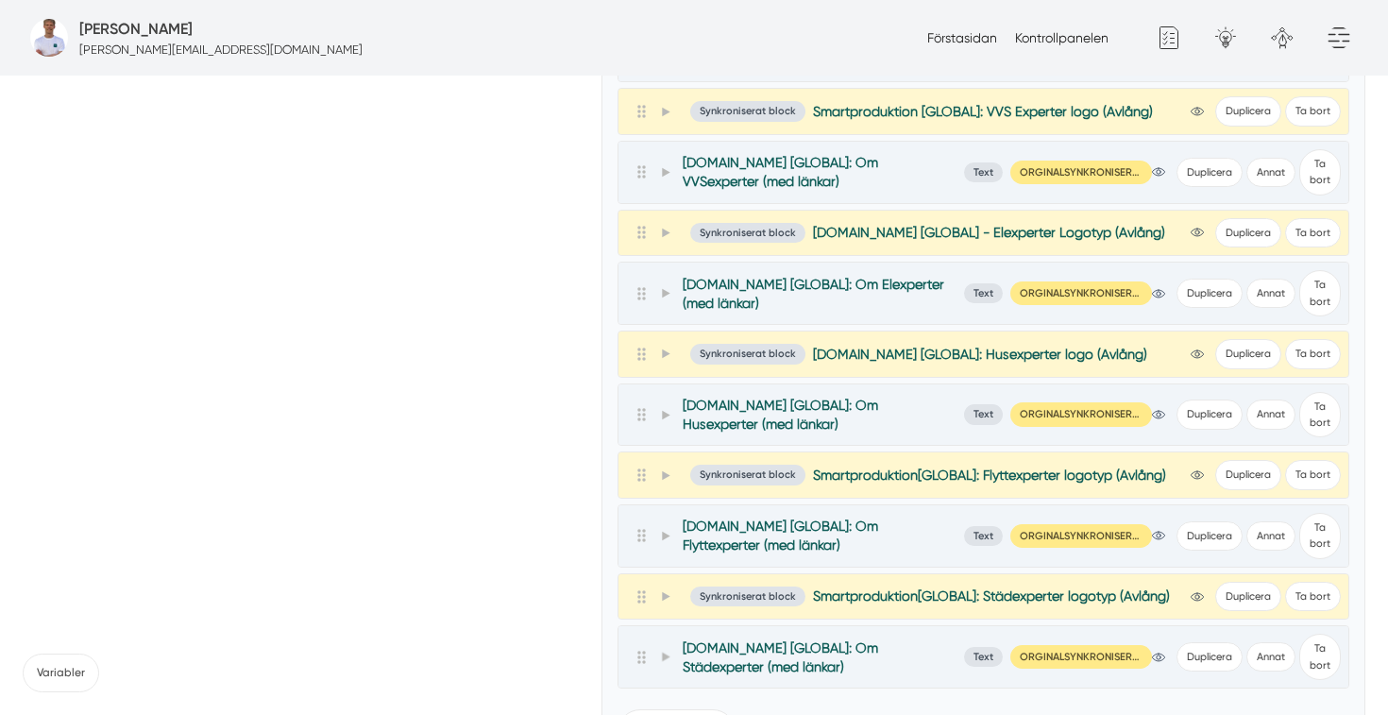
scroll to position [1498, 0]
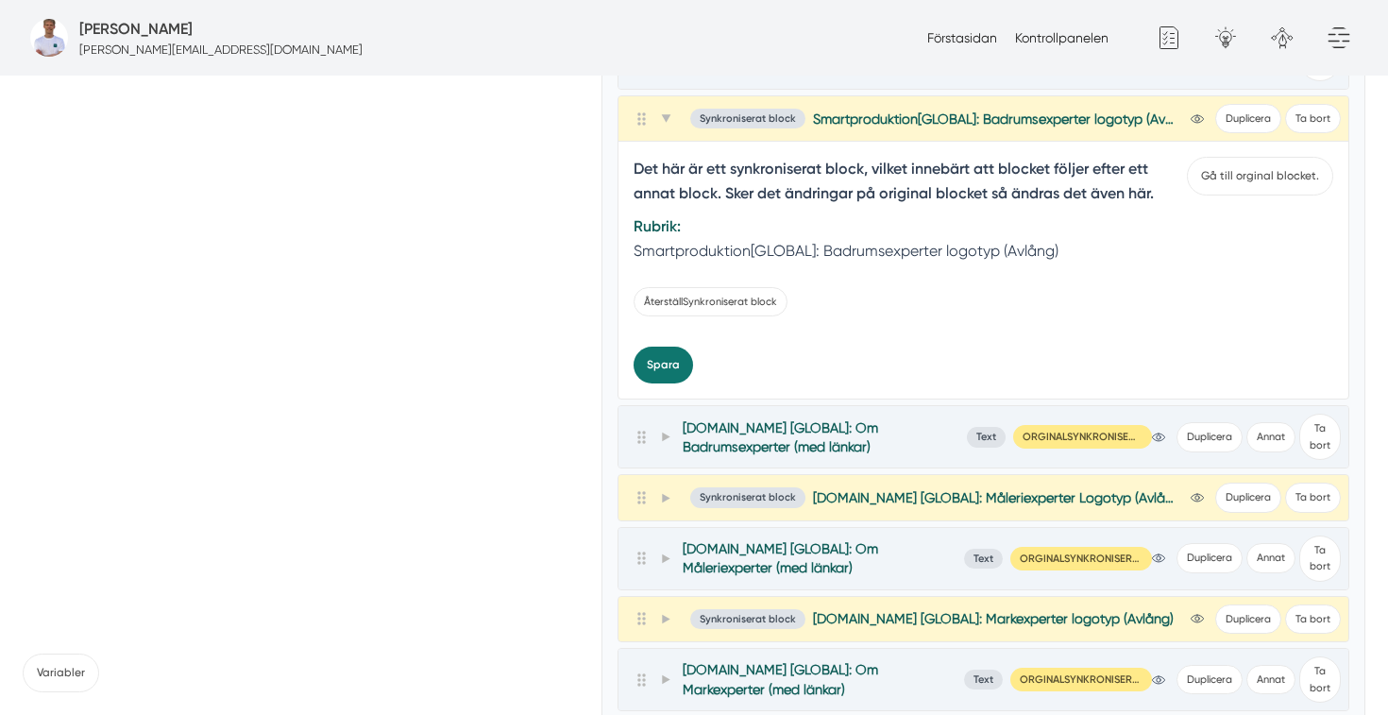
scroll to position [762, 0]
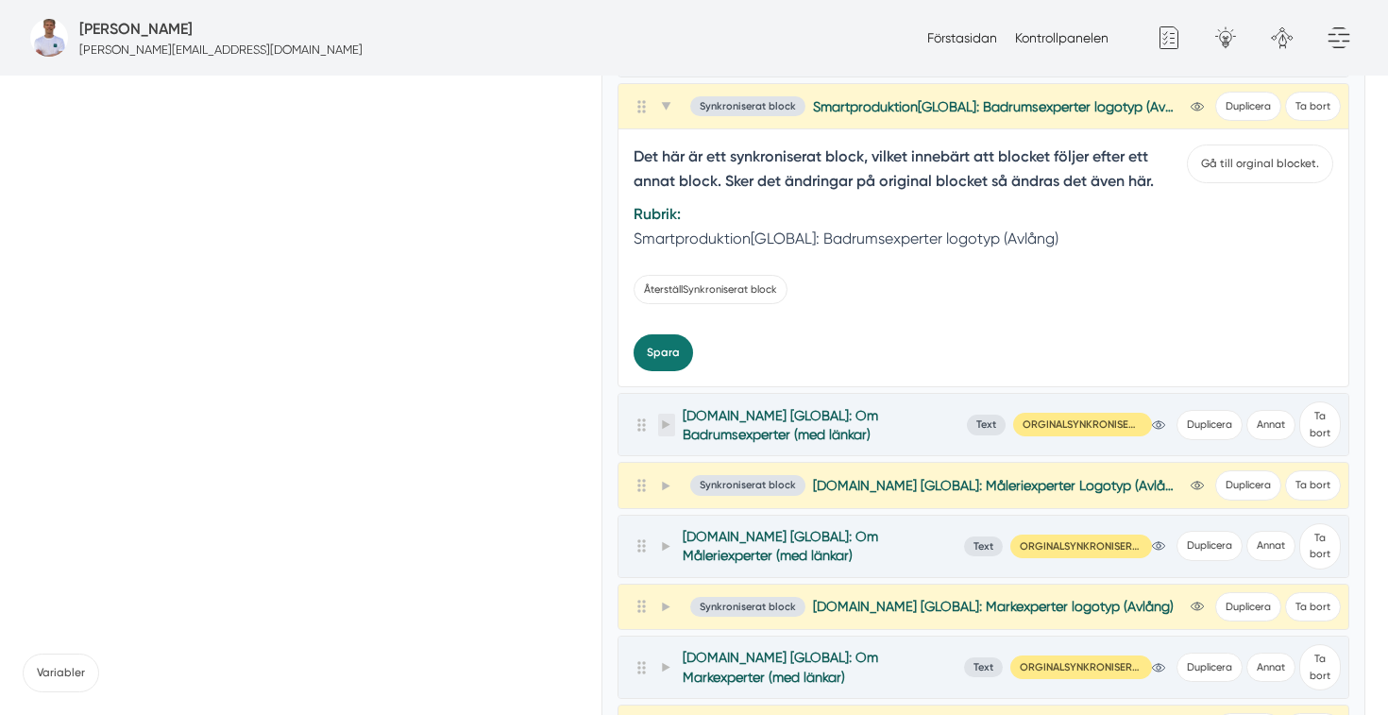
click at [669, 425] on icon at bounding box center [666, 424] width 8 height 9
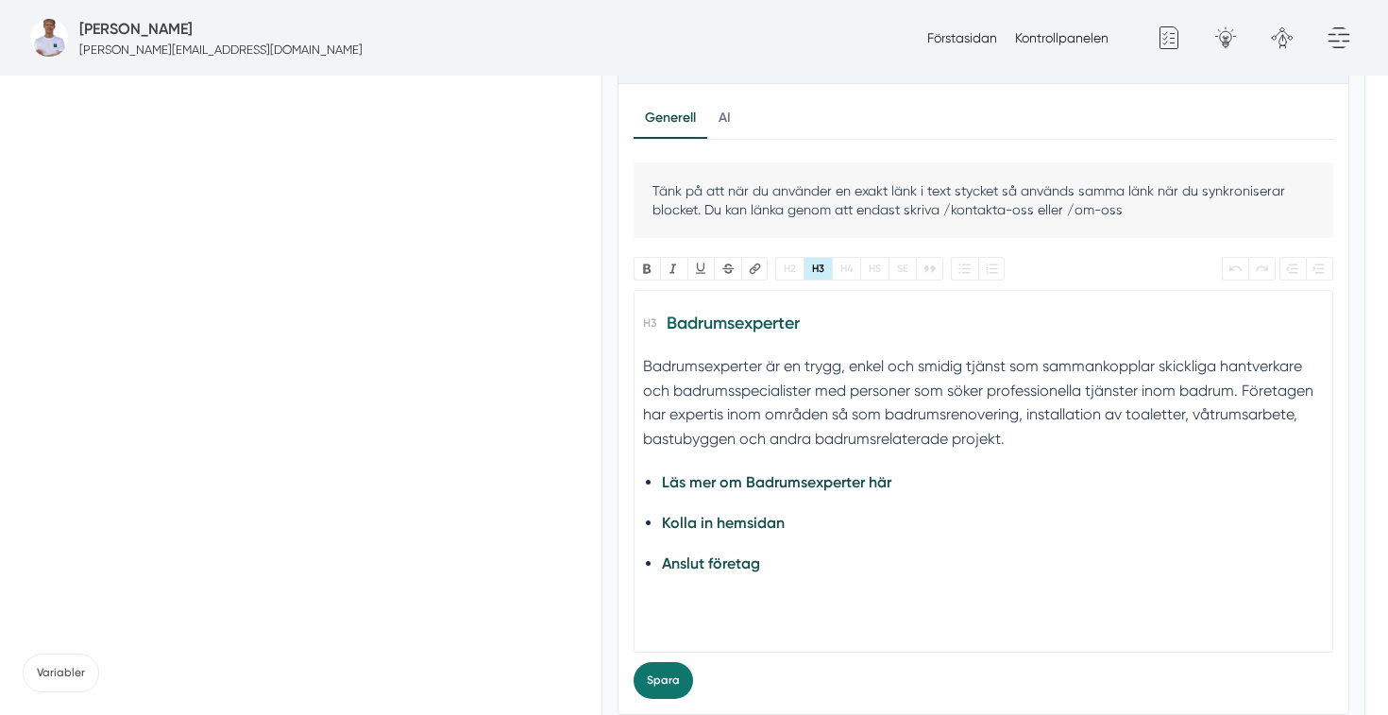
scroll to position [1157, 0]
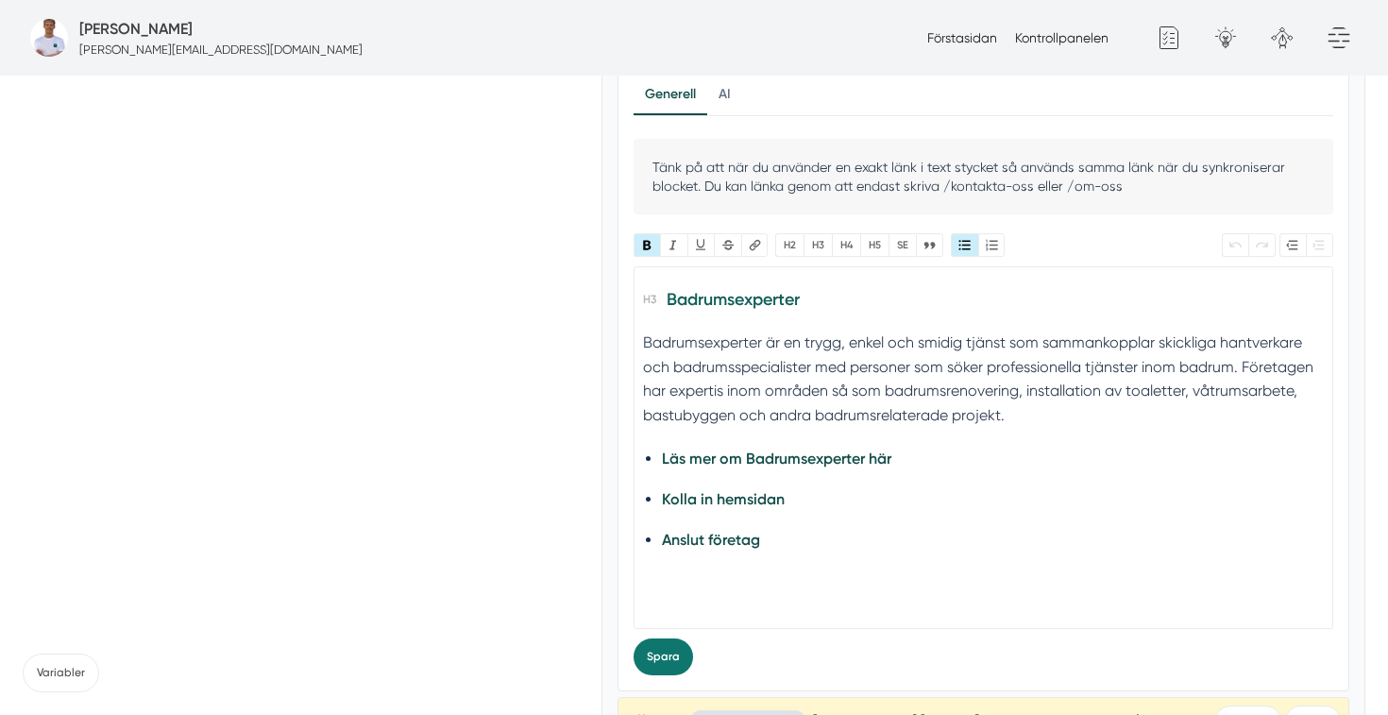
click at [900, 460] on li "Läs mer om Badrumsexperter här" at bounding box center [983, 458] width 642 height 25
drag, startPoint x: 919, startPoint y: 460, endPoint x: 633, endPoint y: 439, distance: 286.8
click at [633, 439] on trix-editor "Badrumsexperter Badrumsexperter är en trygg, enkel och smidig tjänst som samman…" at bounding box center [983, 447] width 701 height 363
click at [760, 245] on button "Länk" at bounding box center [754, 245] width 27 height 24
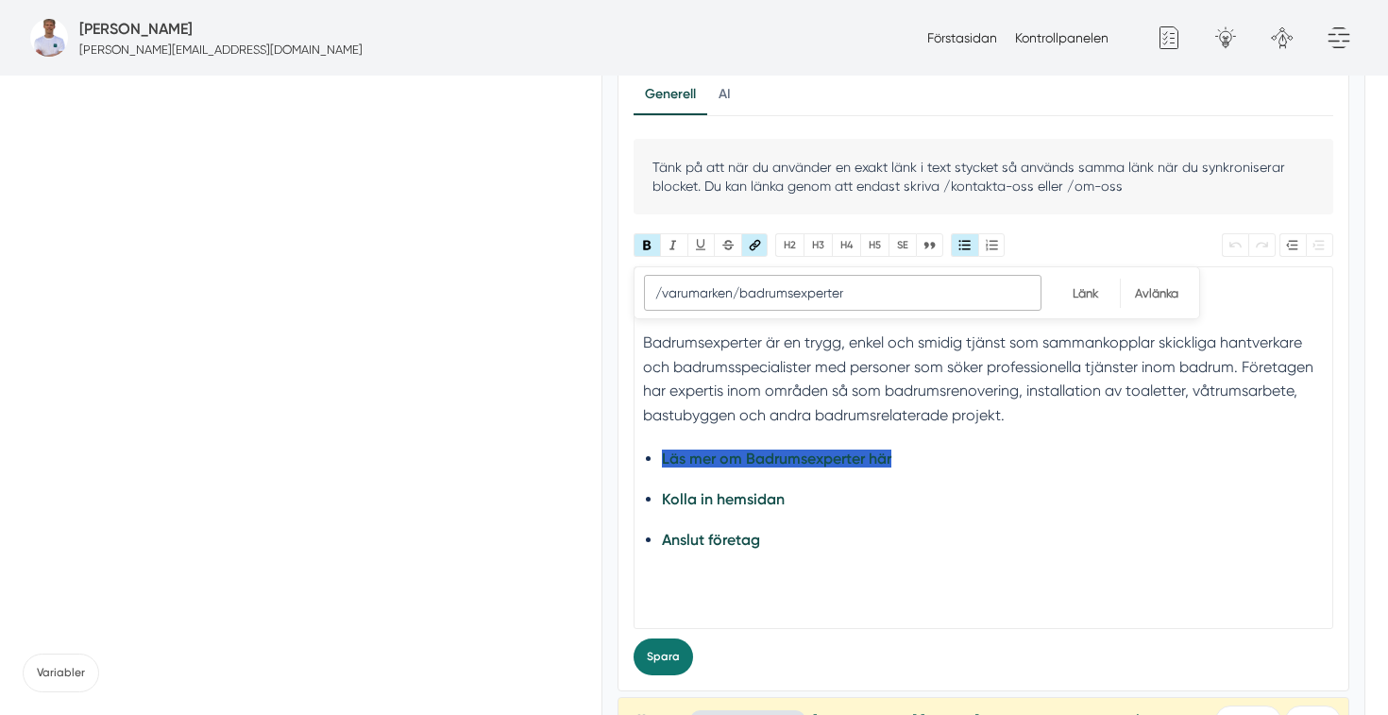
paste input "https://www.badrumsexperter.se/"
click at [1087, 289] on input "Länk" at bounding box center [1085, 293] width 69 height 29
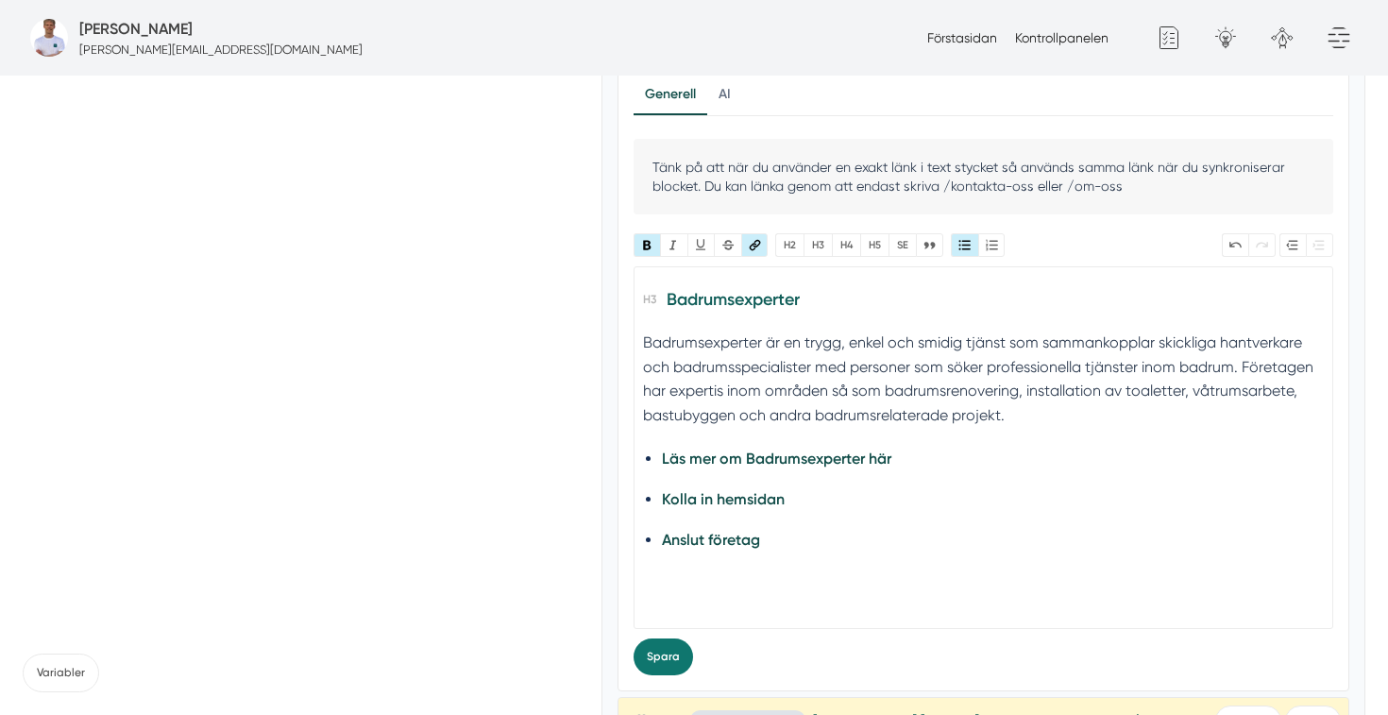
click at [999, 483] on ul "Läs mer om Badrumsexperter här Kolla in hemsidan Anslut företag" at bounding box center [983, 500] width 642 height 108
drag, startPoint x: 824, startPoint y: 507, endPoint x: 645, endPoint y: 498, distance: 179.6
click at [645, 498] on trix-editor "Badrumsexperter Badrumsexperter är en trygg, enkel och smidig tjänst som samman…" at bounding box center [983, 447] width 701 height 363
click at [755, 244] on button "Länk" at bounding box center [754, 245] width 27 height 24
drag, startPoint x: 925, startPoint y: 467, endPoint x: 648, endPoint y: 435, distance: 279.4
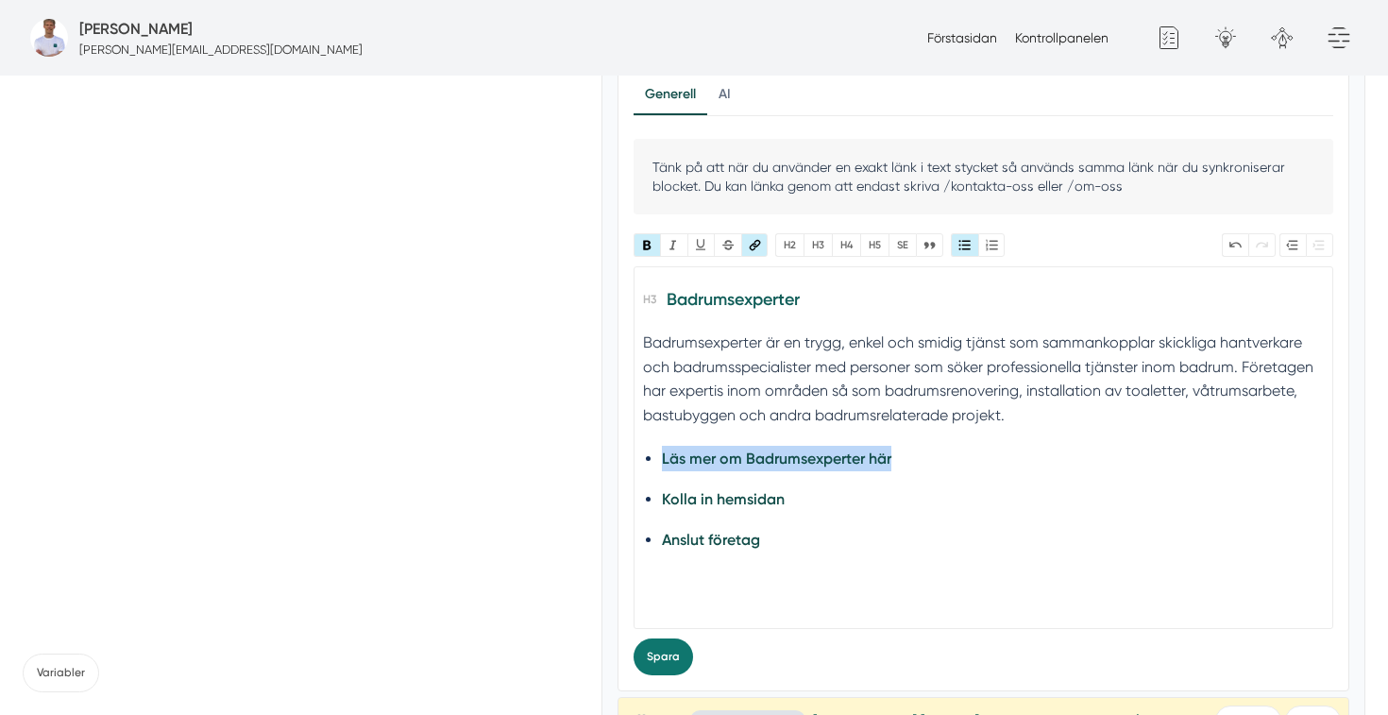
click at [648, 435] on trix-editor "Badrumsexperter Badrumsexperter är en trygg, enkel och smidig tjänst som samman…" at bounding box center [983, 447] width 701 height 363
click at [753, 245] on button "Länk" at bounding box center [754, 245] width 27 height 24
paste input "generellt/om-oss"
click at [1092, 298] on input "Länk" at bounding box center [1085, 293] width 69 height 29
click at [1061, 502] on li "Kolla in hemsidan" at bounding box center [983, 498] width 642 height 25
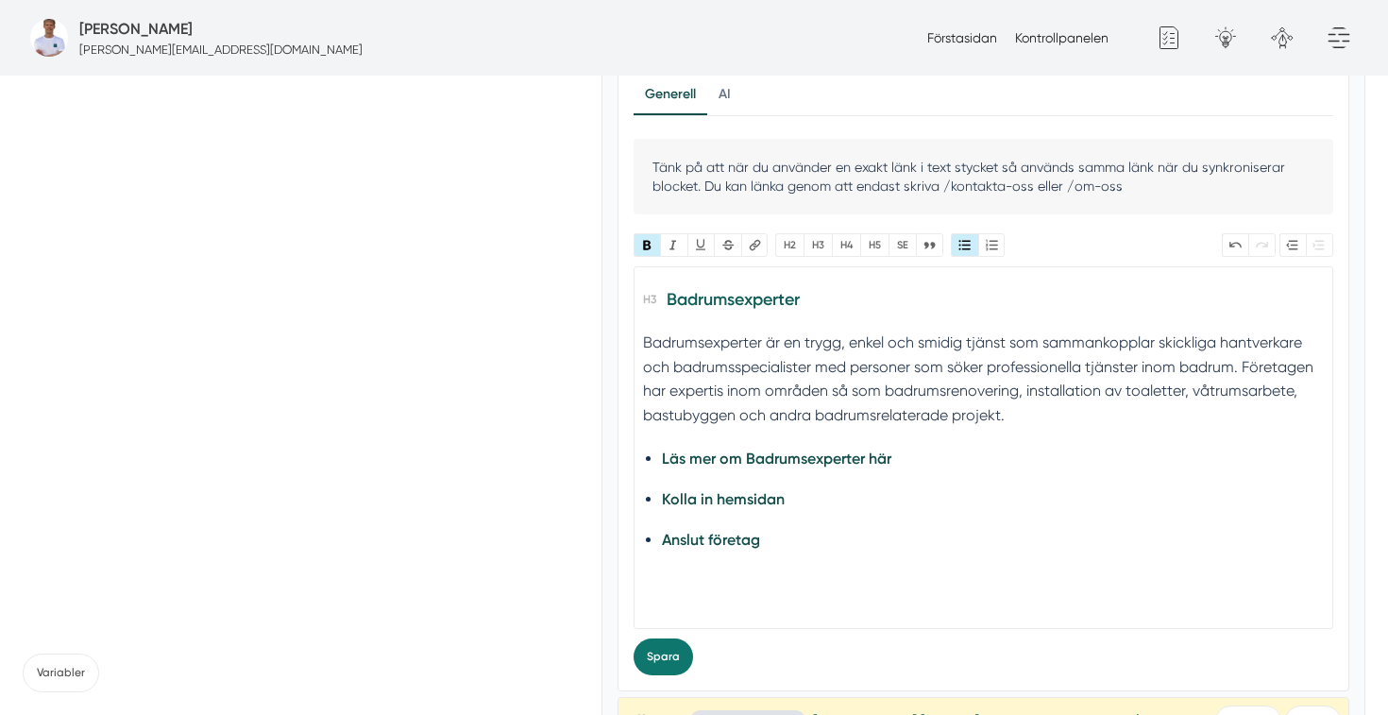
drag, startPoint x: 916, startPoint y: 457, endPoint x: 556, endPoint y: 472, distance: 360.0
click at [556, 472] on div "Tillbaka Göm Skapa Artiklar Common File Text Sync Streamline Icon: https://stre…" at bounding box center [694, 542] width 1342 height 3126
drag, startPoint x: 913, startPoint y: 460, endPoint x: 601, endPoint y: 473, distance: 311.8
click at [601, 473] on div "Artikelinformation view-1 Duplicera Annat Ta bort Allmänt Design Kod Avancerat …" at bounding box center [983, 559] width 765 height 3093
drag, startPoint x: 904, startPoint y: 454, endPoint x: 655, endPoint y: 449, distance: 249.3
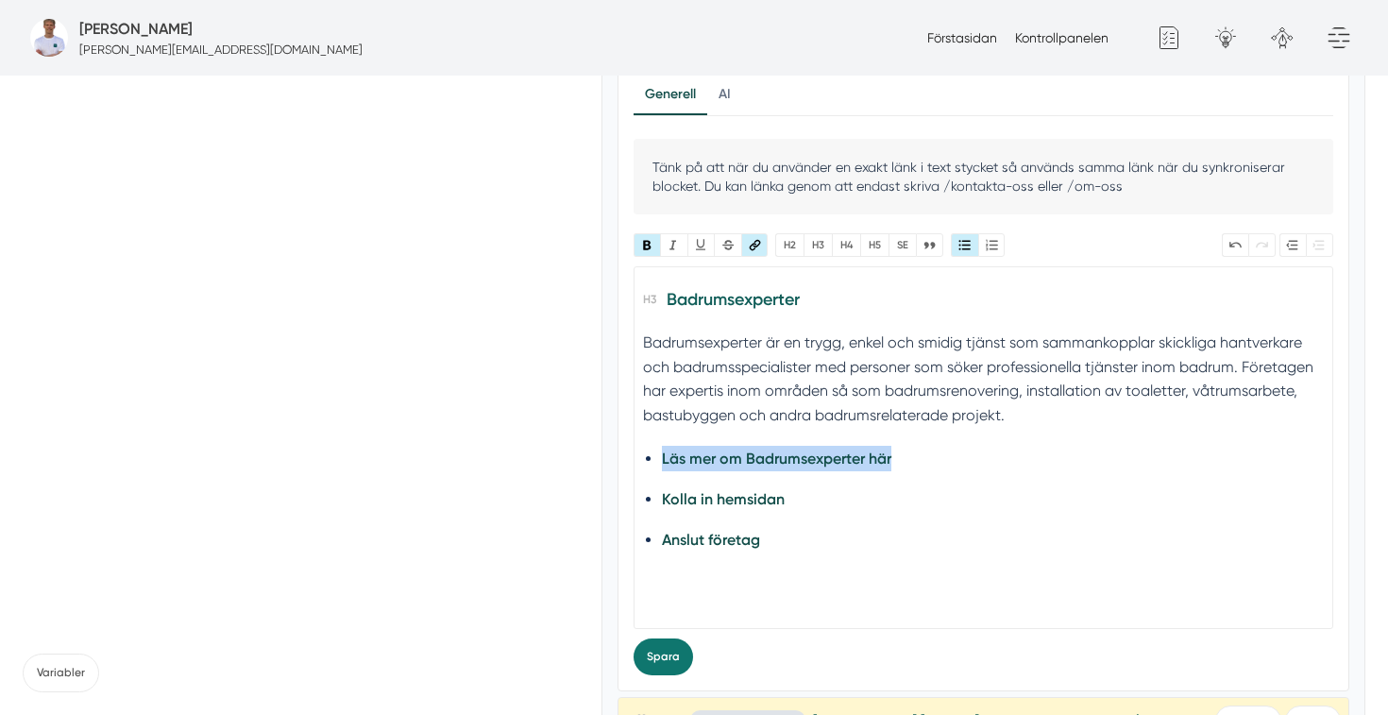
click at [655, 449] on trix-editor "Badrumsexperter Badrumsexperter är en trygg, enkel och smidig tjänst som samman…" at bounding box center [983, 447] width 701 height 363
click at [757, 239] on button "Länk" at bounding box center [754, 245] width 27 height 24
click at [901, 285] on input "https://www.badrumsexperter.se/generellt/om-oss" at bounding box center [842, 293] width 397 height 36
drag, startPoint x: 862, startPoint y: 293, endPoint x: 1083, endPoint y: 267, distance: 222.4
click at [1083, 267] on div "https://www.badrumsexperter.se/generellt/om-oss Länk Avlänka" at bounding box center [916, 292] width 566 height 53
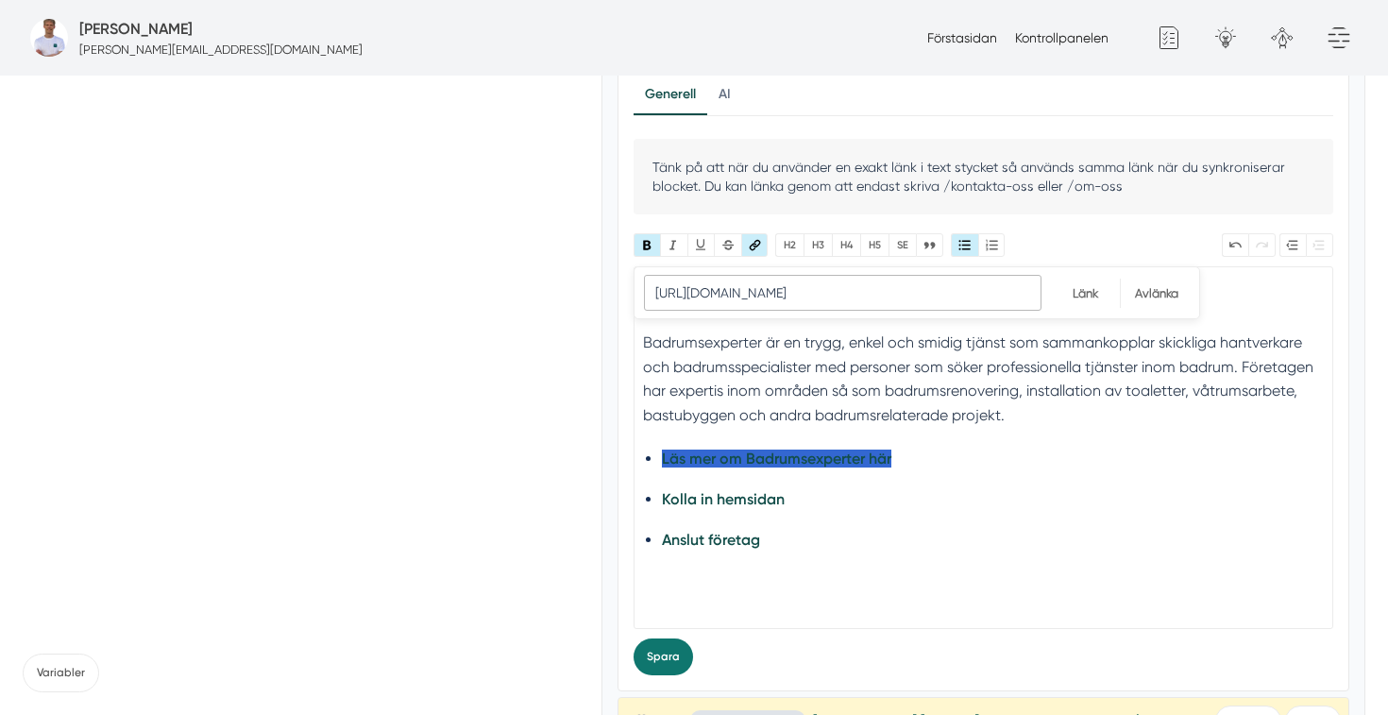
click at [1008, 297] on input "https://www.badrumsexperter.se/generellt/om-oss" at bounding box center [842, 293] width 397 height 36
drag, startPoint x: 1011, startPoint y: 288, endPoint x: 858, endPoint y: 296, distance: 153.2
click at [858, 296] on input "https://www.badrumsexperter.se/generellt/om-oss" at bounding box center [842, 293] width 397 height 36
type input "https://www.badrumsexperter.se"
click at [1087, 297] on input "Länk" at bounding box center [1085, 293] width 69 height 29
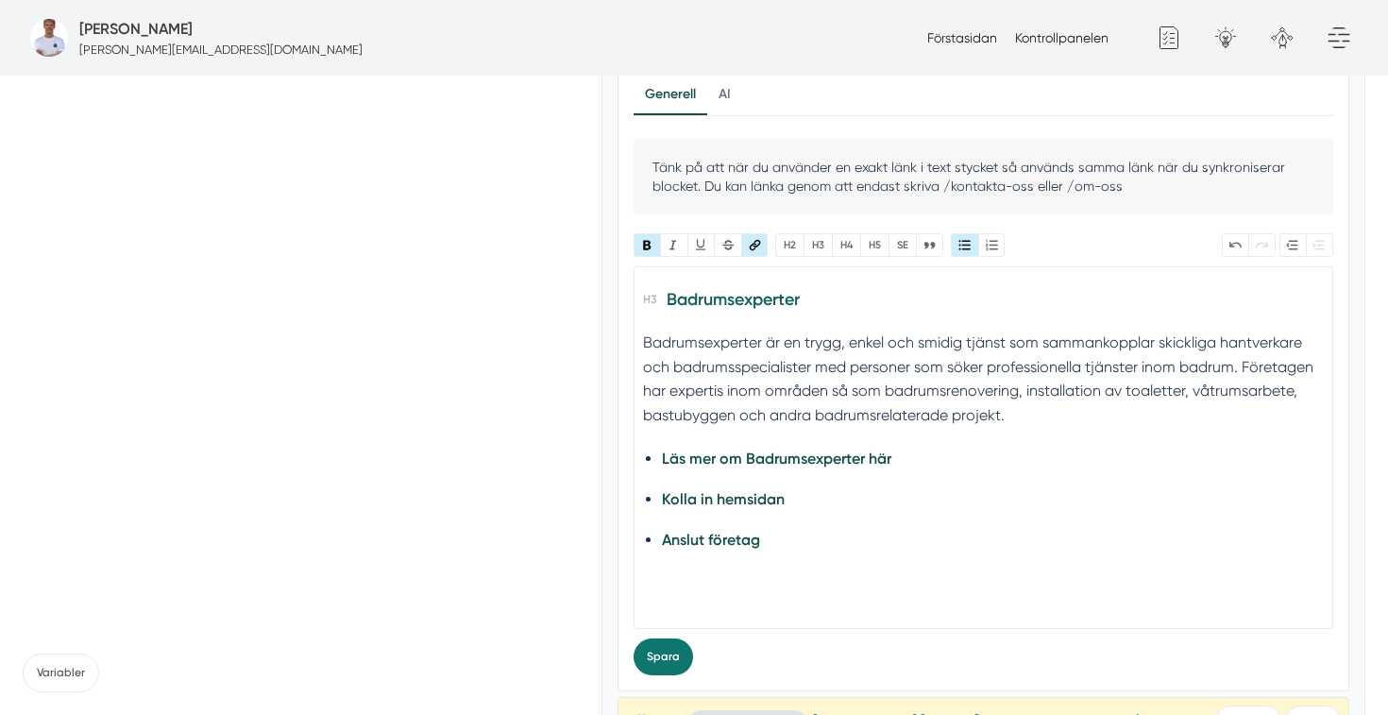
click at [920, 483] on ul "Läs mer om Badrumsexperter här Kolla in hemsidan Anslut företag" at bounding box center [983, 500] width 642 height 108
drag, startPoint x: 843, startPoint y: 520, endPoint x: 633, endPoint y: 489, distance: 211.9
click at [633, 489] on trix-editor "Badrumsexperter Badrumsexperter är en trygg, enkel och smidig tjänst som samman…" at bounding box center [983, 447] width 701 height 363
type trix-editor "<h3>Badrumsexperter</h3><div>Badrumsexperter är en trygg, enkel och smidig tjän…"
click at [772, 497] on li "Anslut företag" at bounding box center [983, 498] width 642 height 25
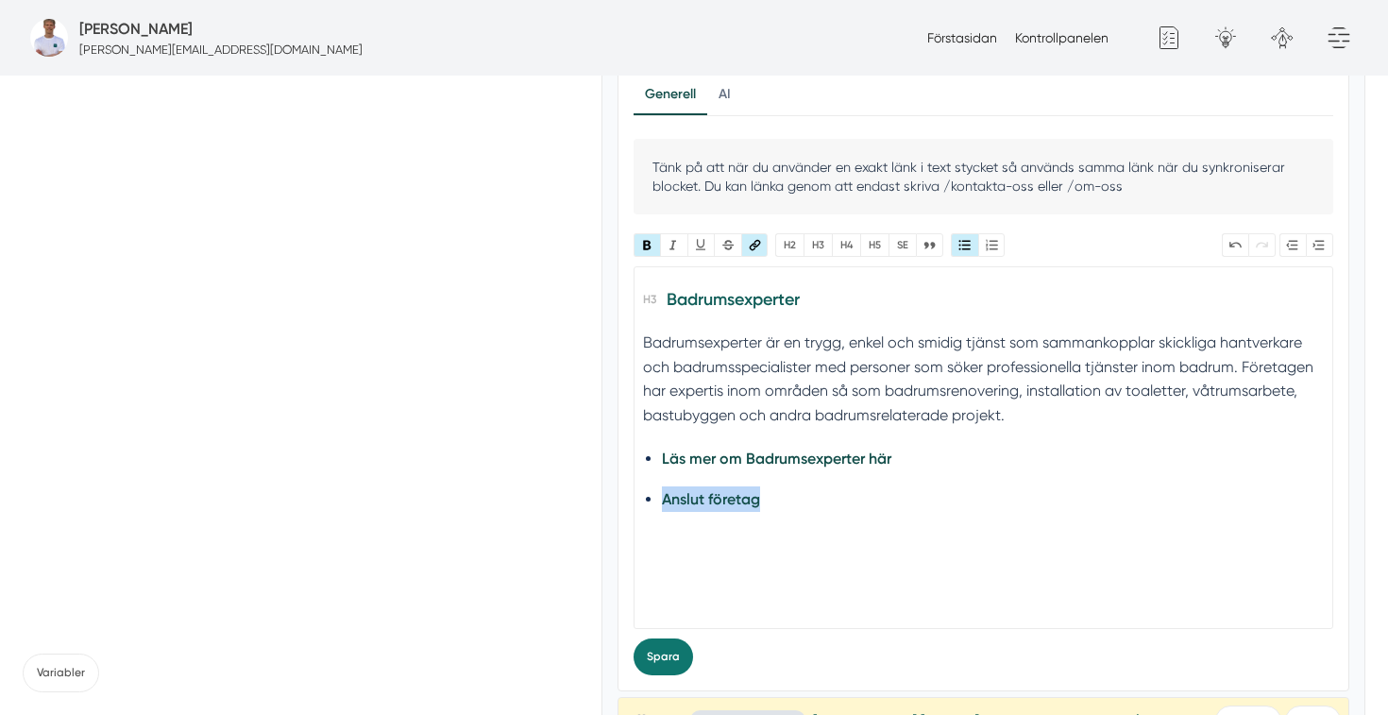
drag, startPoint x: 772, startPoint y: 503, endPoint x: 648, endPoint y: 491, distance: 125.2
click at [648, 491] on trix-editor "Badrumsexperter Badrumsexperter är en trygg, enkel och smidig tjänst som samman…" at bounding box center [983, 447] width 701 height 363
type input "[URL][DOMAIN_NAME]"
click at [756, 252] on button "Länk" at bounding box center [754, 245] width 27 height 24
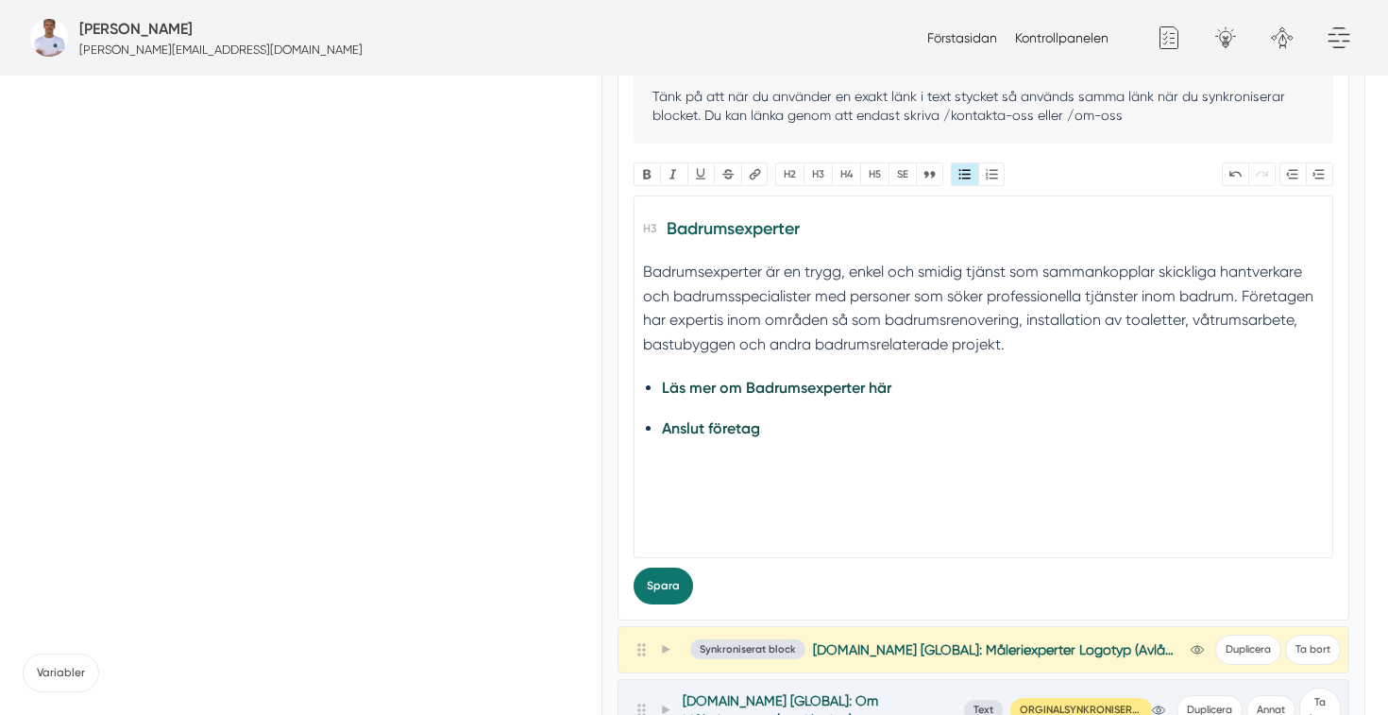
scroll to position [1236, 0]
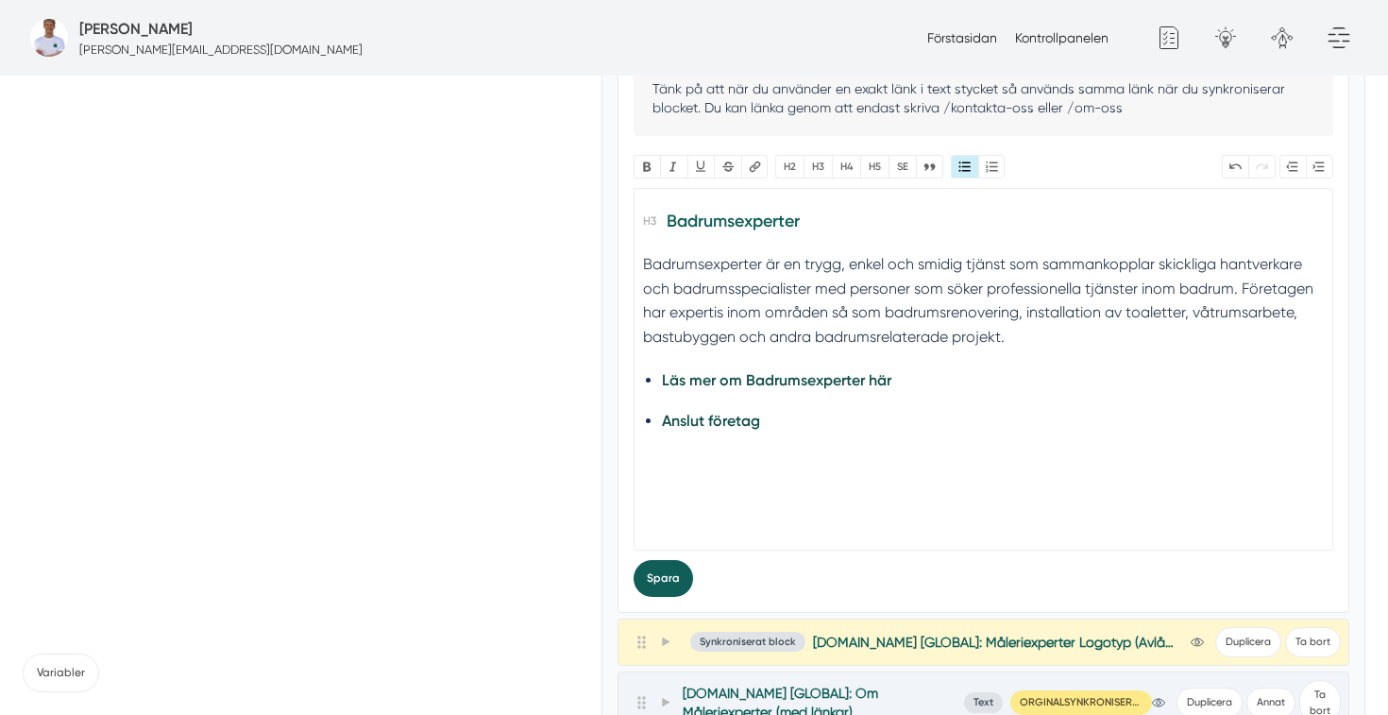
click at [670, 579] on button "Spara" at bounding box center [662, 578] width 59 height 37
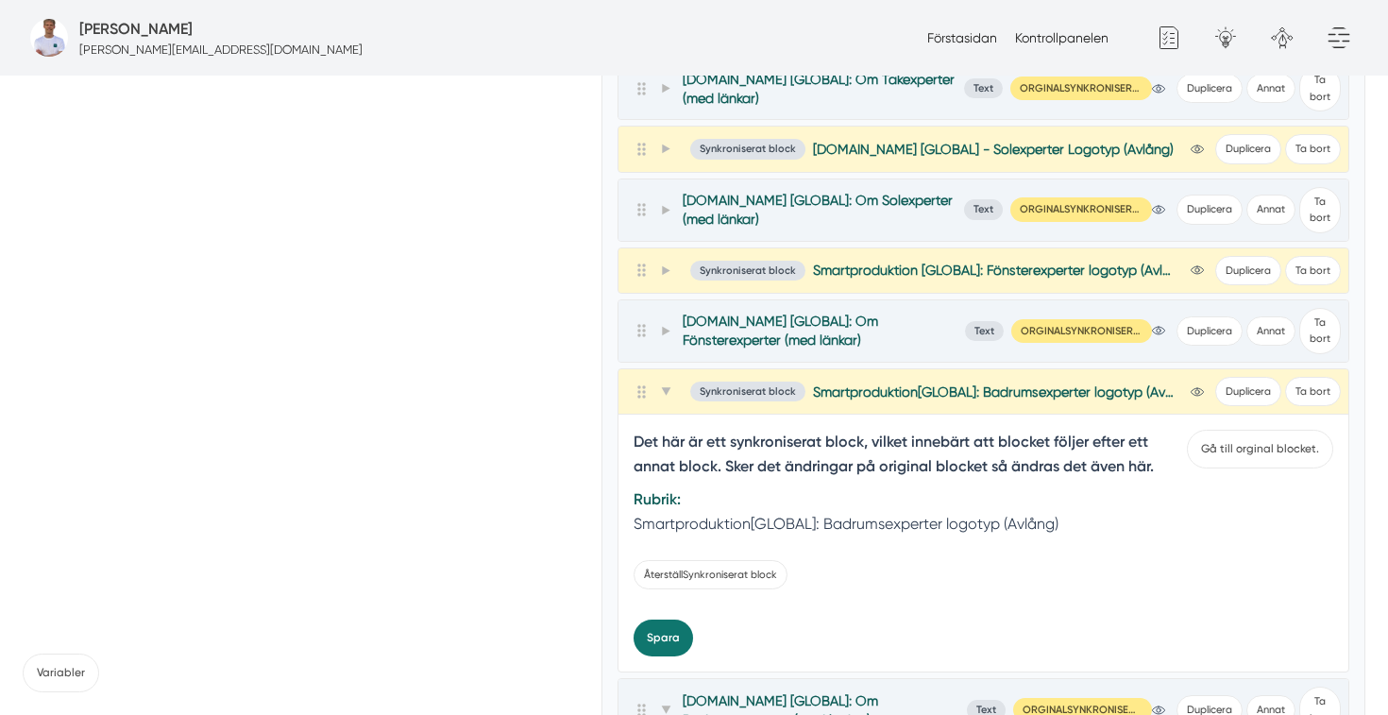
scroll to position [500, 0]
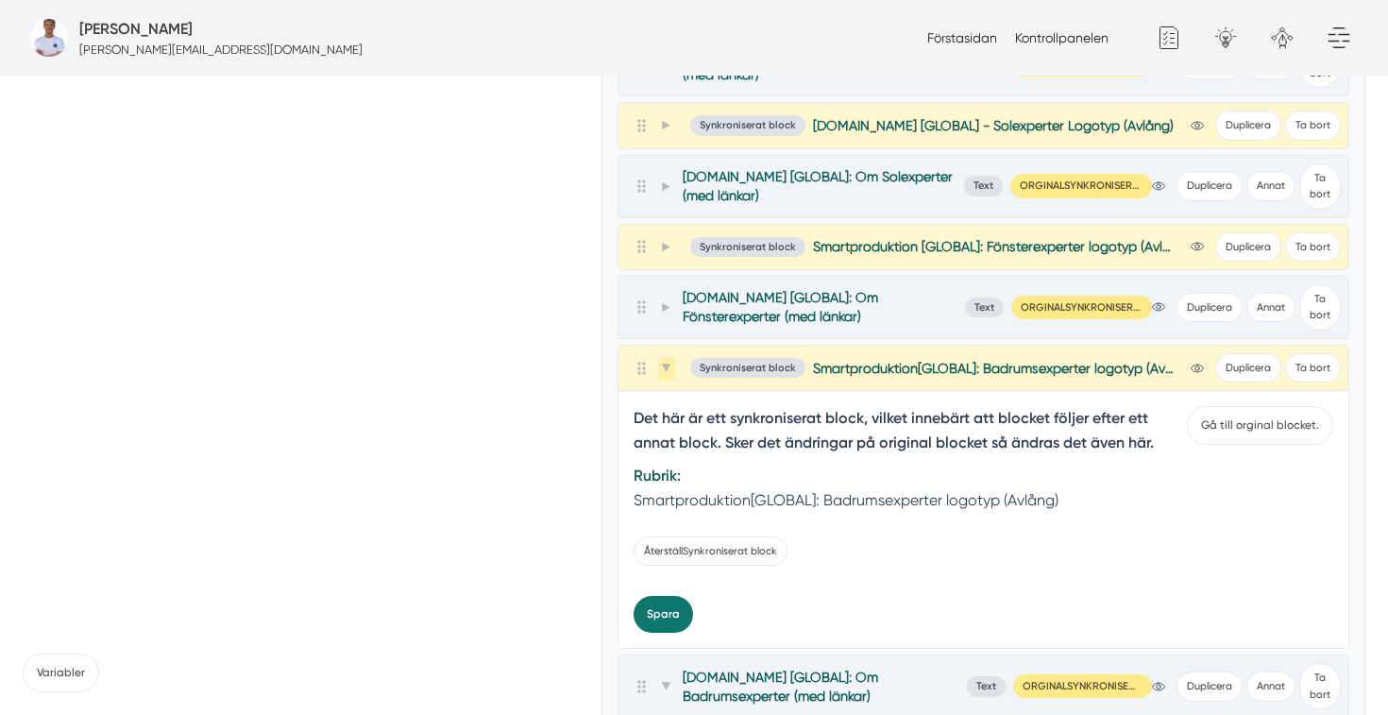
click at [667, 363] on icon at bounding box center [666, 368] width 10 height 10
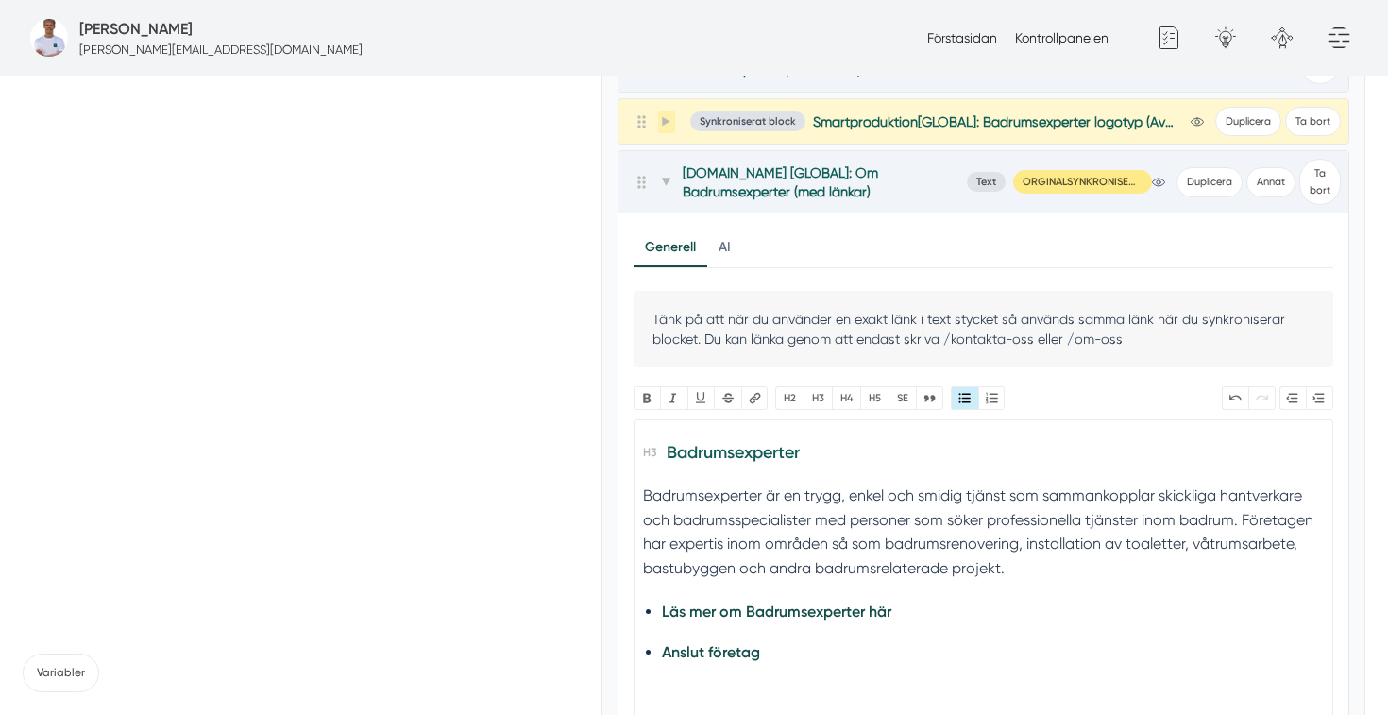
scroll to position [734, 0]
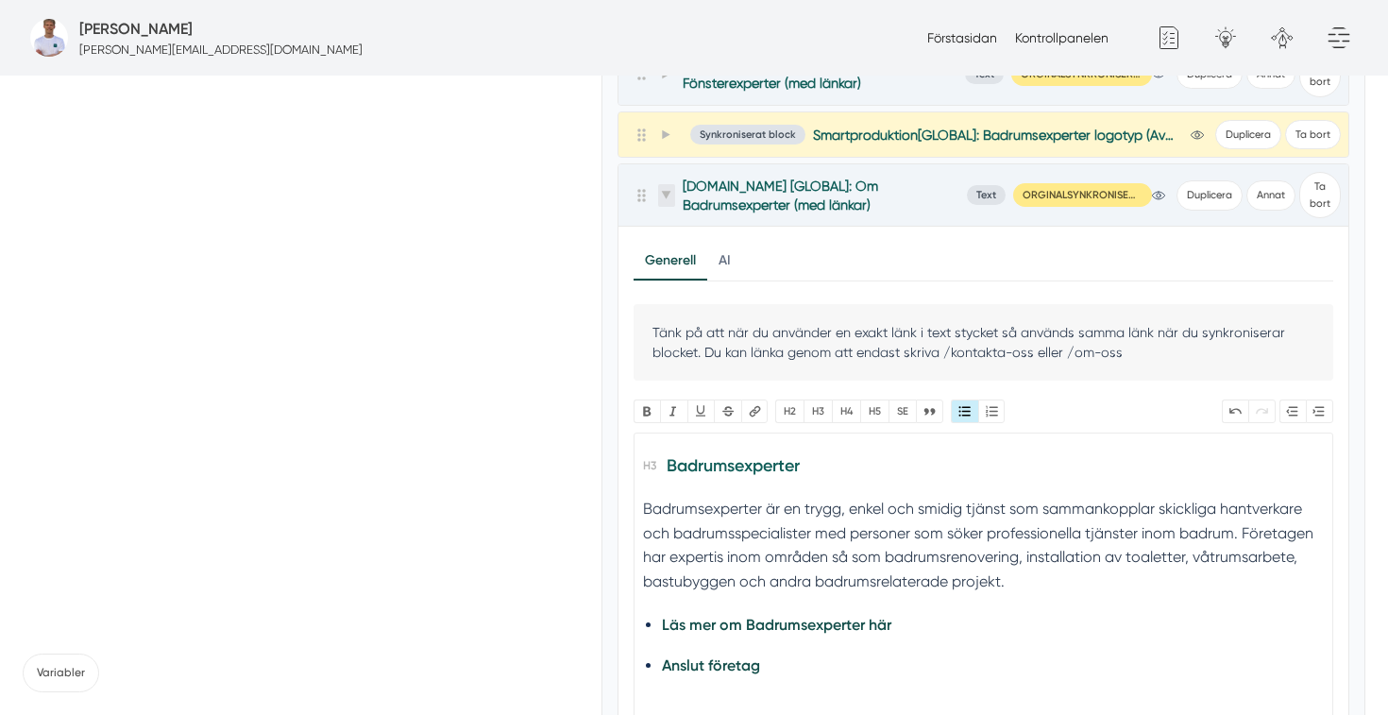
click at [667, 200] on span at bounding box center [666, 195] width 17 height 23
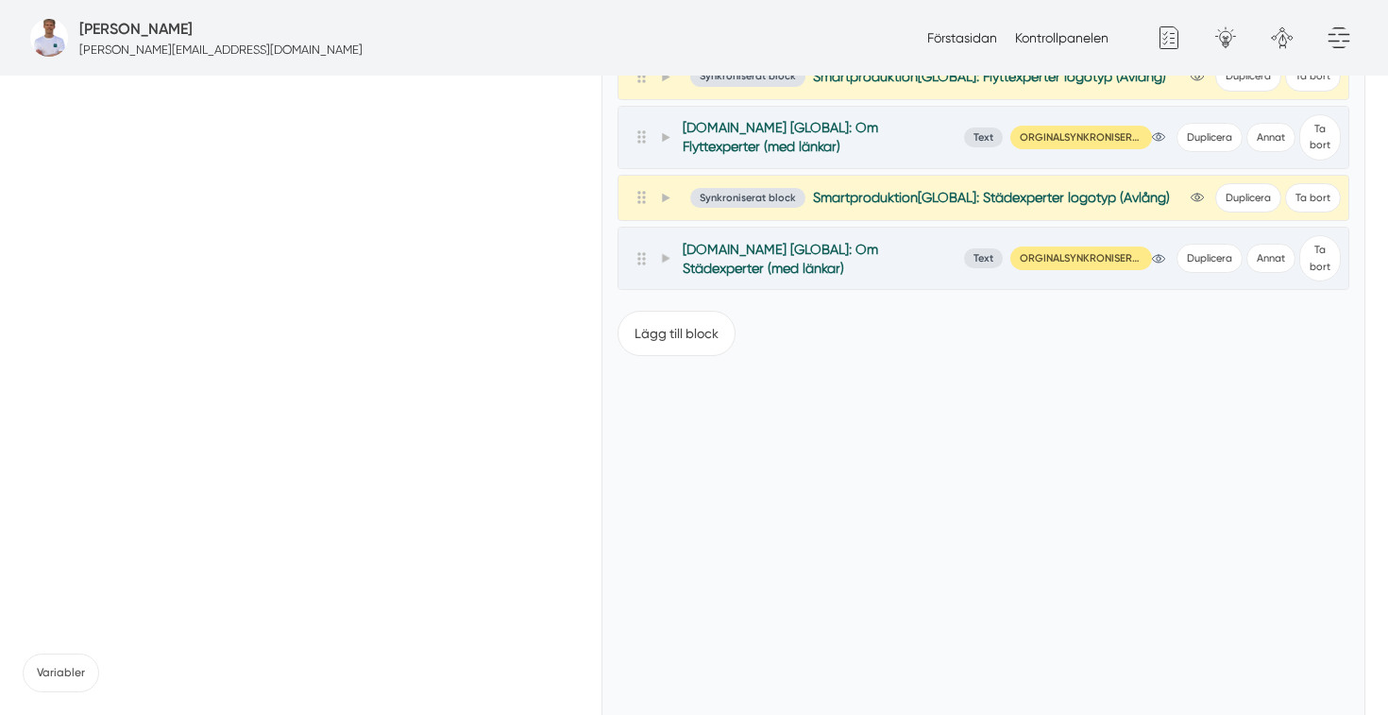
scroll to position [1663, 0]
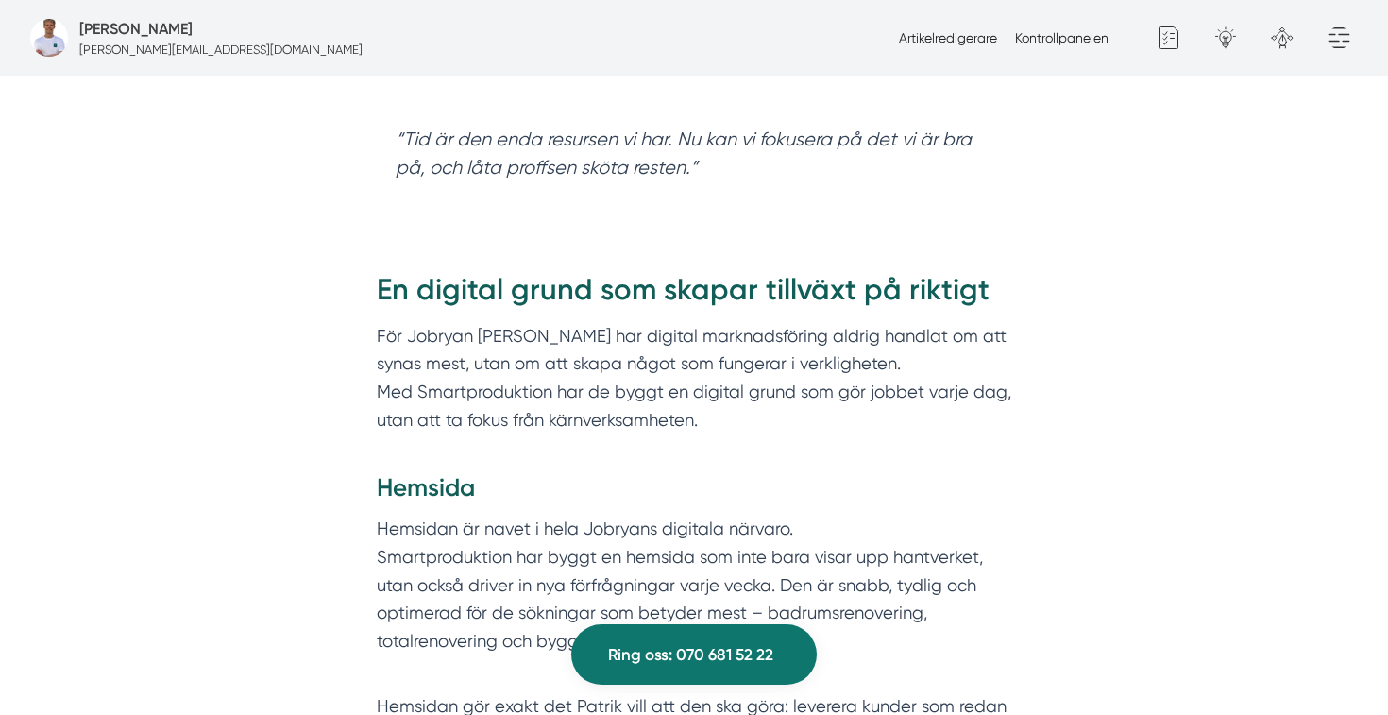
scroll to position [3314, 0]
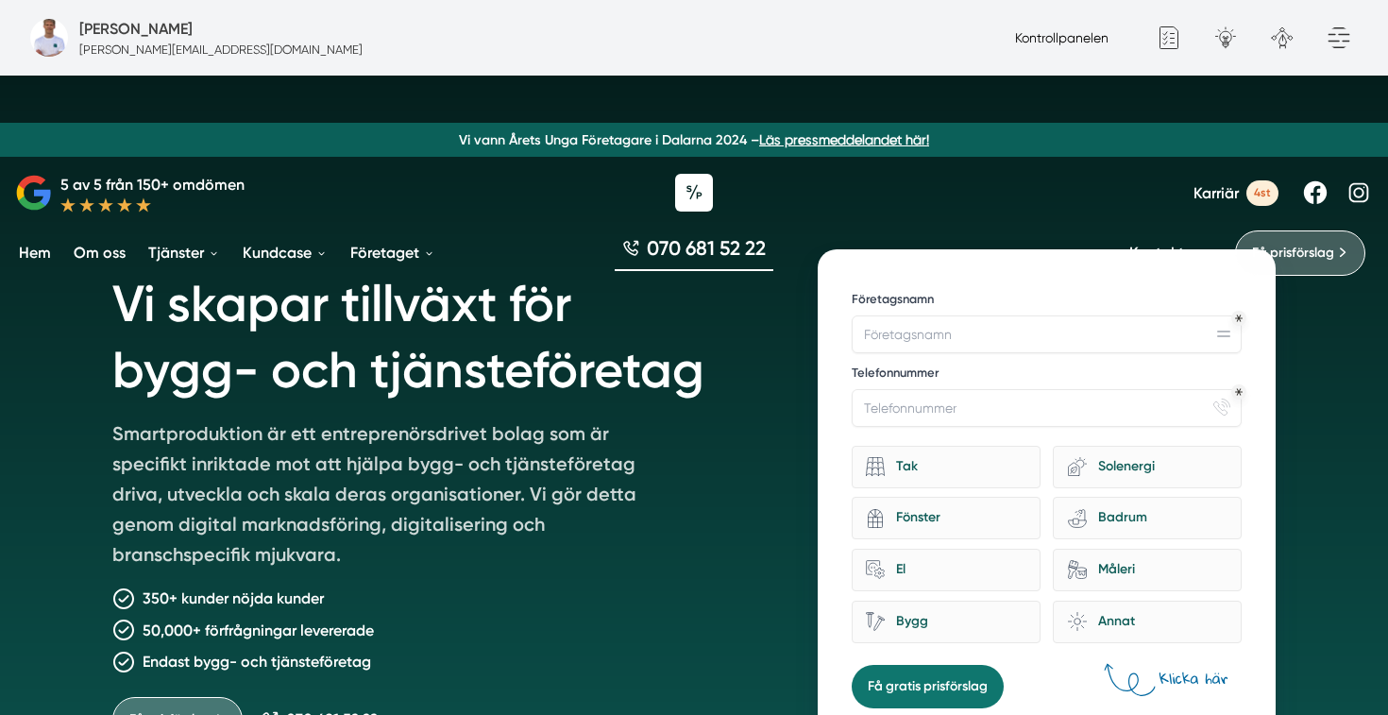
click at [1058, 35] on link "Kontrollpanelen" at bounding box center [1061, 37] width 93 height 15
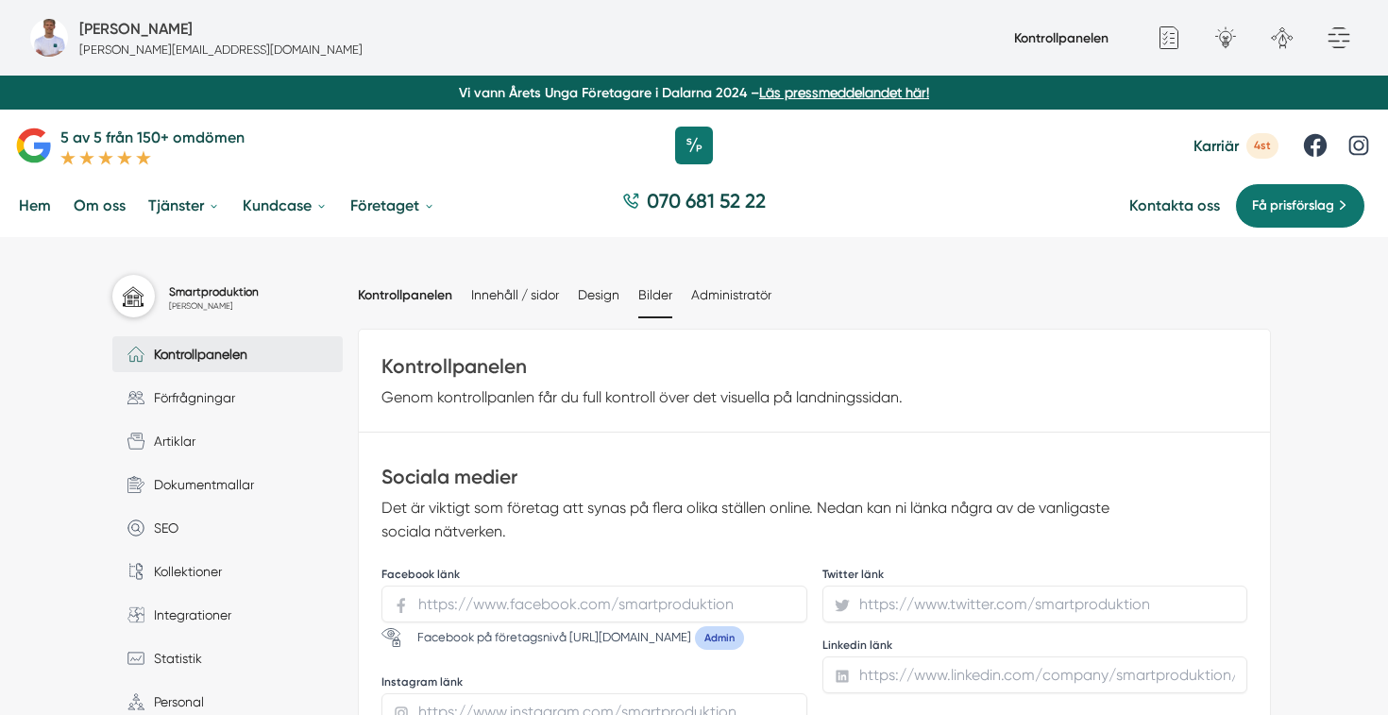
click at [659, 284] on li "Bilder" at bounding box center [655, 295] width 34 height 43
click at [659, 296] on link "Bilder" at bounding box center [655, 294] width 34 height 15
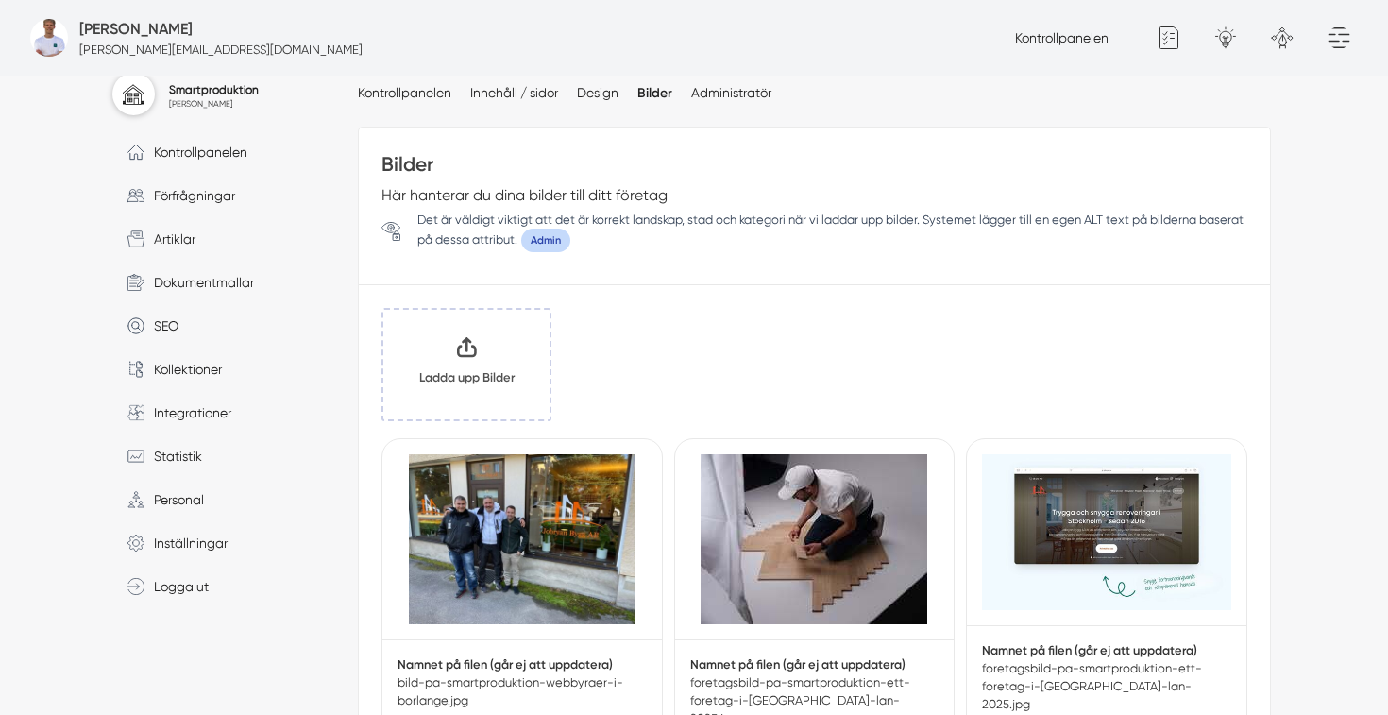
scroll to position [133, 0]
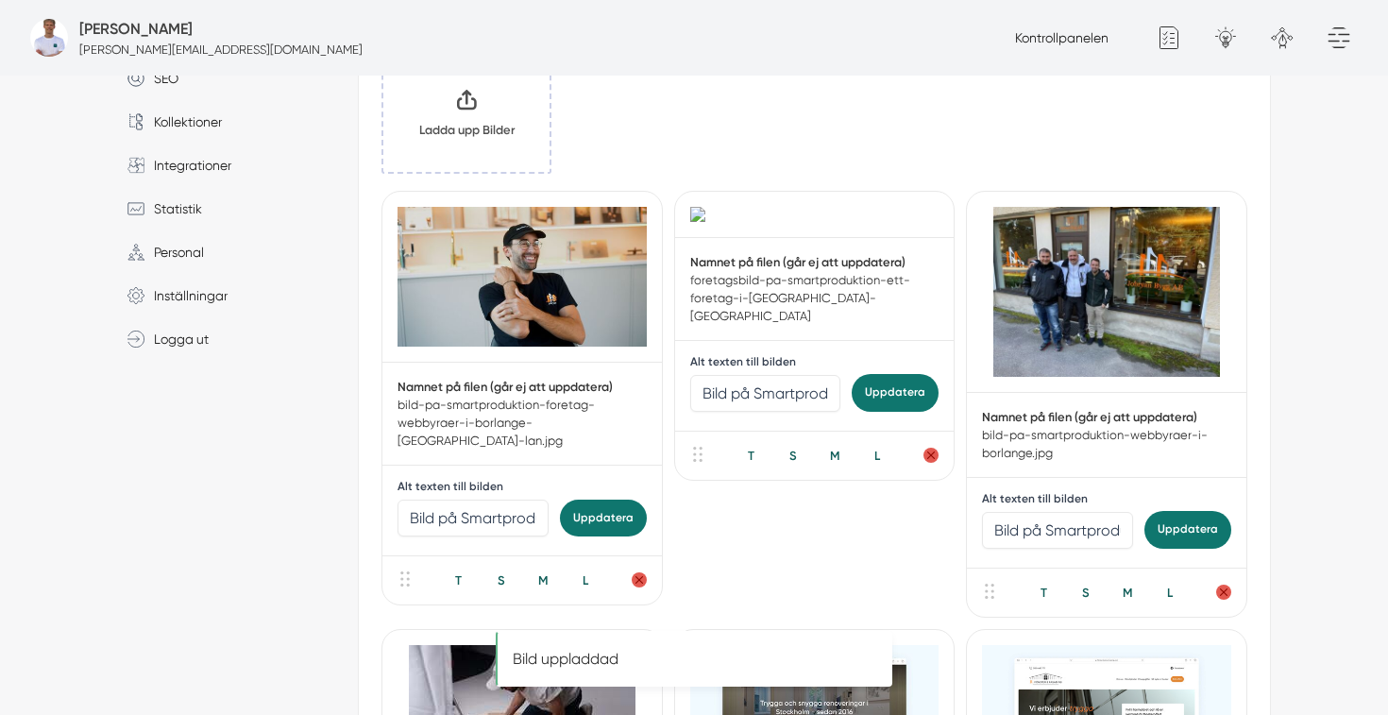
scroll to position [451, 0]
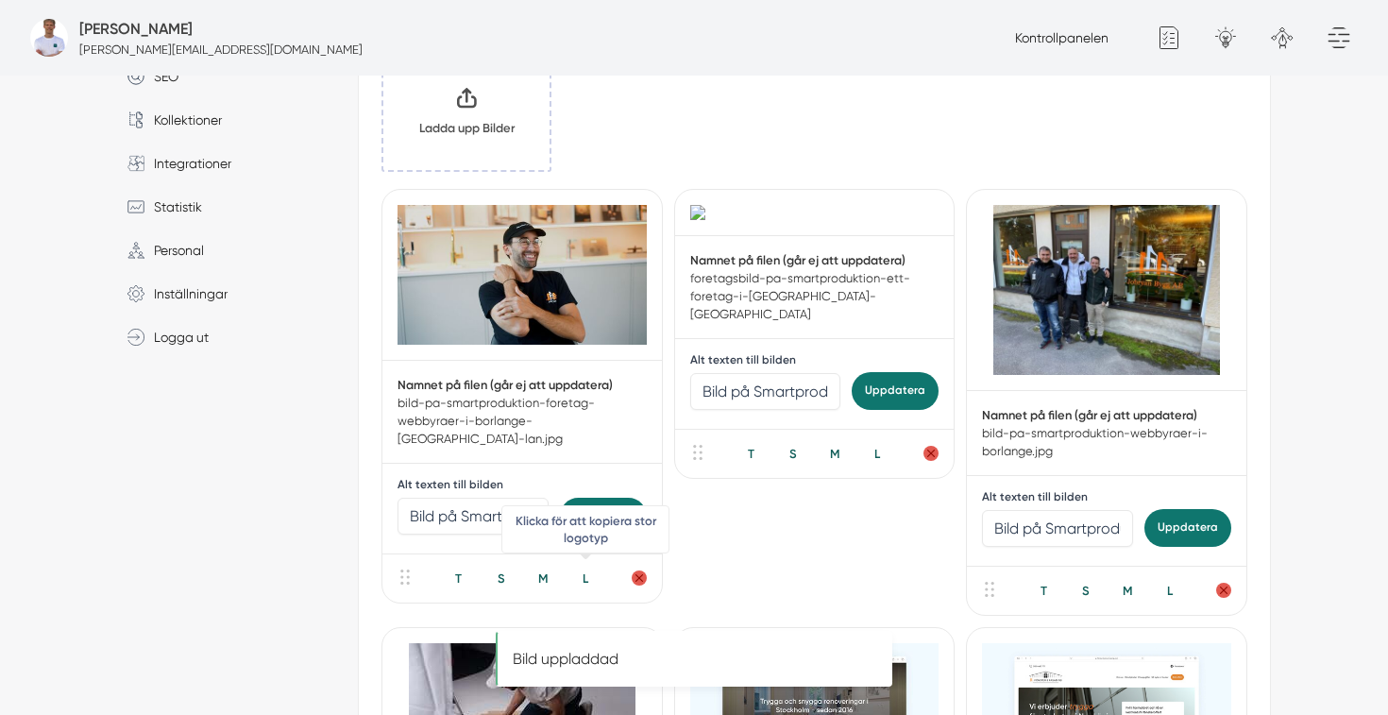
click at [581, 569] on div "L" at bounding box center [585, 578] width 39 height 18
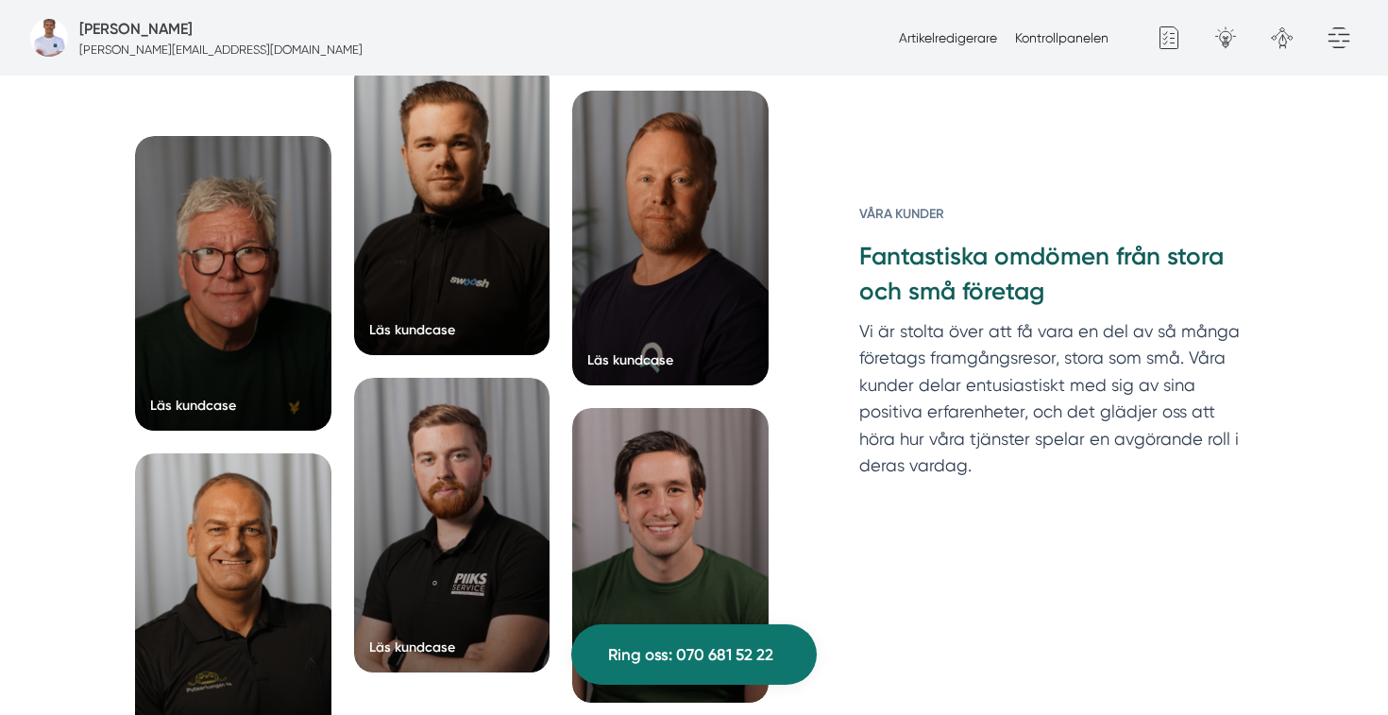
scroll to position [5790, 0]
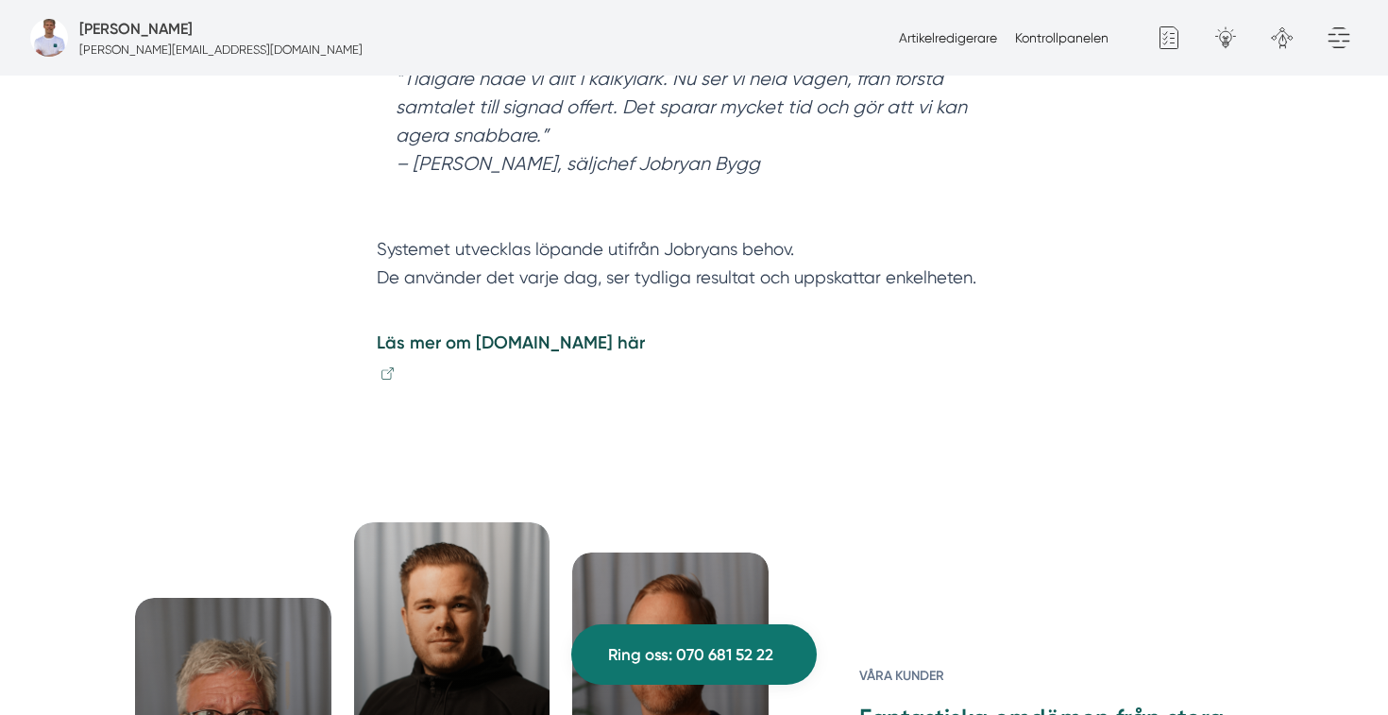
scroll to position [5296, 0]
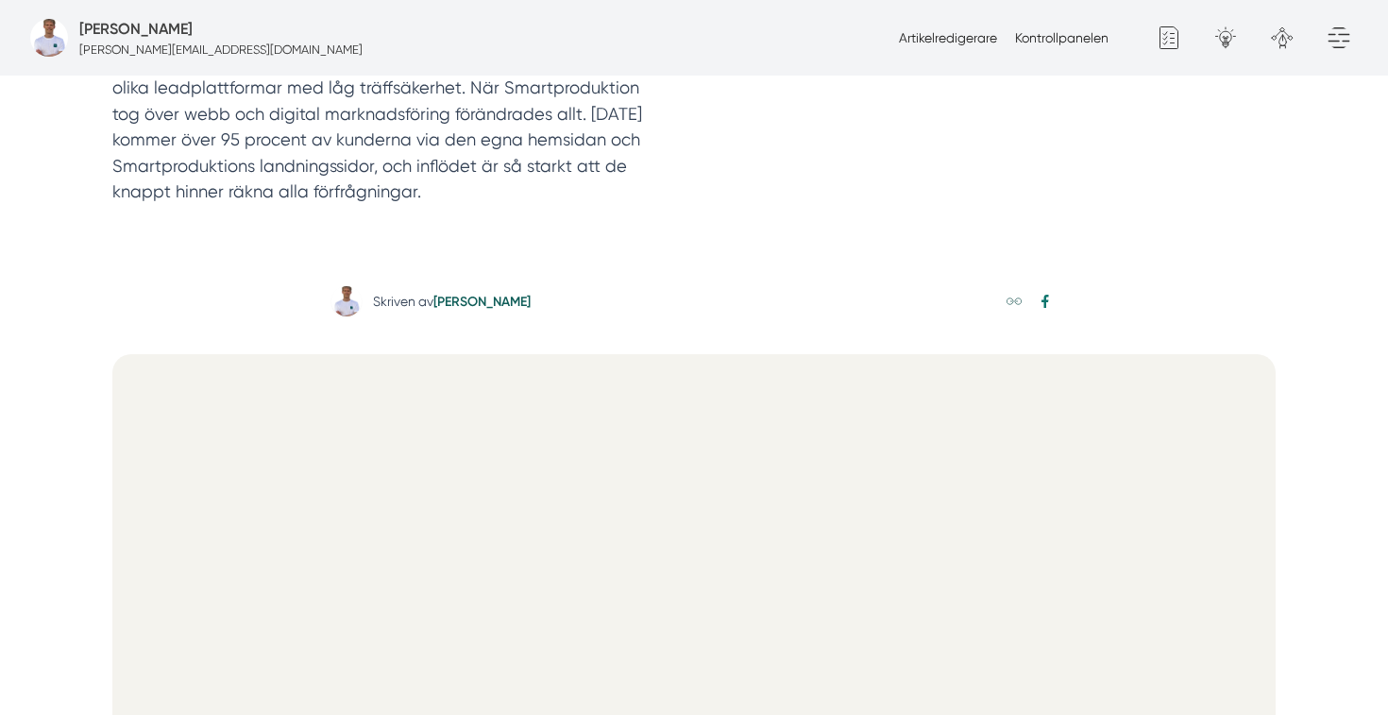
scroll to position [0, 0]
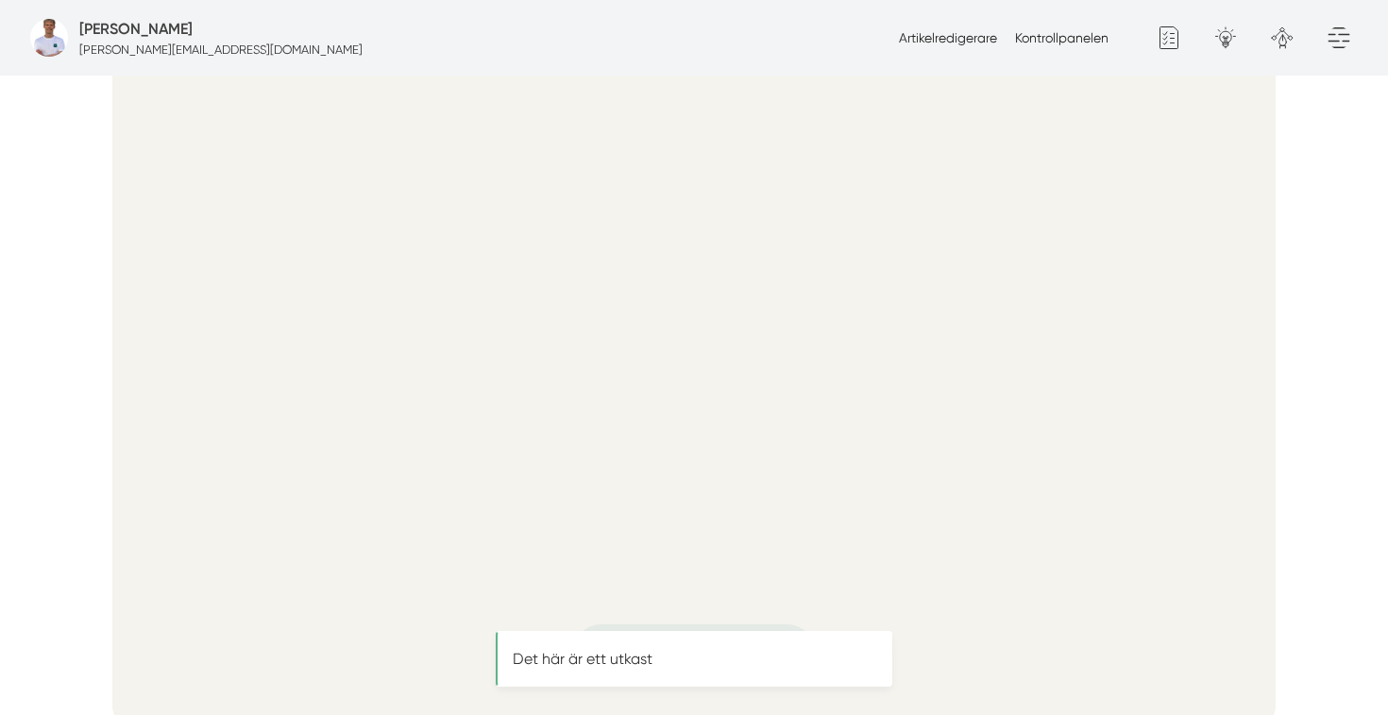
scroll to position [897, 0]
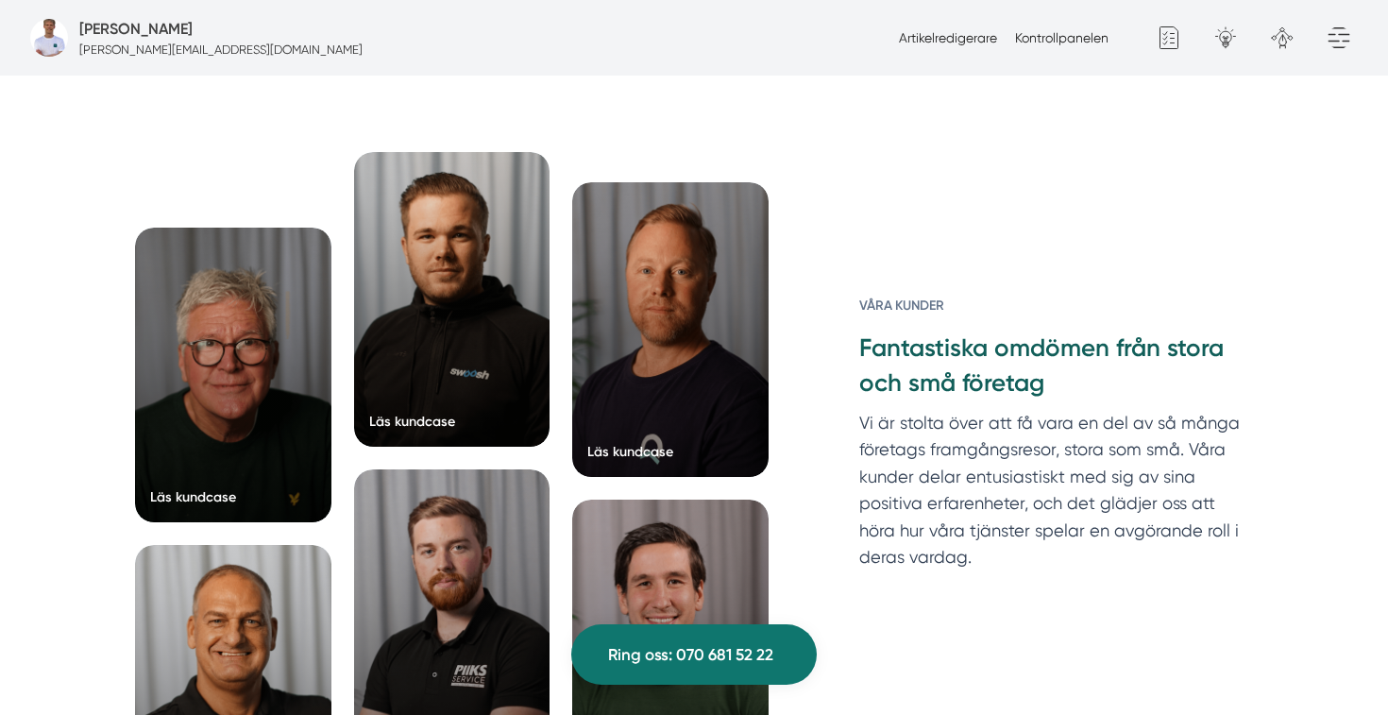
scroll to position [5807, 0]
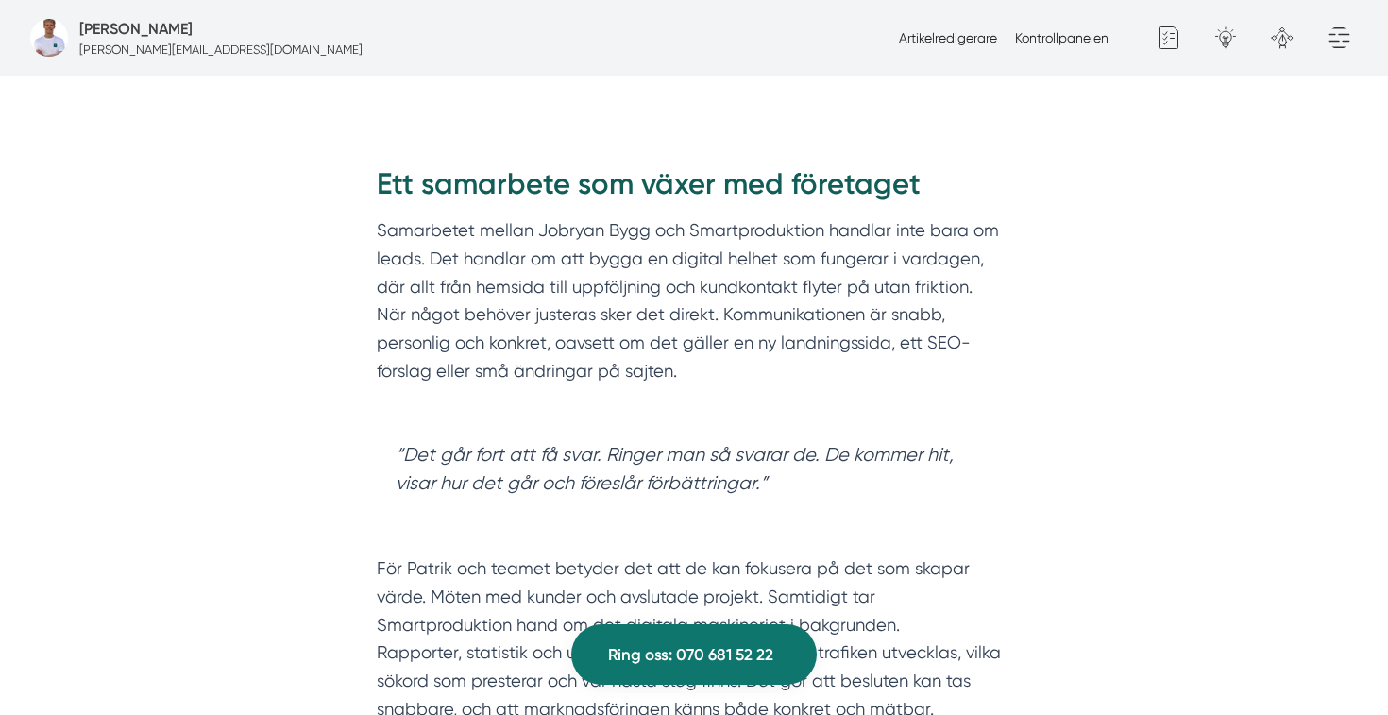
scroll to position [2619, 0]
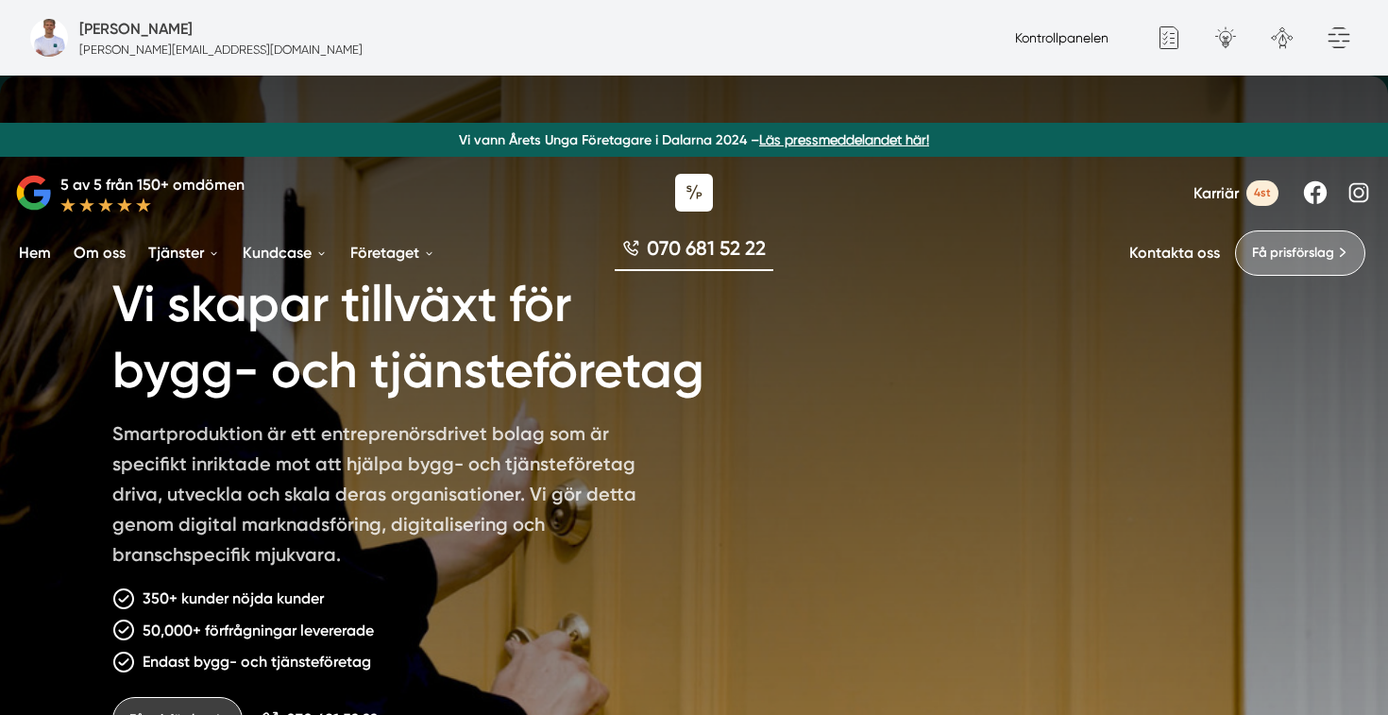
click at [1064, 30] on link "Kontrollpanelen" at bounding box center [1061, 37] width 93 height 15
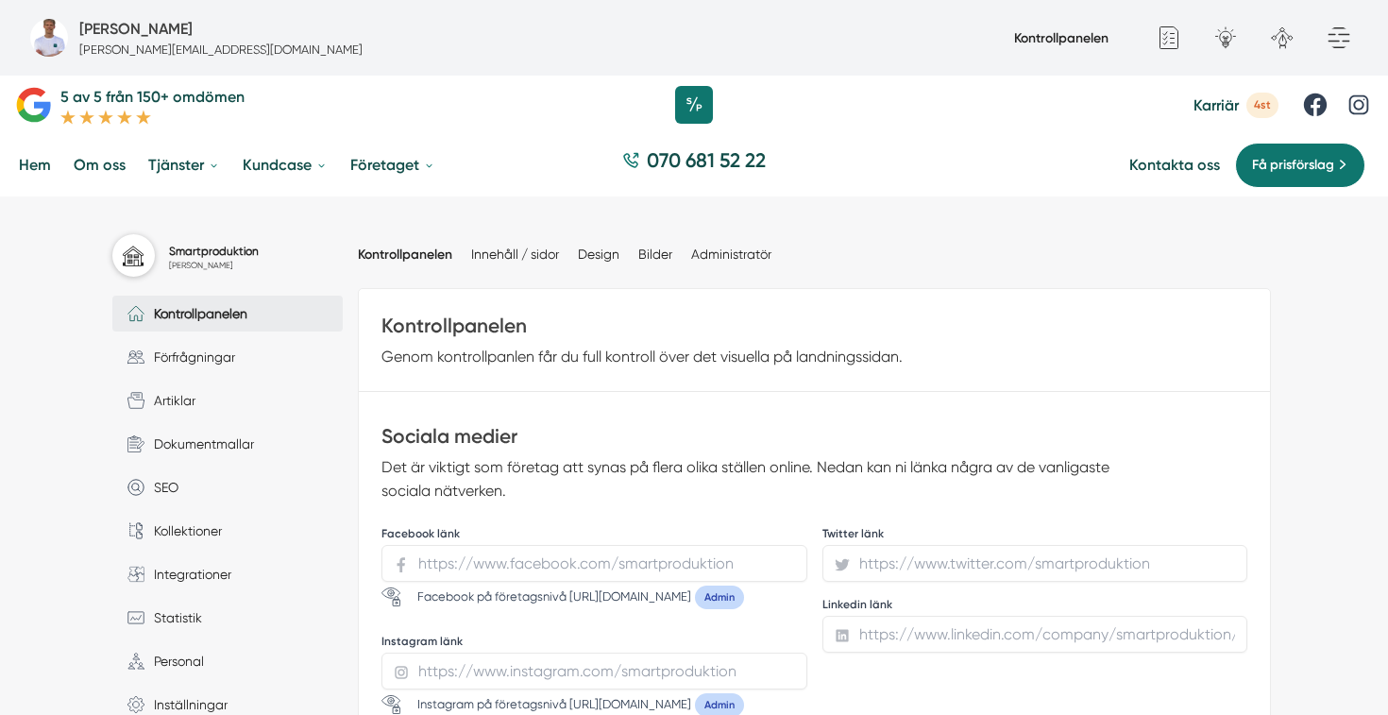
scroll to position [42, 0]
click at [182, 389] on link "Artiklar" at bounding box center [227, 399] width 230 height 36
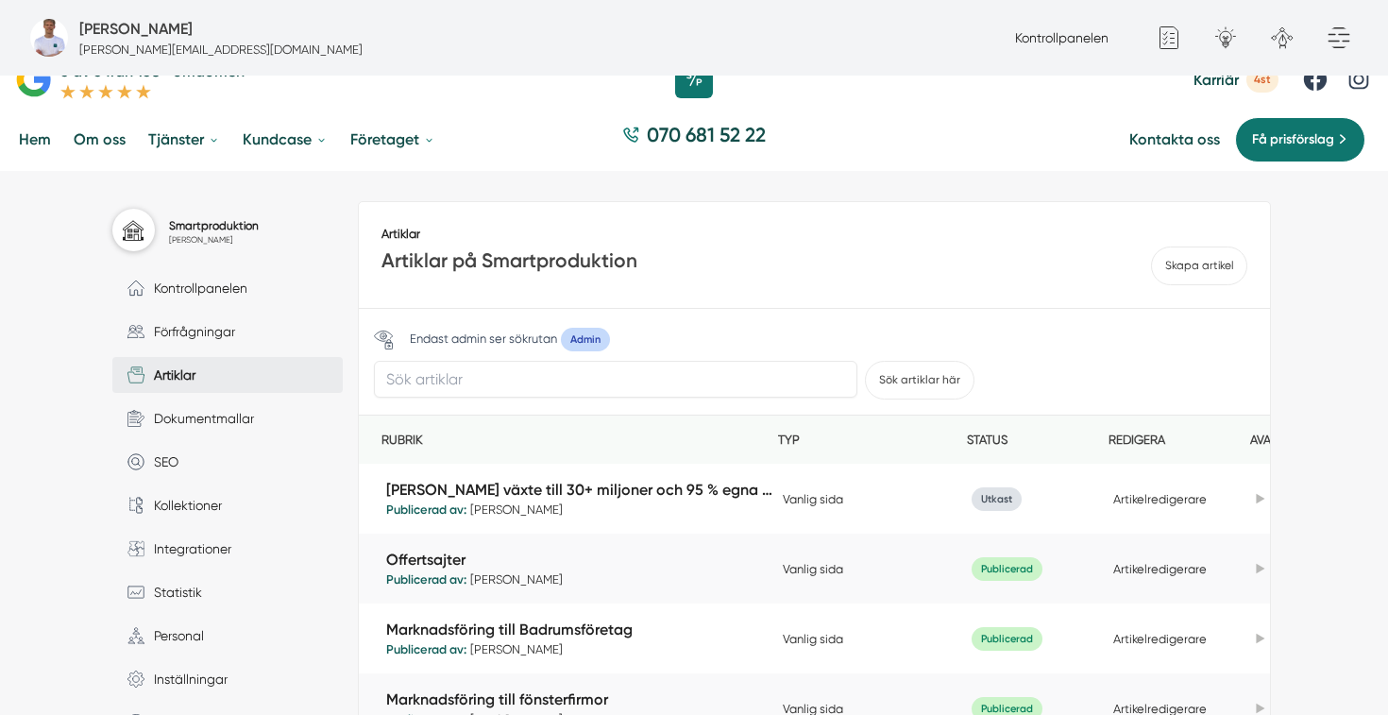
scroll to position [68, 0]
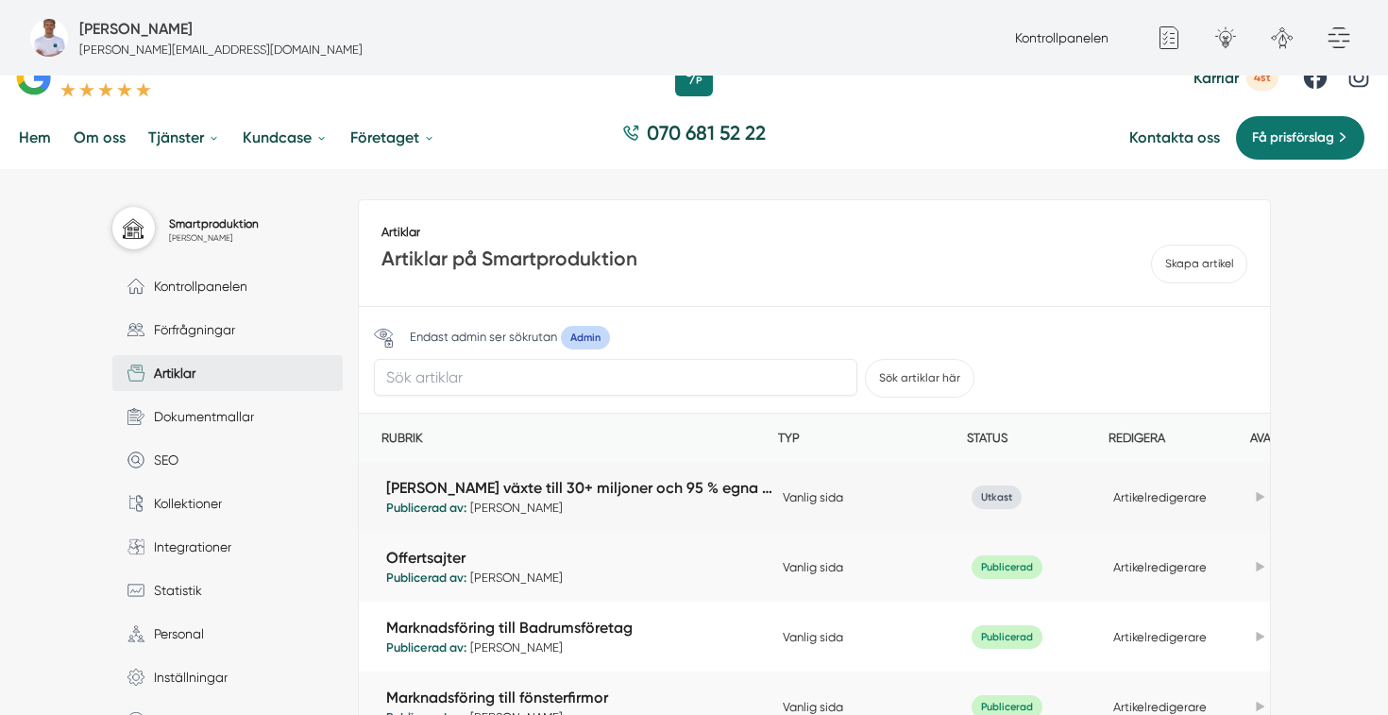
click at [626, 502] on span "Jobryan Bygg växte till 30+ miljoner och 95 % egna leads med Smartproduktion Pu…" at bounding box center [584, 497] width 397 height 40
click at [604, 476] on td "Jobryan Bygg växte till 30+ miljoner och 95 % egna leads med Smartproduktion Pu…" at bounding box center [579, 497] width 397 height 70
click at [637, 490] on link "[PERSON_NAME] växte till 30+ miljoner och 95 % egna leads med Smartproduktion" at bounding box center [579, 488] width 387 height 22
click at [1178, 500] on link "Artikelredigerare" at bounding box center [1159, 497] width 93 height 14
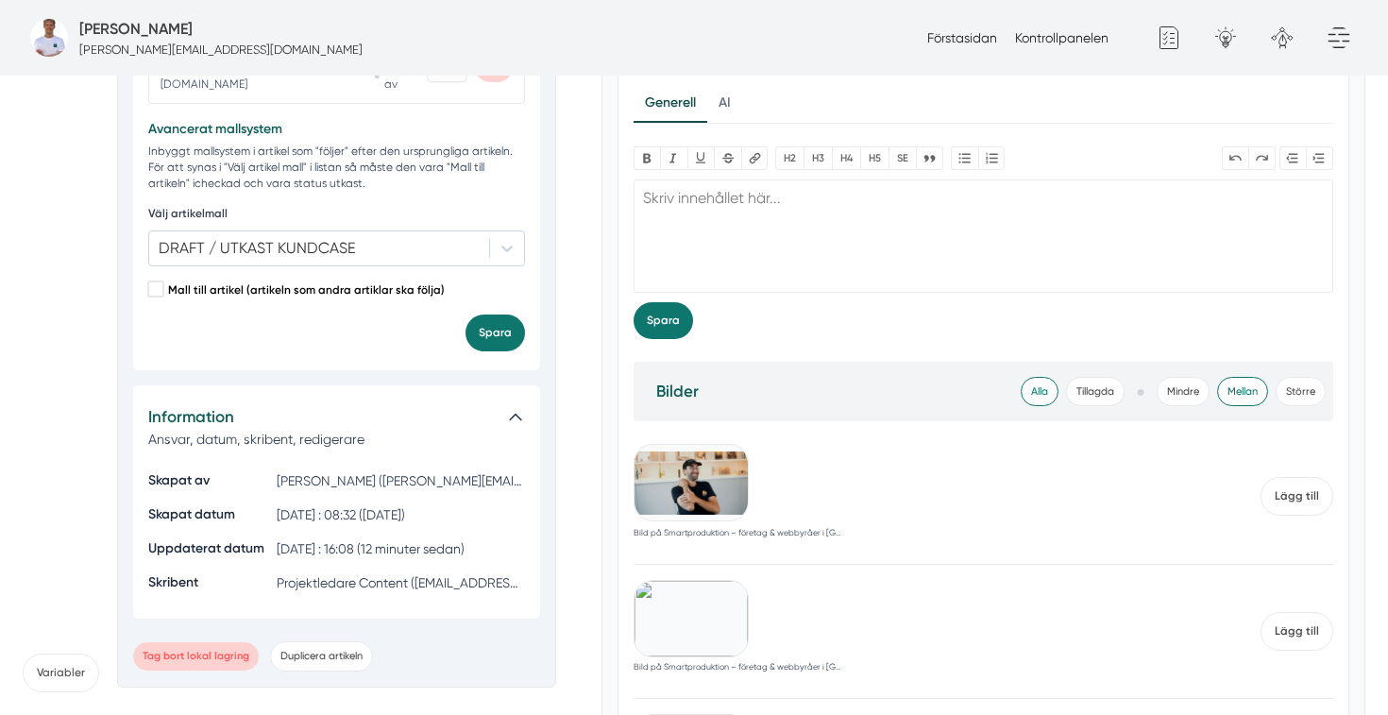
scroll to position [3098, 0]
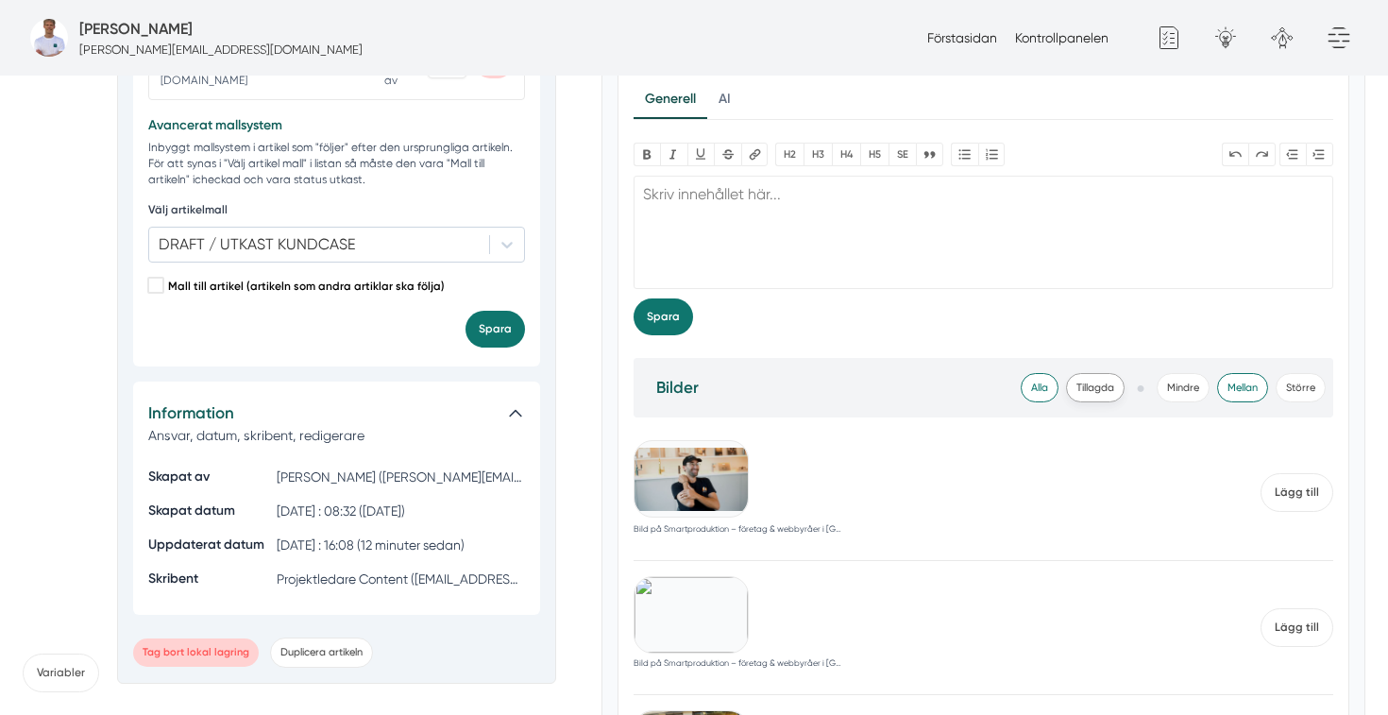
click at [1089, 393] on span "Tillagda" at bounding box center [1095, 387] width 59 height 29
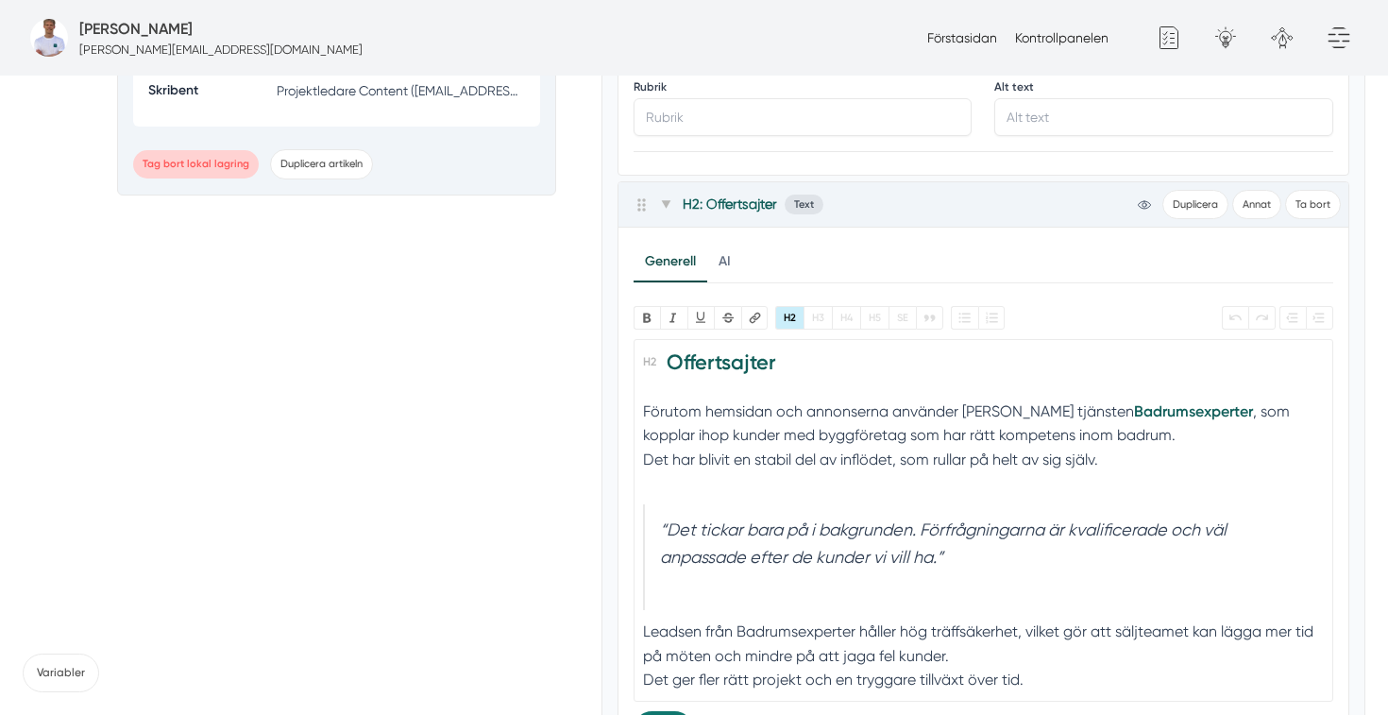
scroll to position [17, 0]
drag, startPoint x: 1202, startPoint y: 407, endPoint x: 1083, endPoint y: 408, distance: 119.0
click at [1134, 408] on strong "Badrumsexperter" at bounding box center [1193, 410] width 119 height 18
click at [759, 315] on button "Länk" at bounding box center [754, 318] width 27 height 24
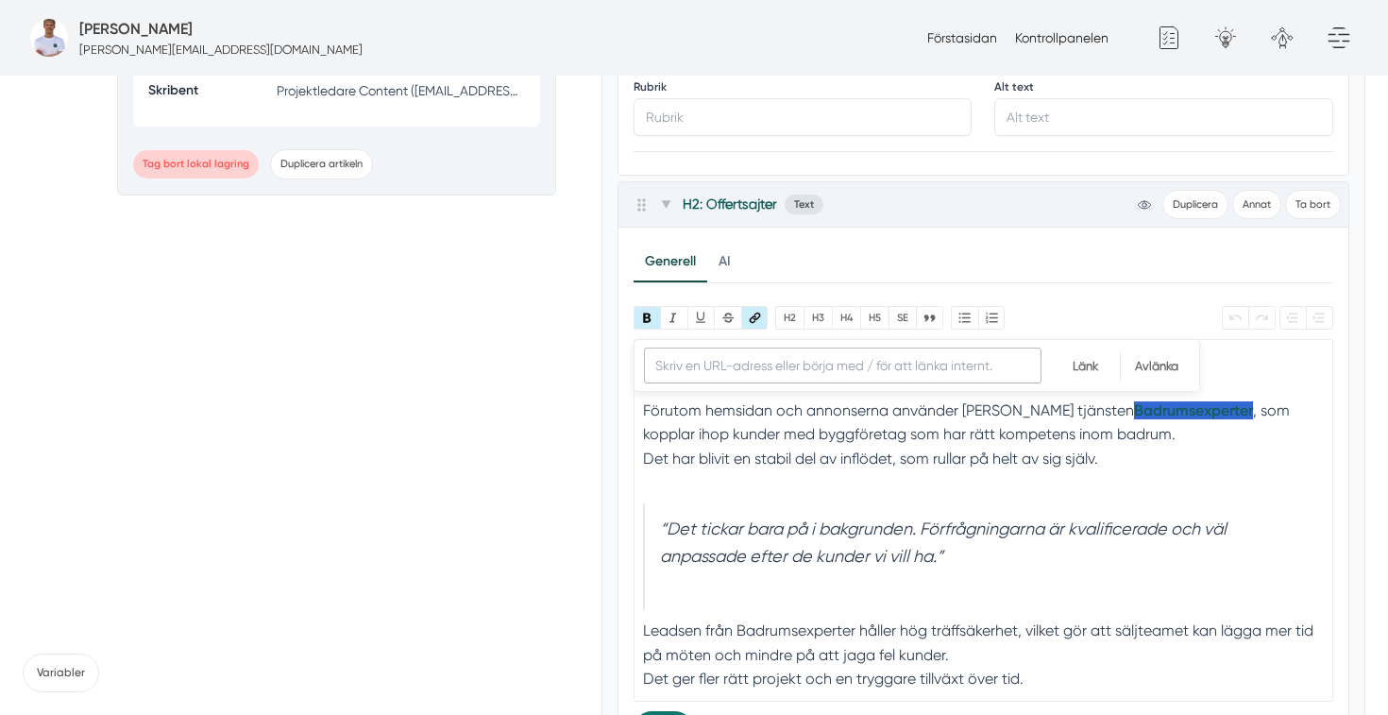
paste input "[URL][DOMAIN_NAME]"
click at [917, 366] on input "URL" at bounding box center [842, 365] width 397 height 36
type input "[URL][DOMAIN_NAME]"
click at [1082, 361] on input "Länk" at bounding box center [1085, 365] width 69 height 29
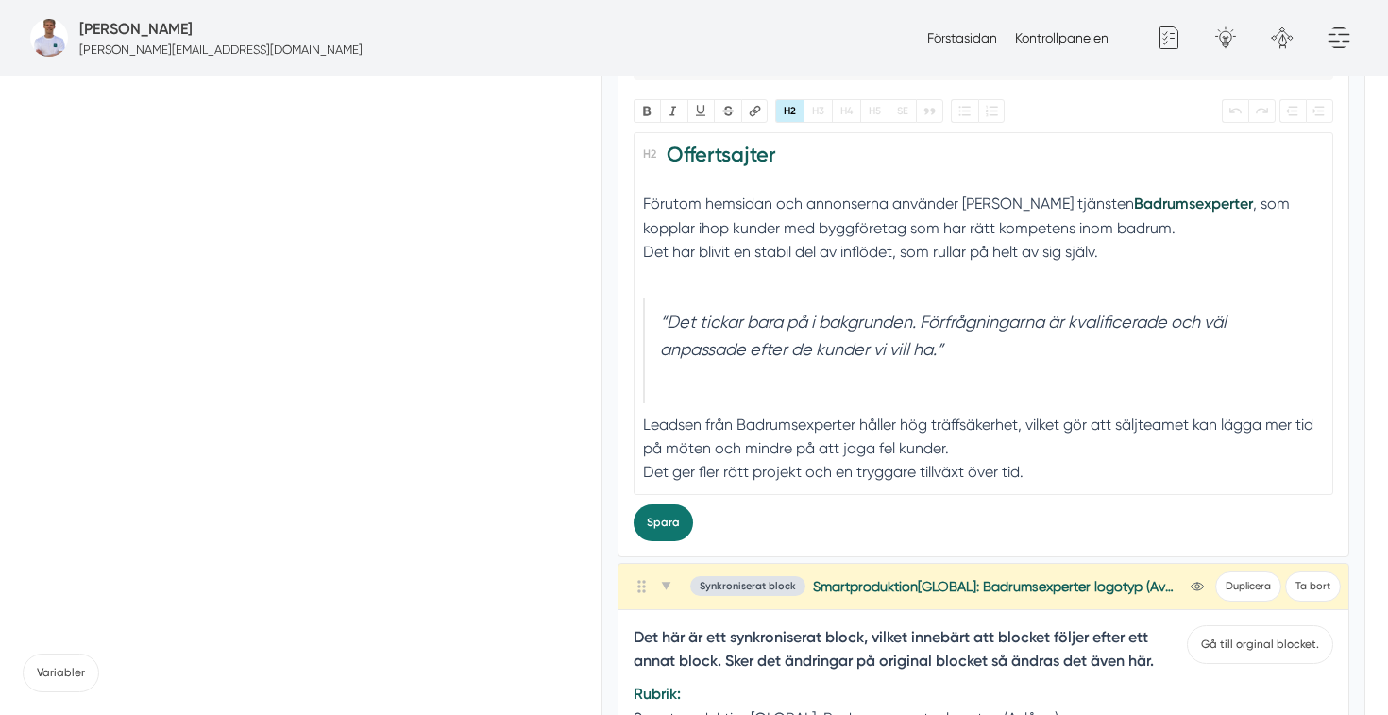
scroll to position [3819, 0]
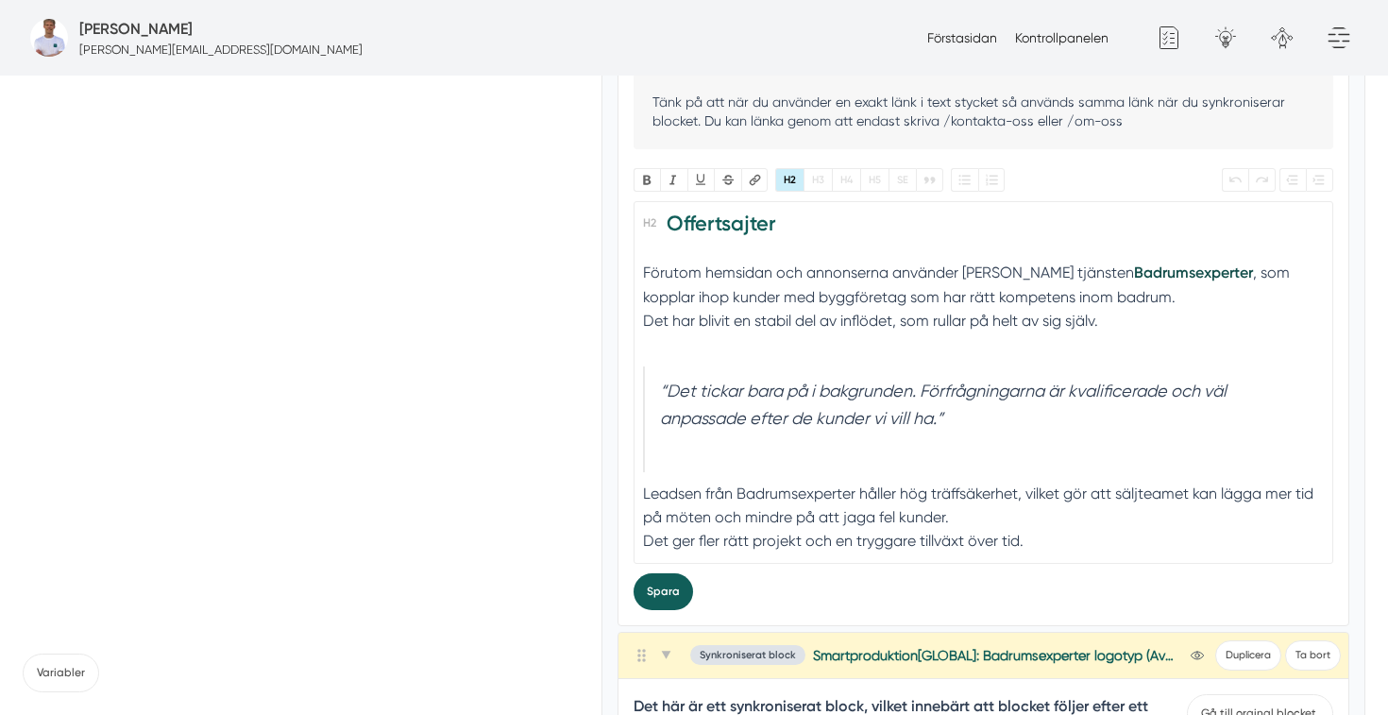
click at [650, 599] on button "Spara" at bounding box center [662, 591] width 59 height 37
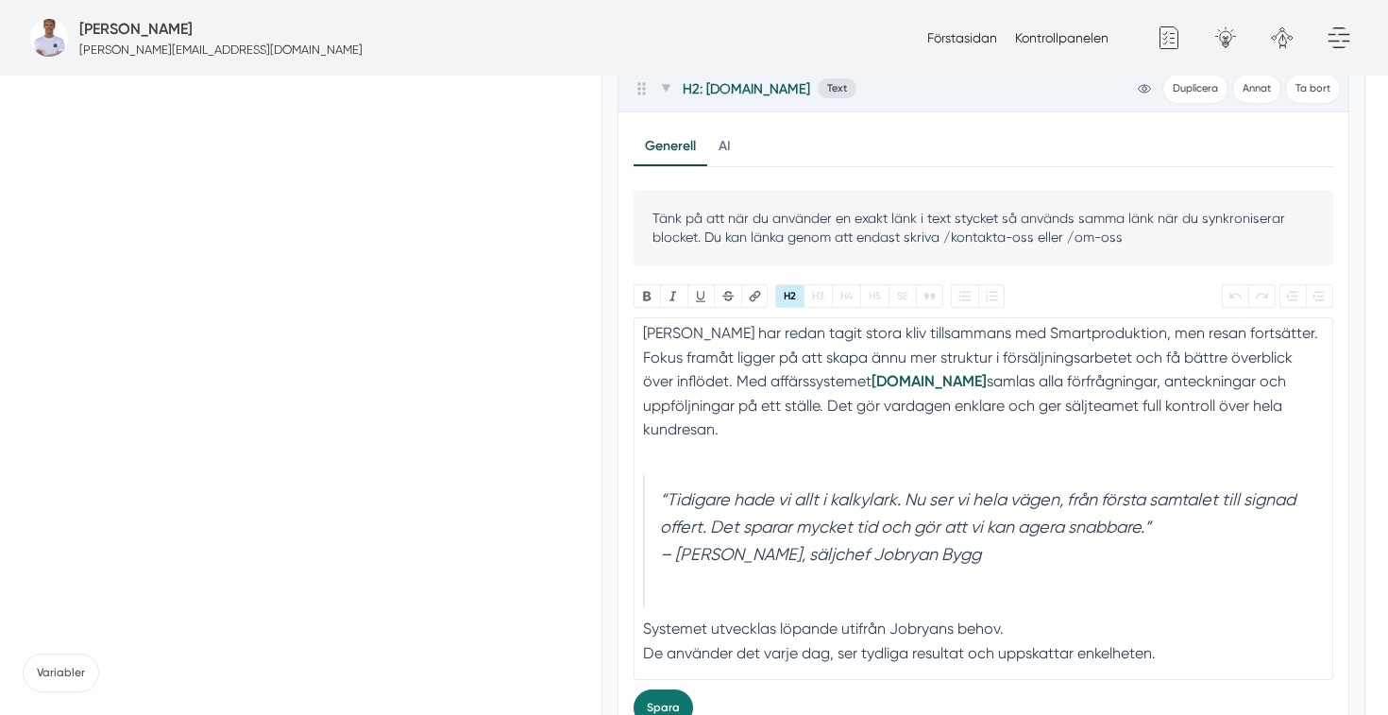
scroll to position [76, 0]
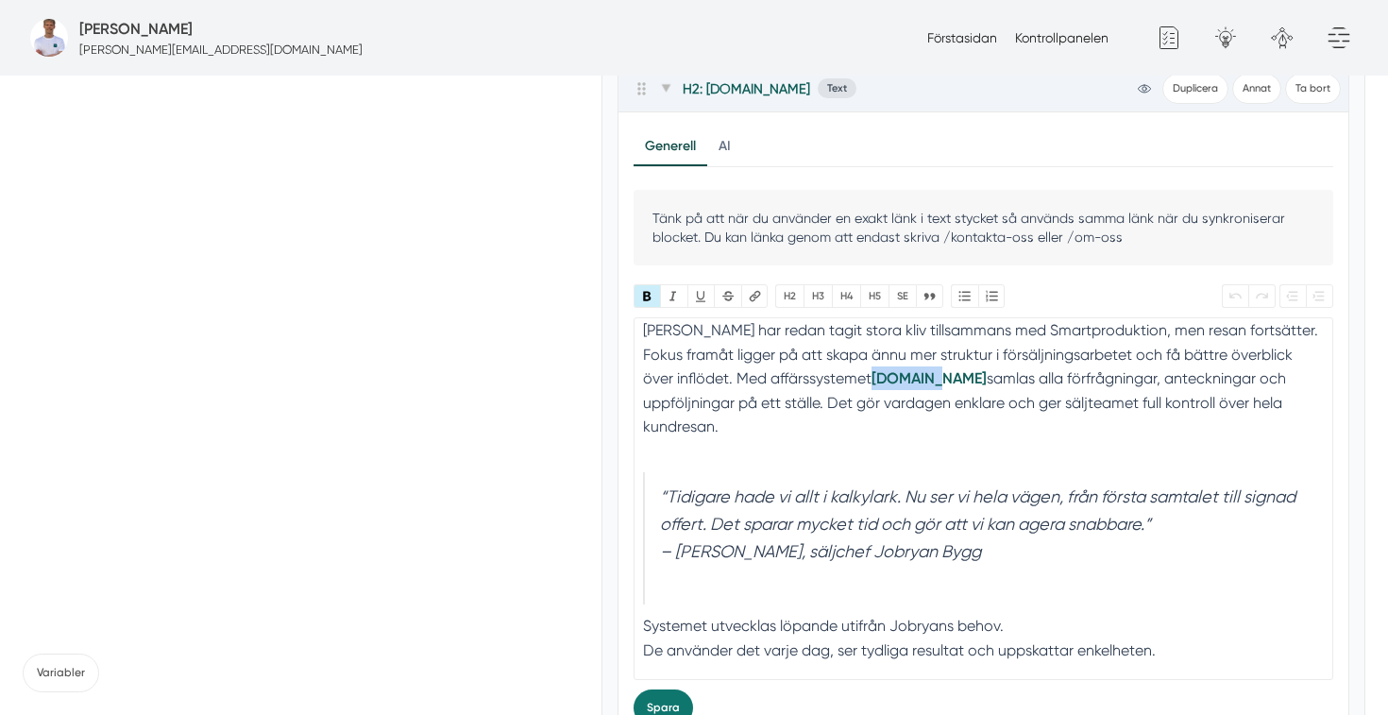
drag, startPoint x: 937, startPoint y: 378, endPoint x: 876, endPoint y: 380, distance: 60.5
click at [876, 380] on strong "[DOMAIN_NAME]" at bounding box center [928, 378] width 115 height 18
click at [753, 298] on button "Länk" at bounding box center [754, 296] width 27 height 24
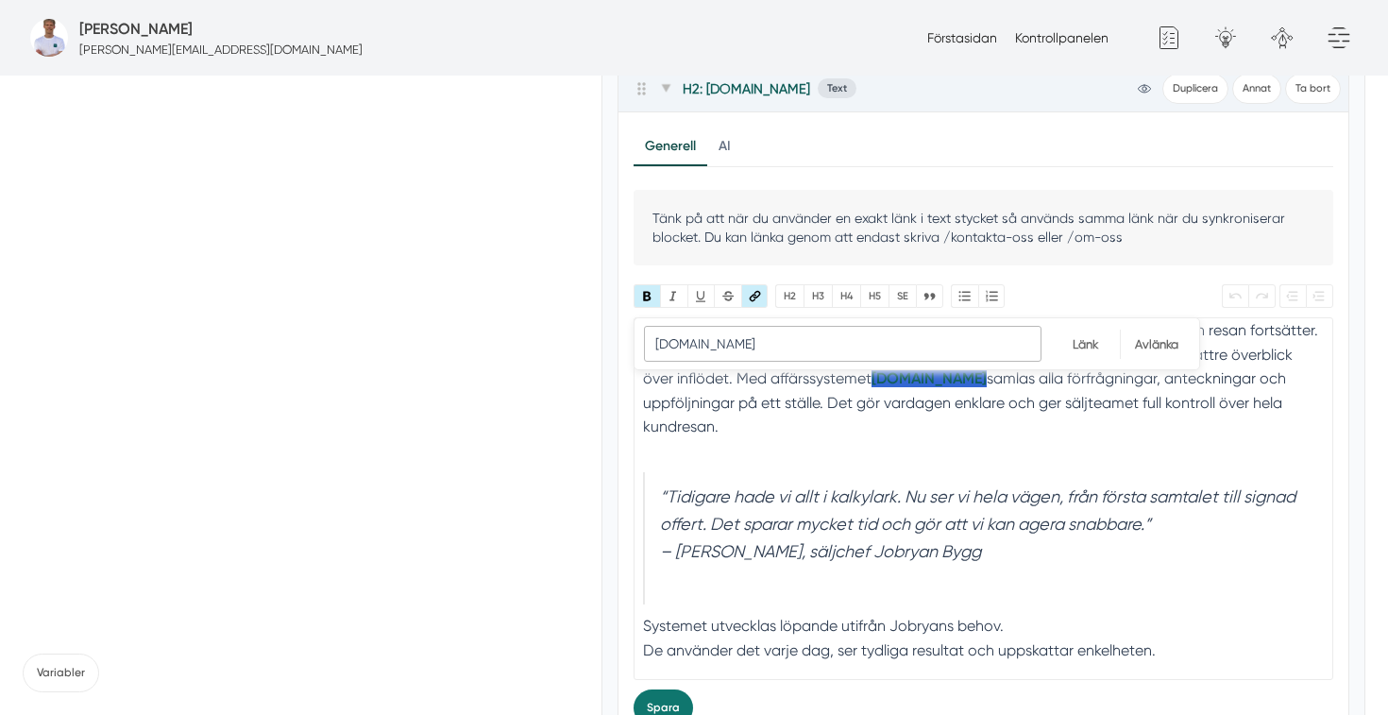
click at [775, 335] on input "[DOMAIN_NAME]" at bounding box center [842, 344] width 397 height 36
paste input "[URL][DOMAIN_NAME]"
type input "[URL][DOMAIN_NAME]"
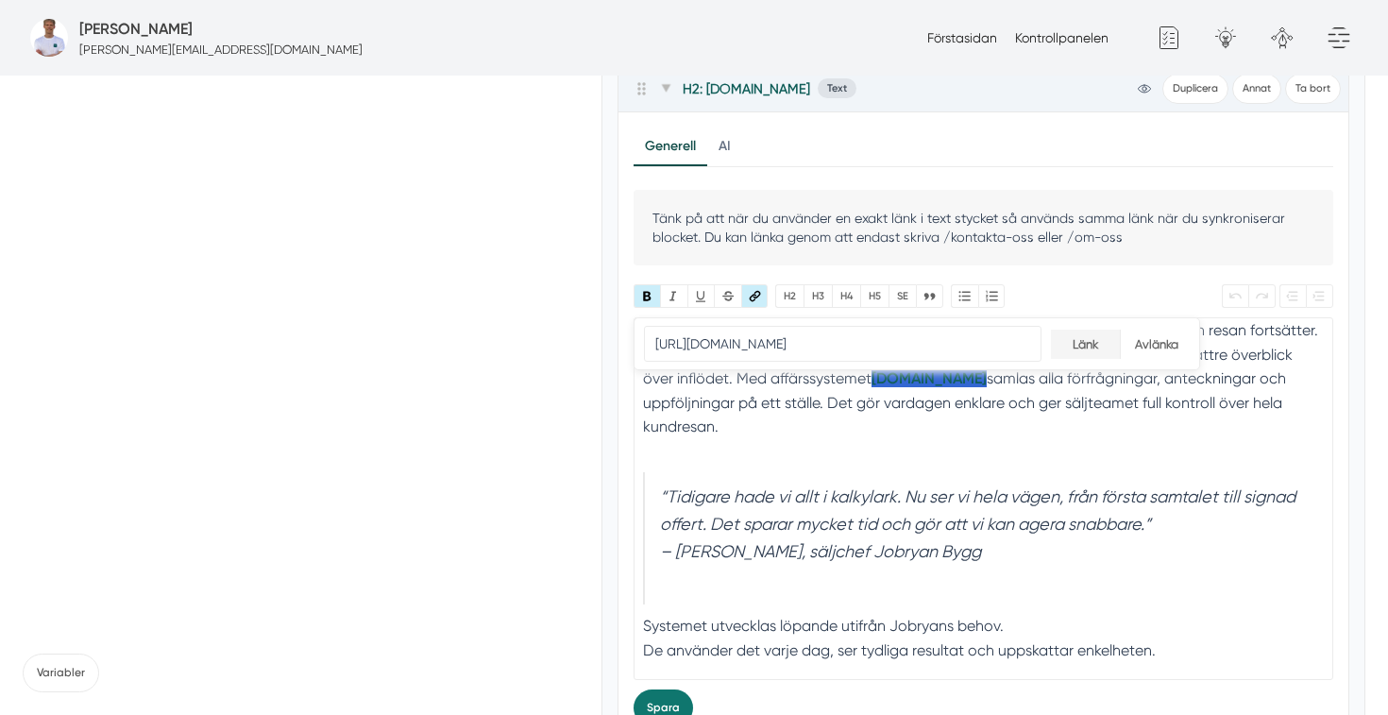
click at [1093, 346] on input "Länk" at bounding box center [1085, 343] width 69 height 29
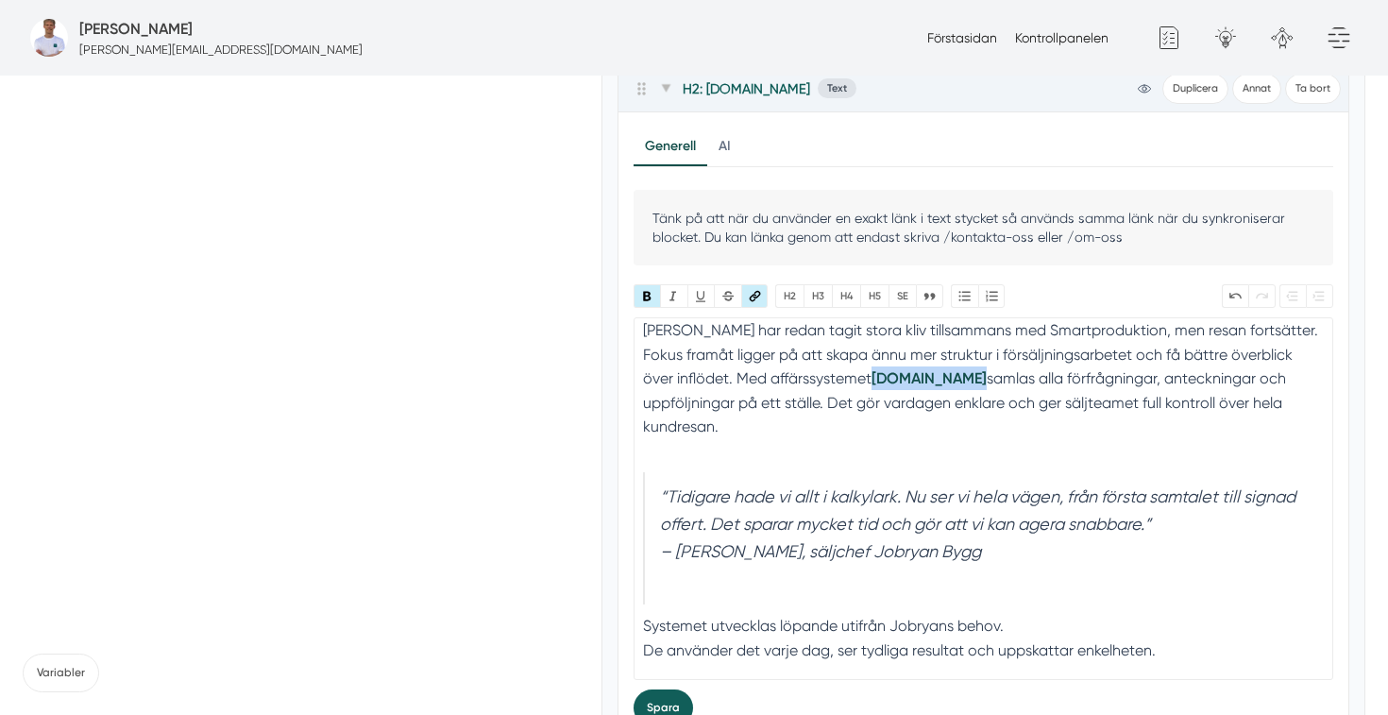
click at [652, 706] on button "Spara" at bounding box center [662, 707] width 59 height 37
